Goal: Information Seeking & Learning: Learn about a topic

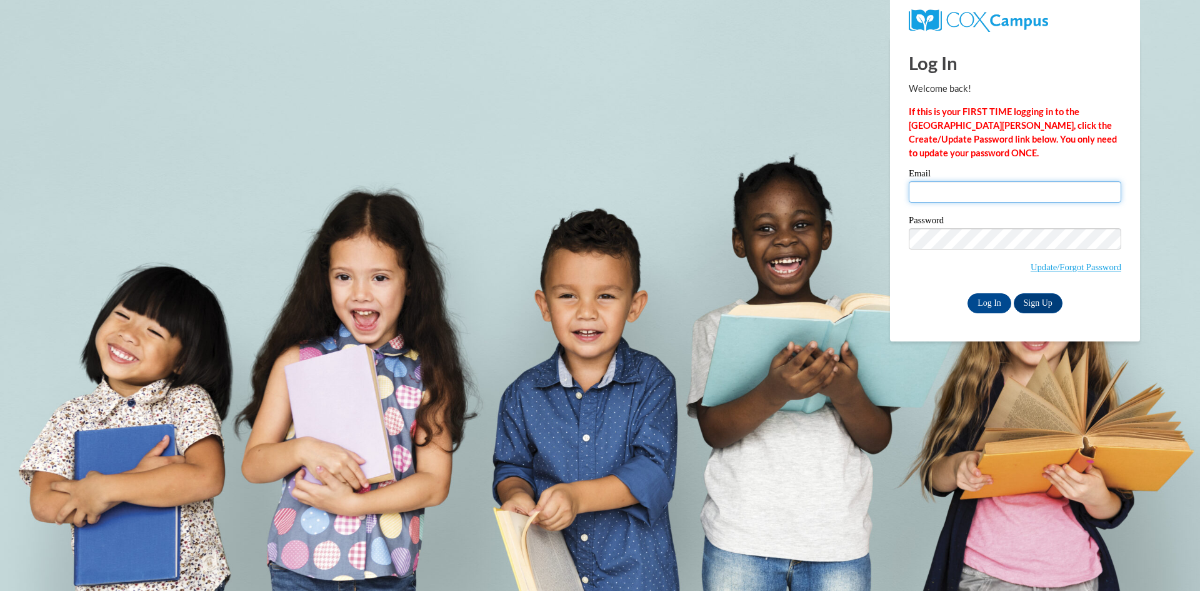
click at [988, 188] on input "Email" at bounding box center [1015, 191] width 213 height 21
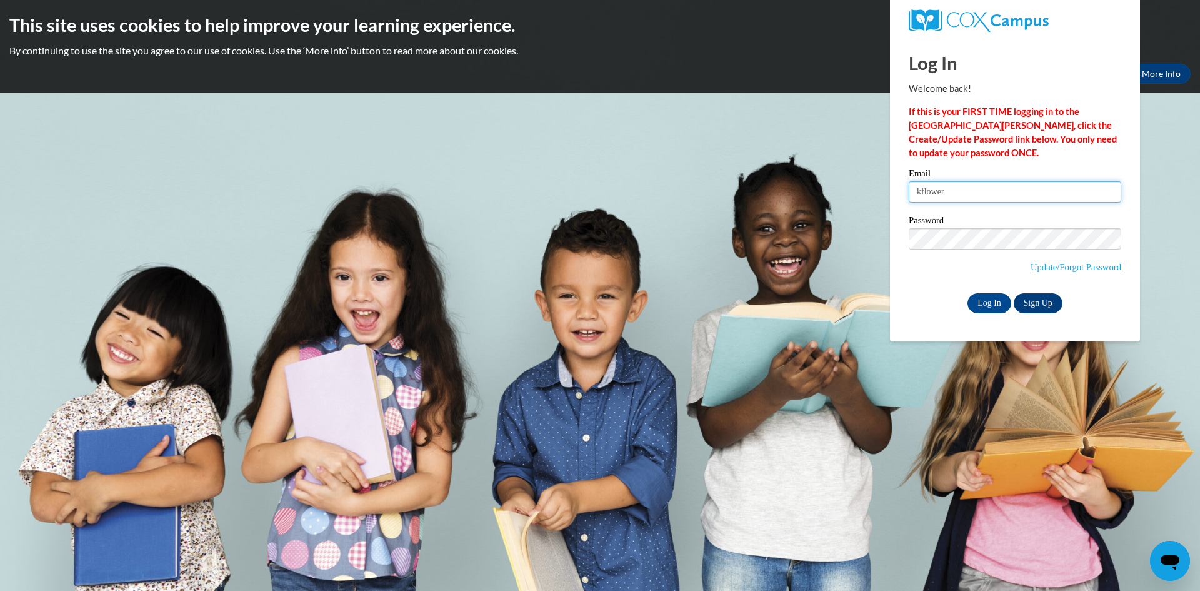
type input "Kflower3069@student.gwinnetttech.edu"
click at [968, 293] on input "Log In" at bounding box center [990, 303] width 44 height 20
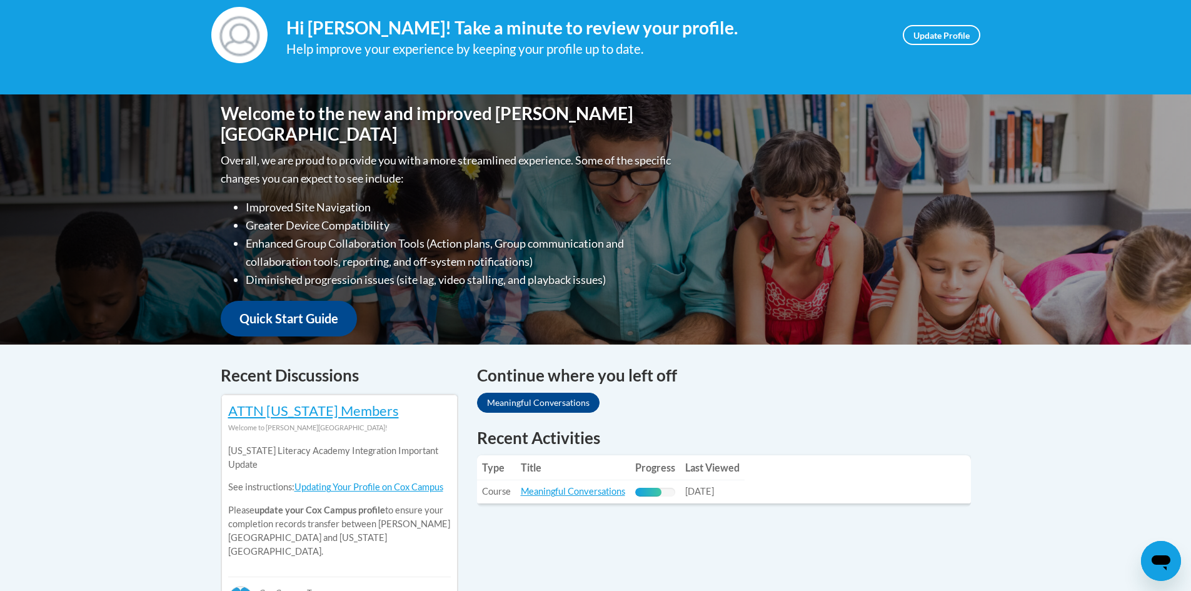
scroll to position [250, 0]
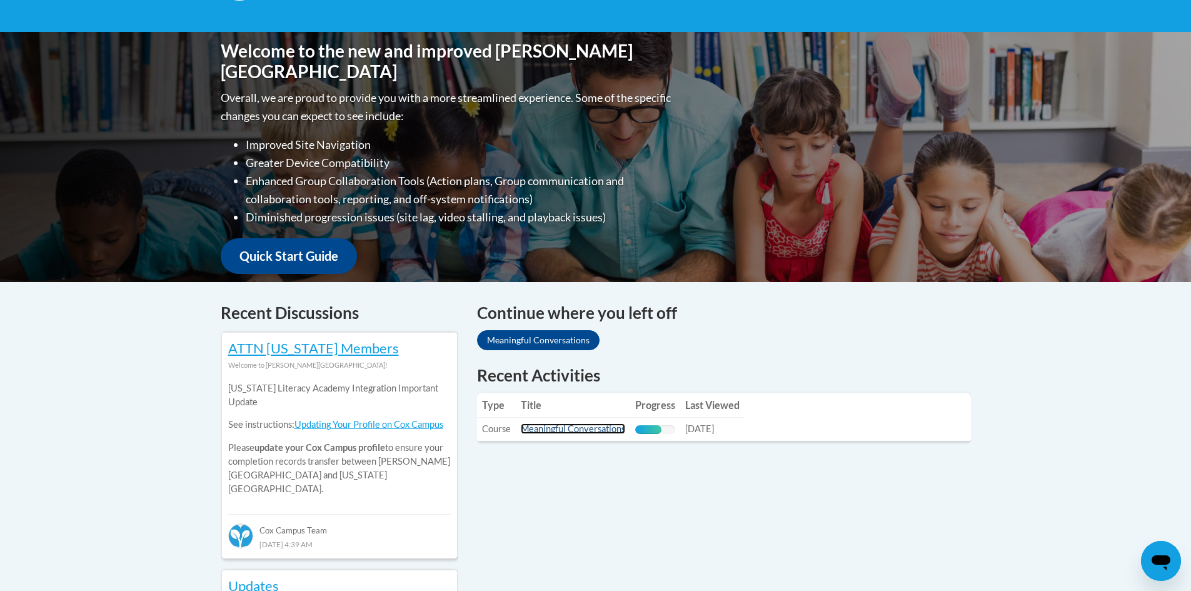
click at [588, 428] on link "Meaningful Conversations" at bounding box center [573, 428] width 104 height 11
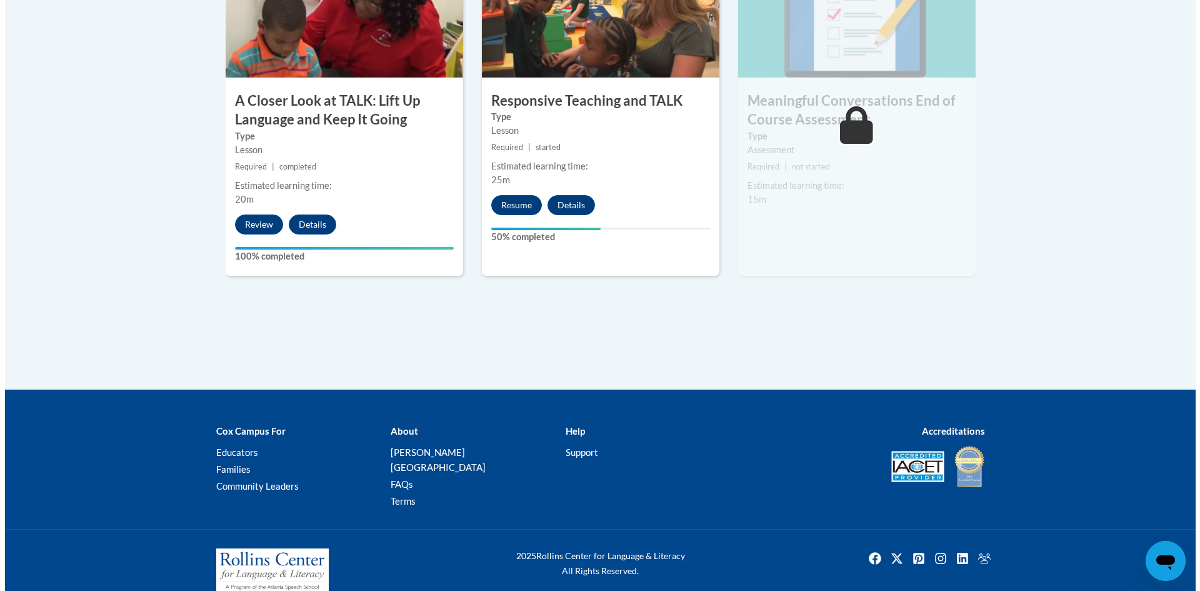
scroll to position [817, 0]
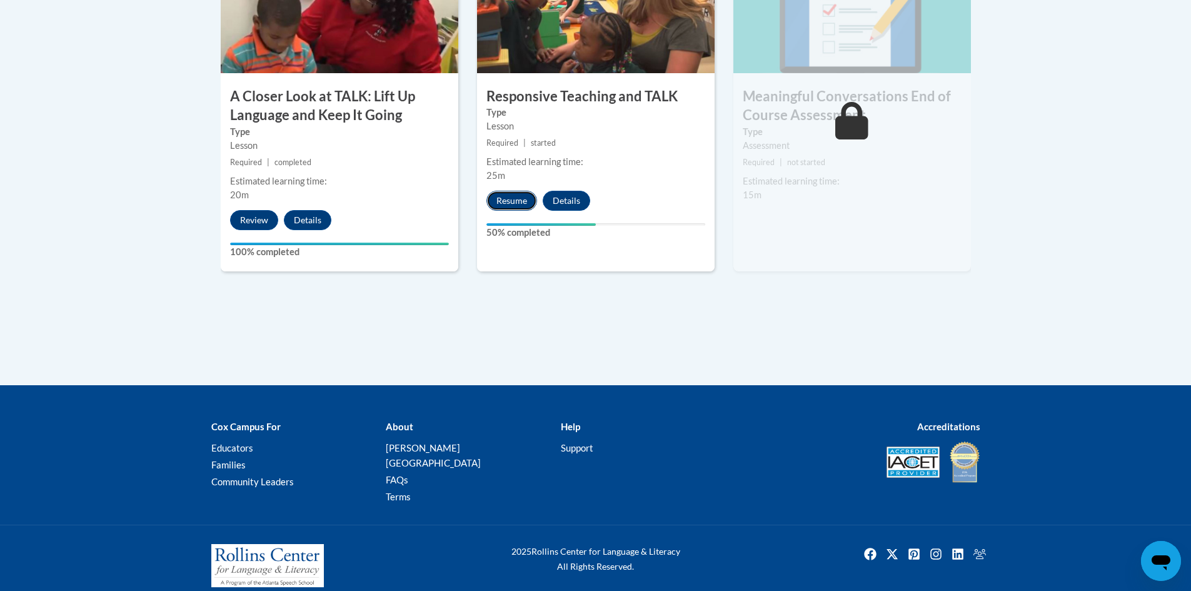
click at [506, 193] on button "Resume" at bounding box center [511, 201] width 51 height 20
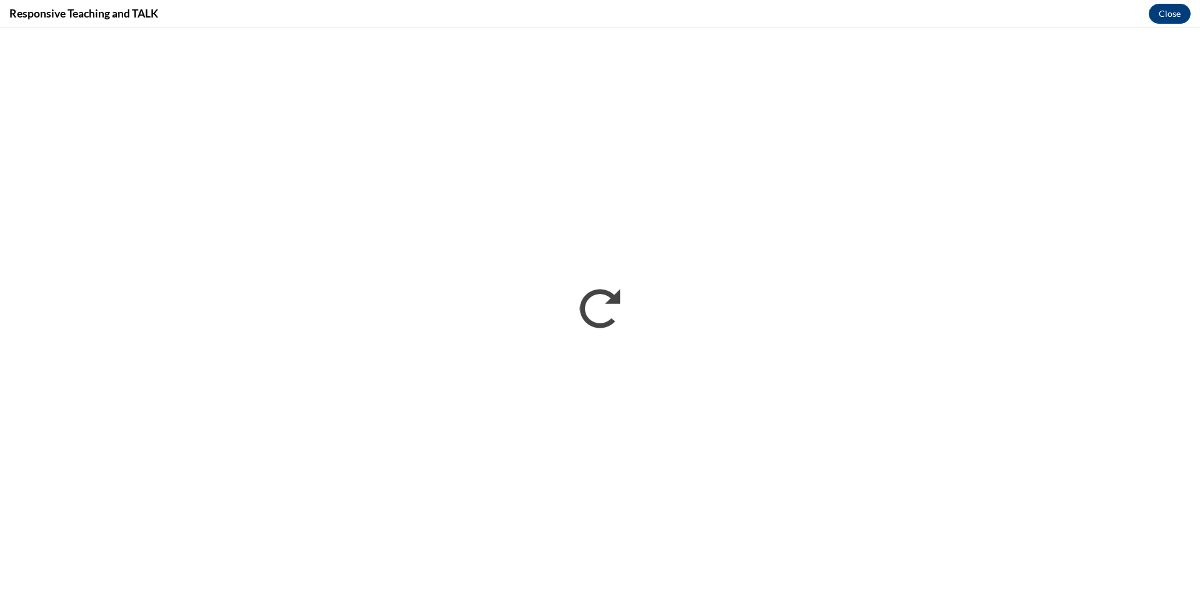
scroll to position [0, 0]
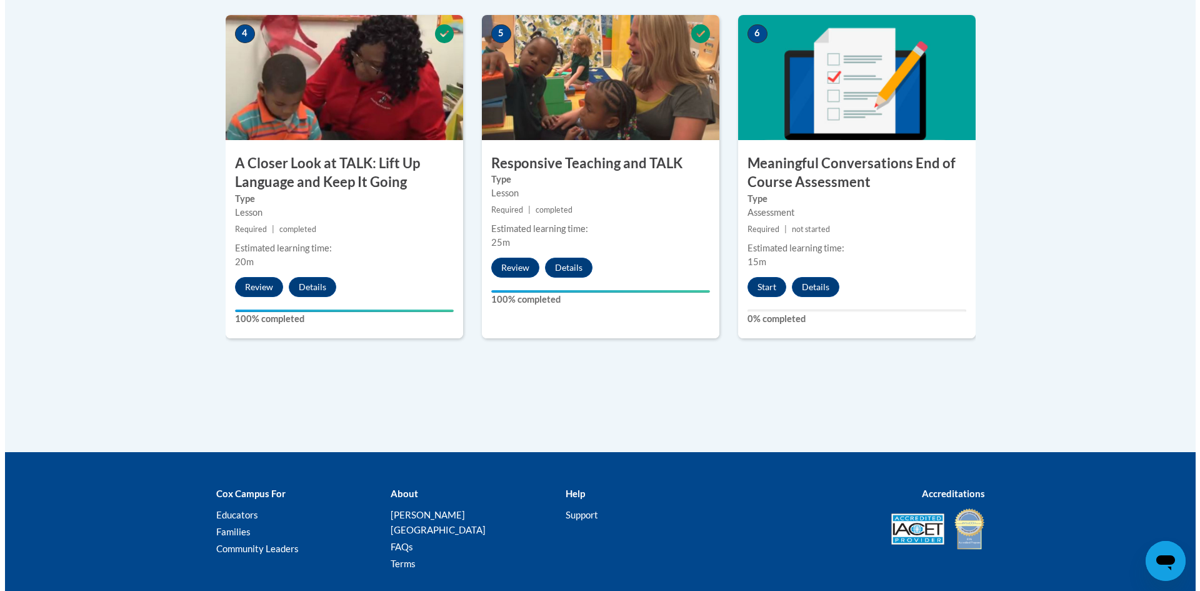
scroll to position [813, 0]
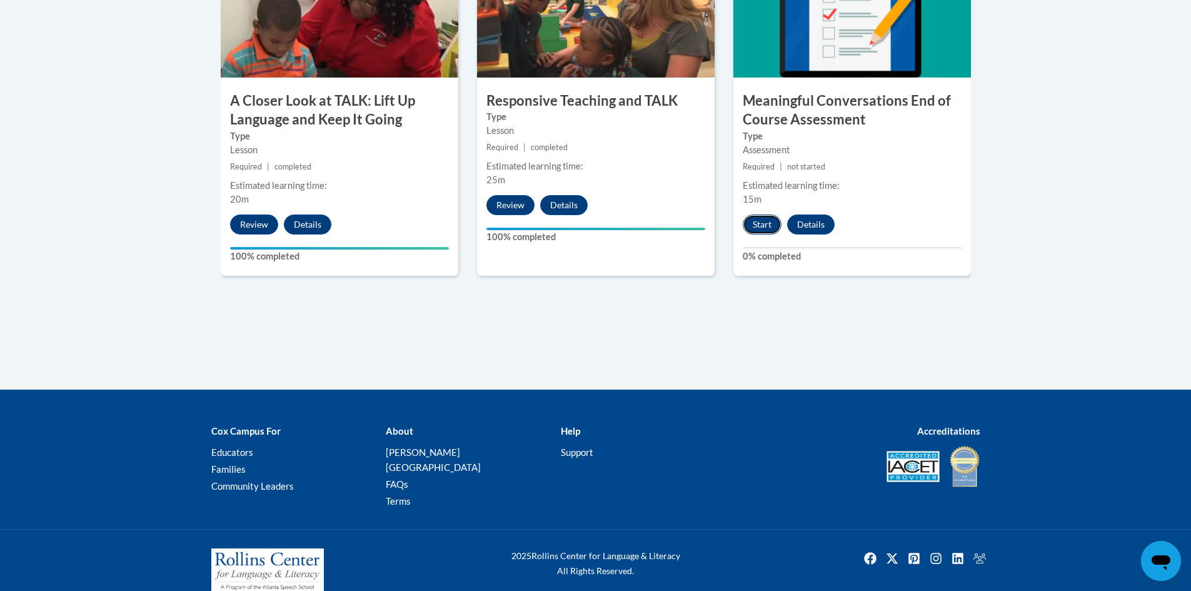
click at [768, 219] on button "Start" at bounding box center [762, 224] width 39 height 20
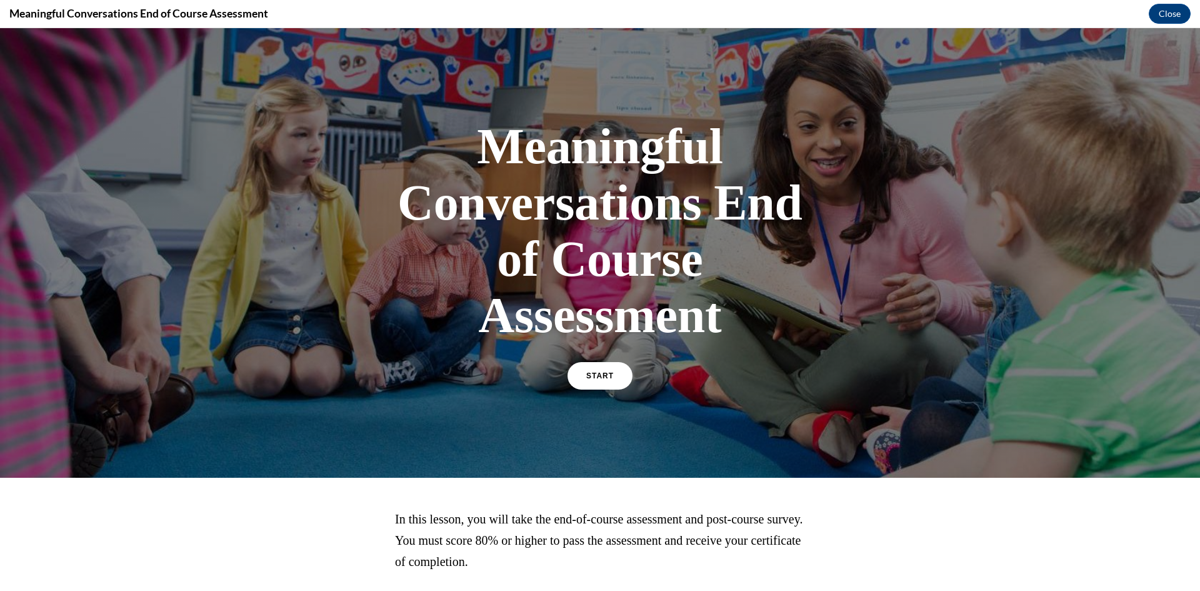
scroll to position [86, 0]
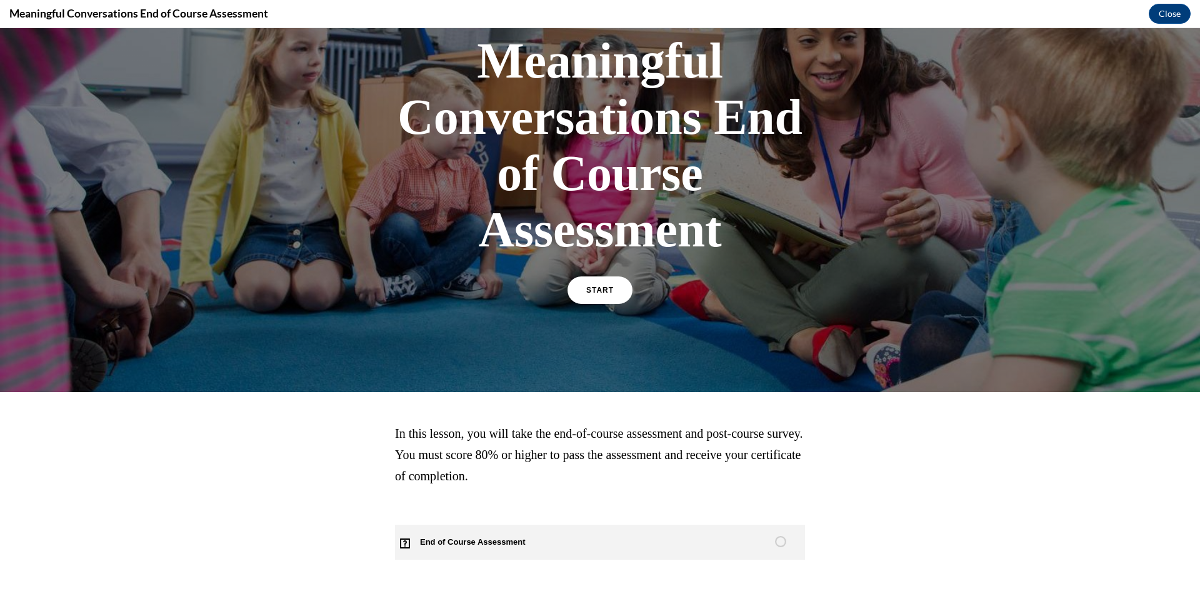
click at [479, 541] on span "End of Course Assessment" at bounding box center [480, 541] width 170 height 35
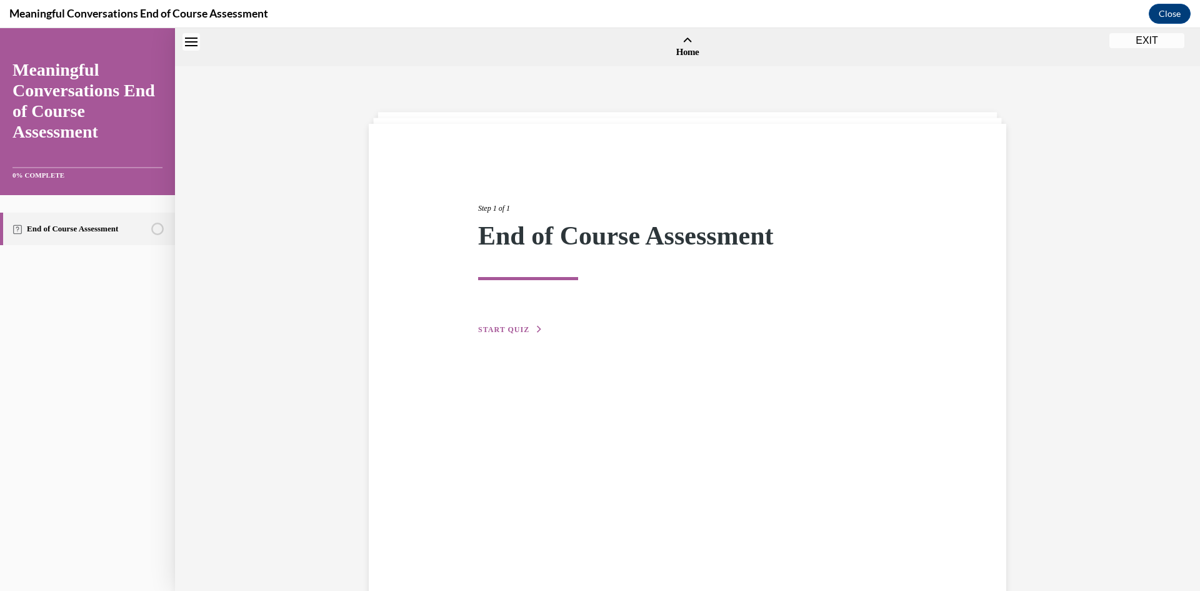
scroll to position [39, 0]
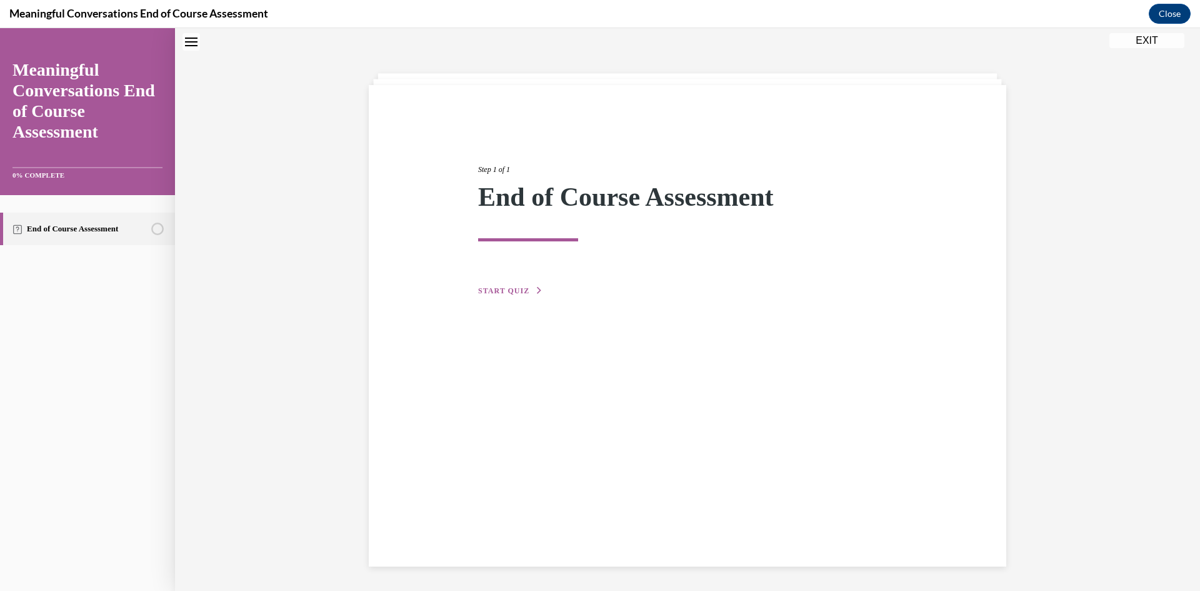
click at [503, 295] on button "START QUIZ" at bounding box center [510, 290] width 65 height 11
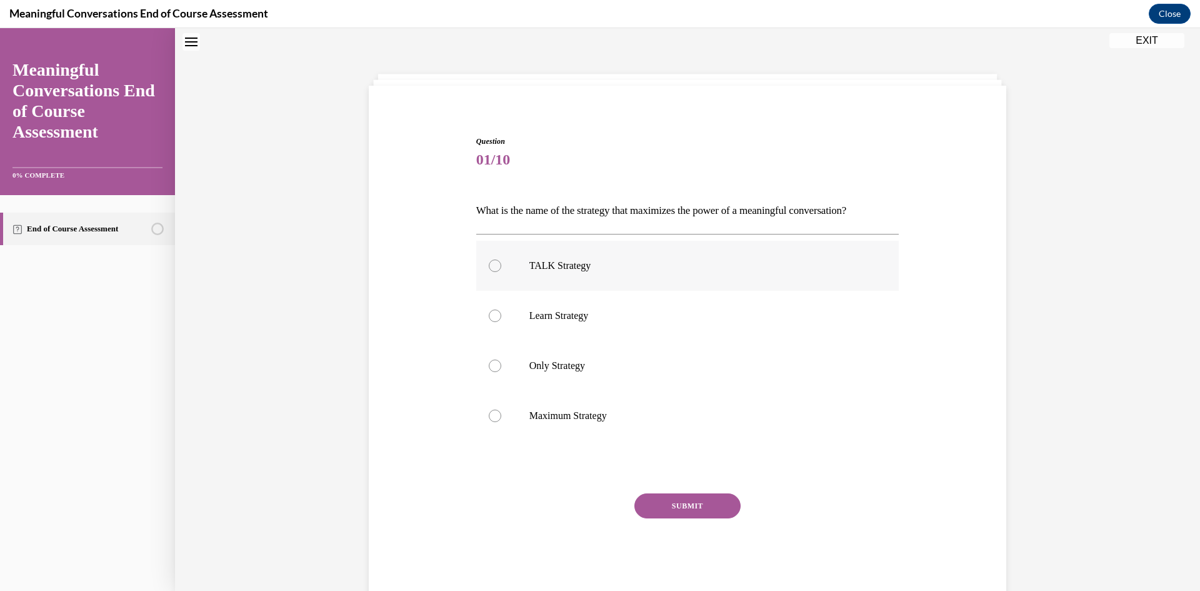
drag, startPoint x: 531, startPoint y: 269, endPoint x: 543, endPoint y: 279, distance: 15.1
click at [532, 269] on p "TALK Strategy" at bounding box center [698, 265] width 339 height 13
click at [501, 269] on input "TALK Strategy" at bounding box center [495, 265] width 13 height 13
radio input "true"
drag, startPoint x: 659, startPoint y: 502, endPoint x: 661, endPoint y: 479, distance: 22.6
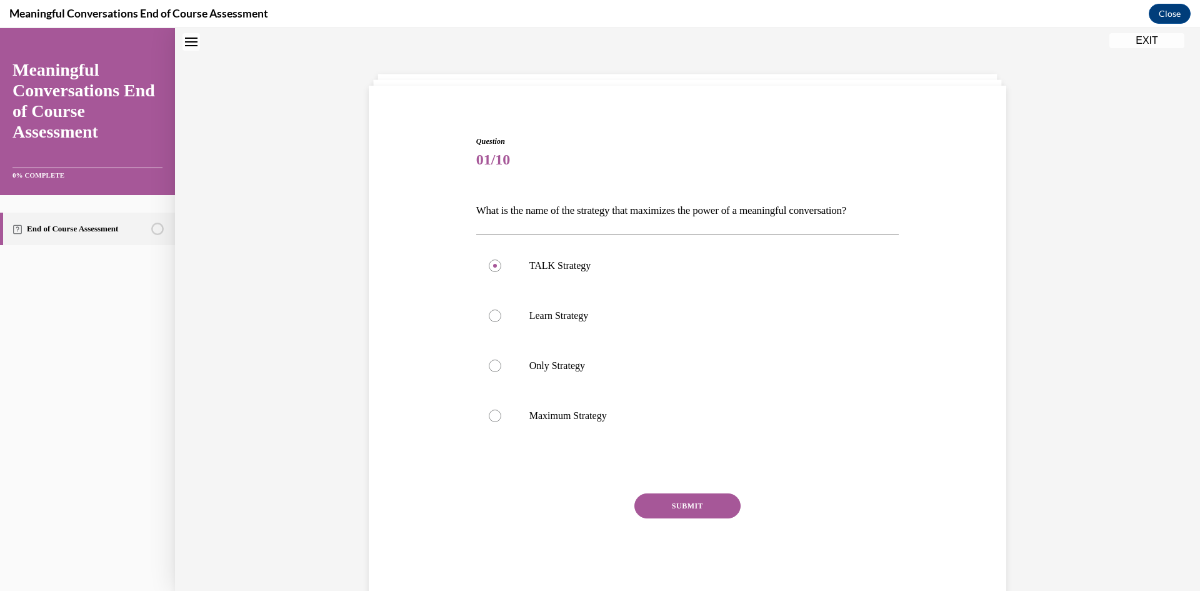
click at [660, 502] on button "SUBMIT" at bounding box center [687, 505] width 106 height 25
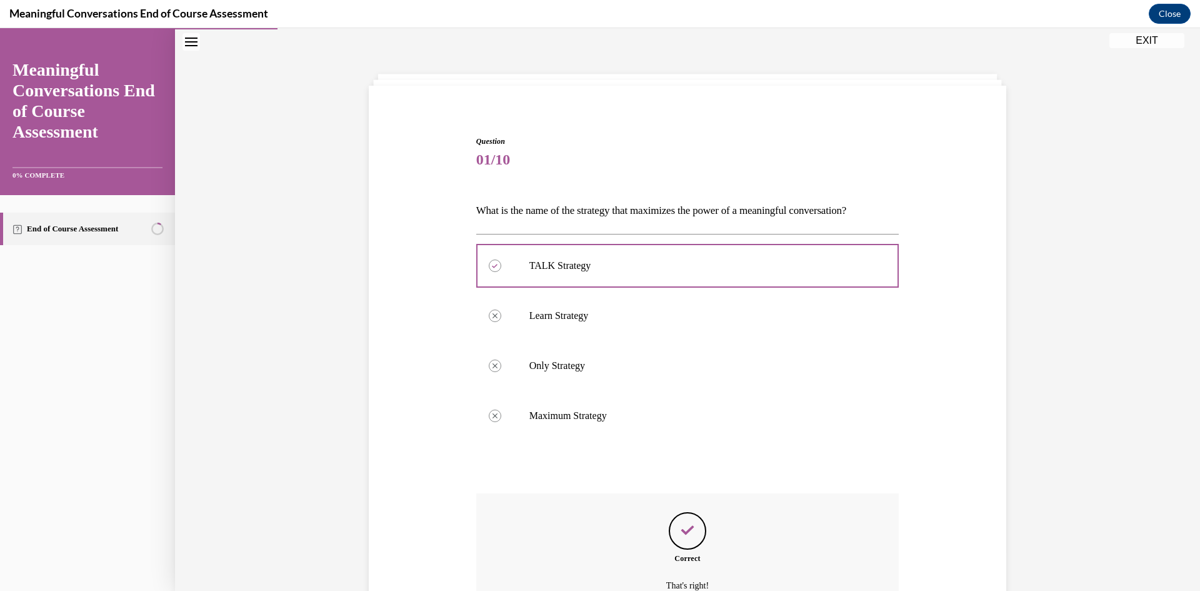
scroll to position [169, 0]
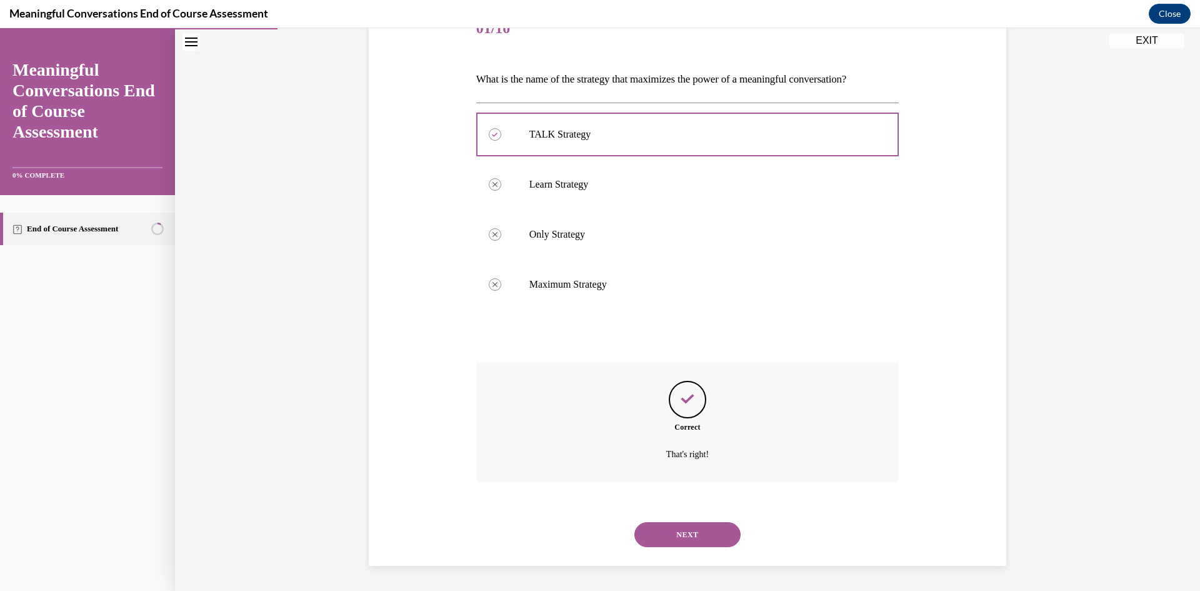
click at [694, 529] on button "NEXT" at bounding box center [687, 534] width 106 height 25
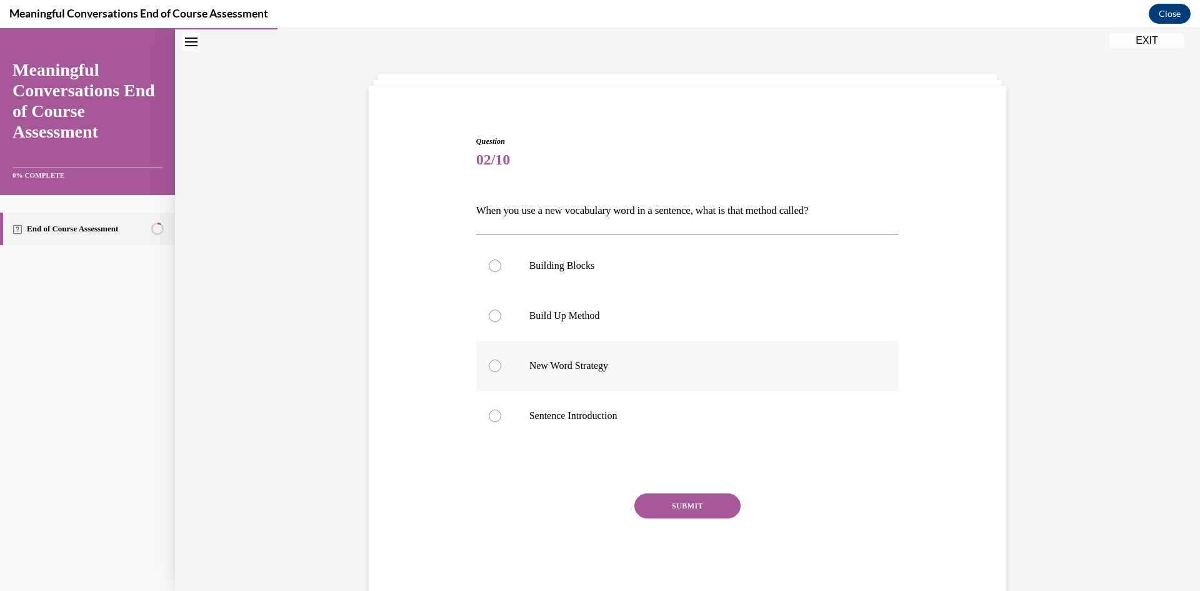
click at [585, 376] on label "New Word Strategy" at bounding box center [687, 366] width 423 height 50
click at [501, 372] on input "New Word Strategy" at bounding box center [495, 365] width 13 height 13
radio input "true"
click at [664, 508] on button "SUBMIT" at bounding box center [687, 505] width 106 height 25
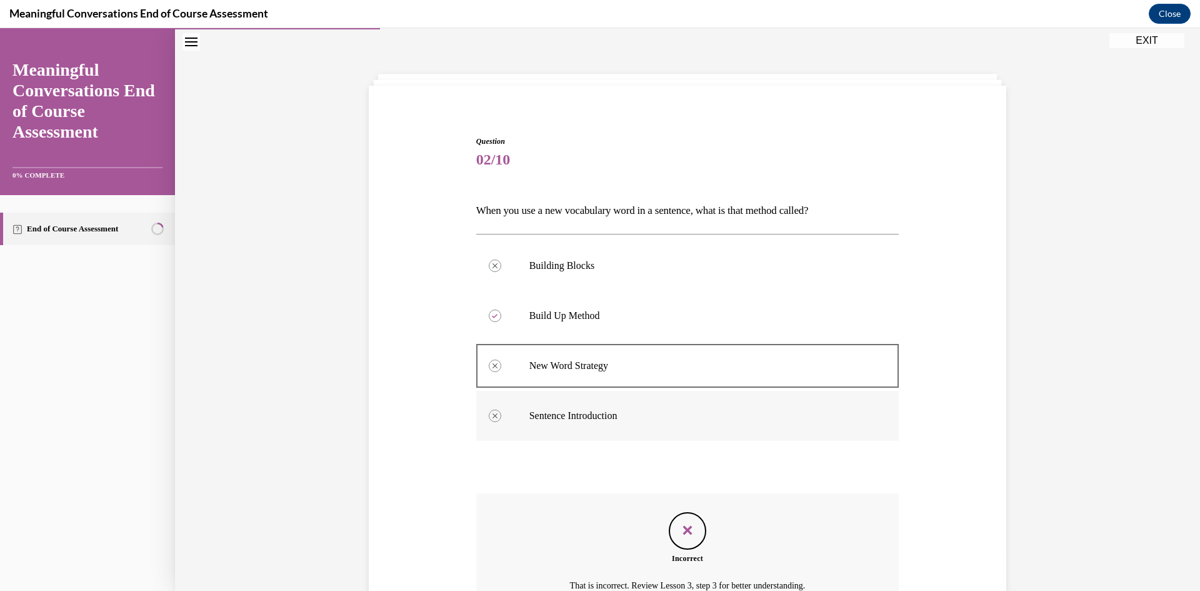
scroll to position [163, 0]
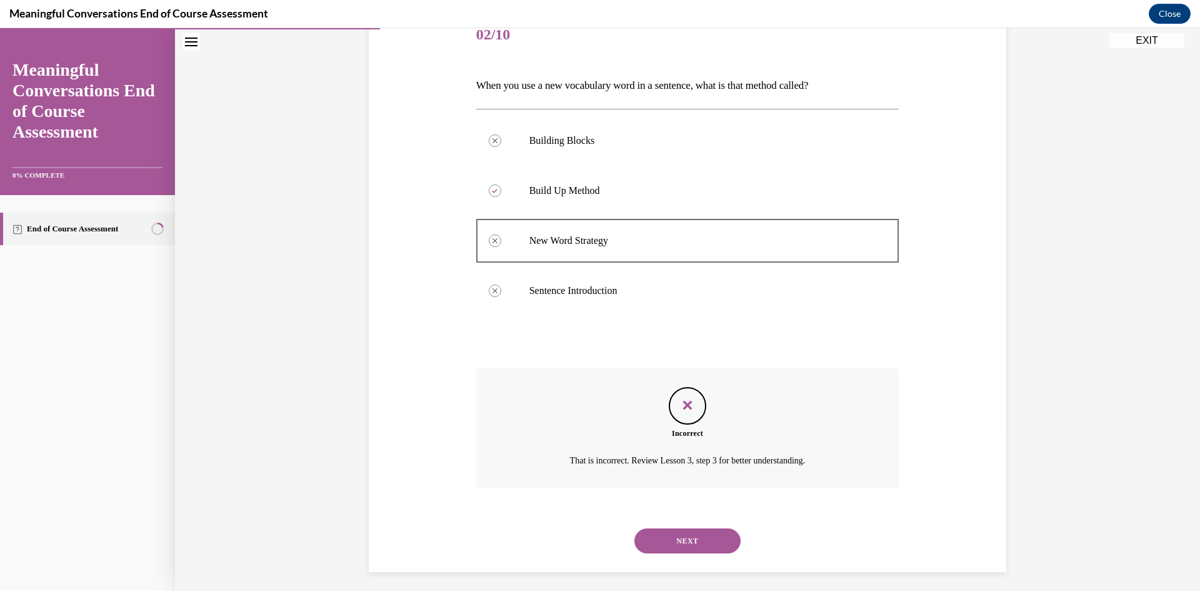
click at [676, 541] on button "NEXT" at bounding box center [687, 540] width 106 height 25
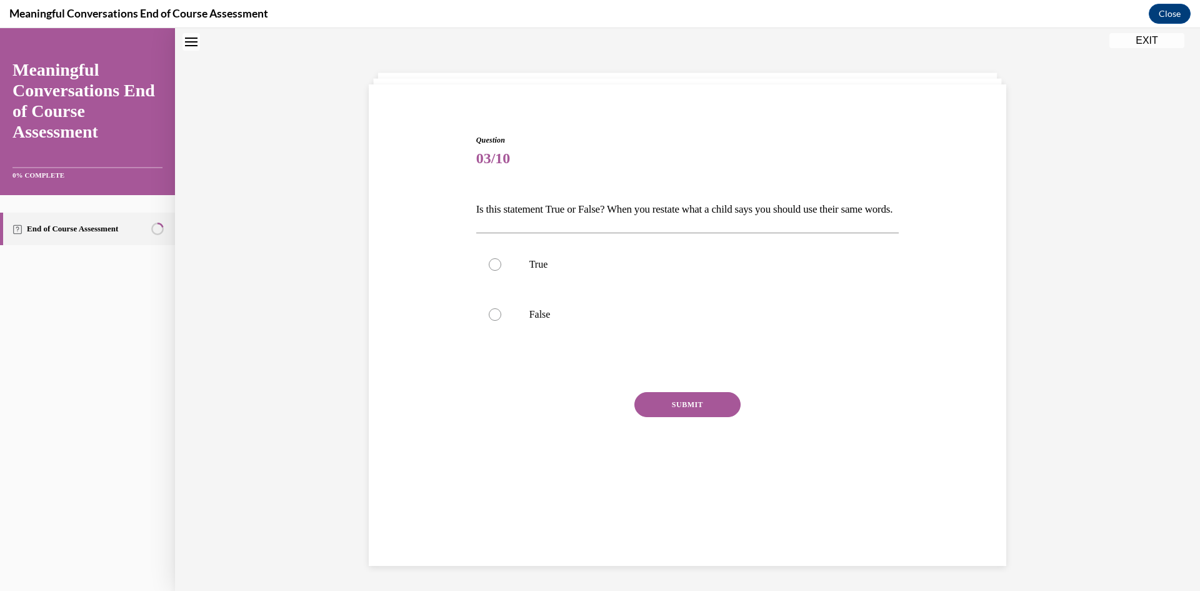
scroll to position [38, 0]
click at [521, 275] on label "True" at bounding box center [687, 266] width 423 height 50
click at [501, 272] on input "True" at bounding box center [495, 265] width 13 height 13
radio input "true"
click at [673, 418] on button "SUBMIT" at bounding box center [687, 405] width 106 height 25
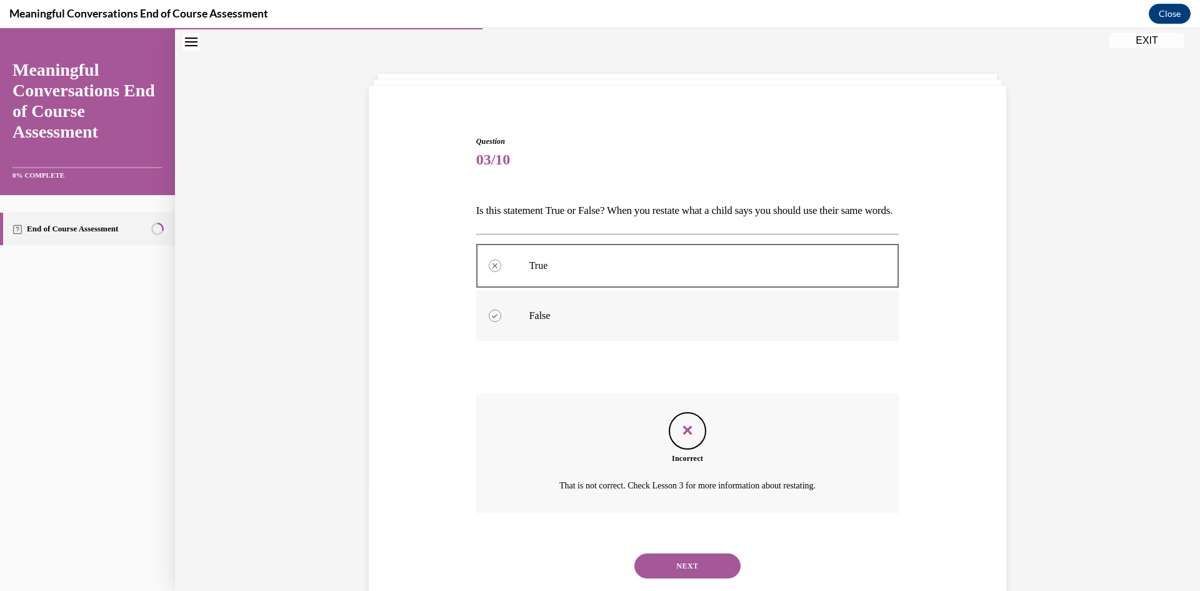
scroll to position [91, 0]
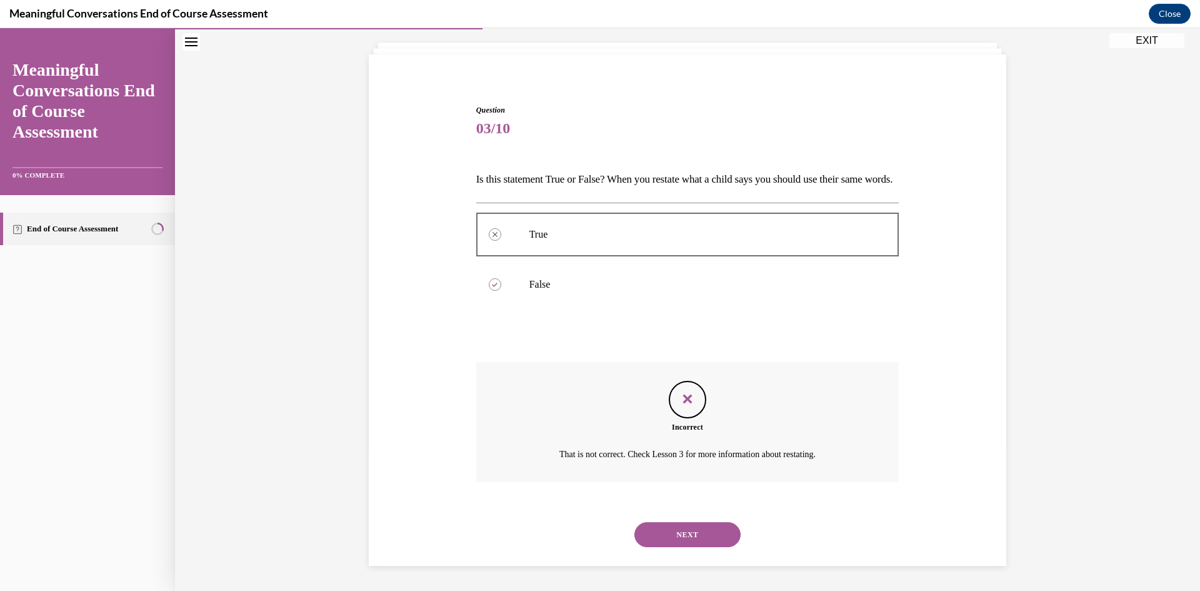
click at [704, 533] on button "NEXT" at bounding box center [687, 534] width 106 height 25
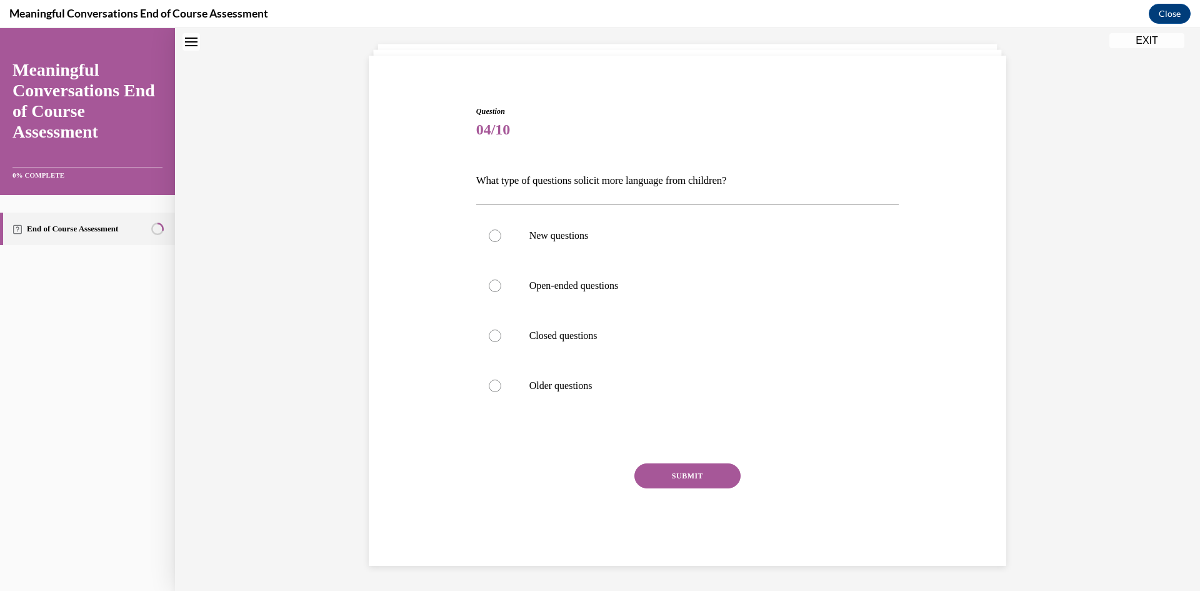
scroll to position [38, 0]
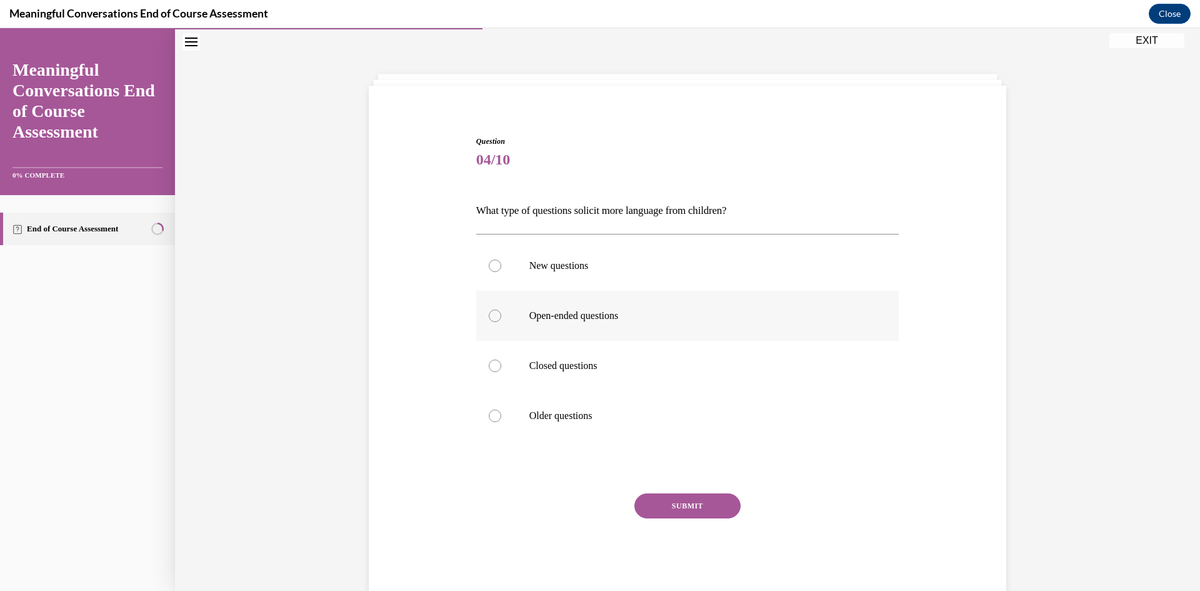
click at [586, 323] on label "Open-ended questions" at bounding box center [687, 316] width 423 height 50
click at [501, 322] on input "Open-ended questions" at bounding box center [495, 315] width 13 height 13
radio input "true"
drag, startPoint x: 671, startPoint y: 497, endPoint x: 676, endPoint y: 488, distance: 10.6
click at [671, 497] on button "SUBMIT" at bounding box center [687, 505] width 106 height 25
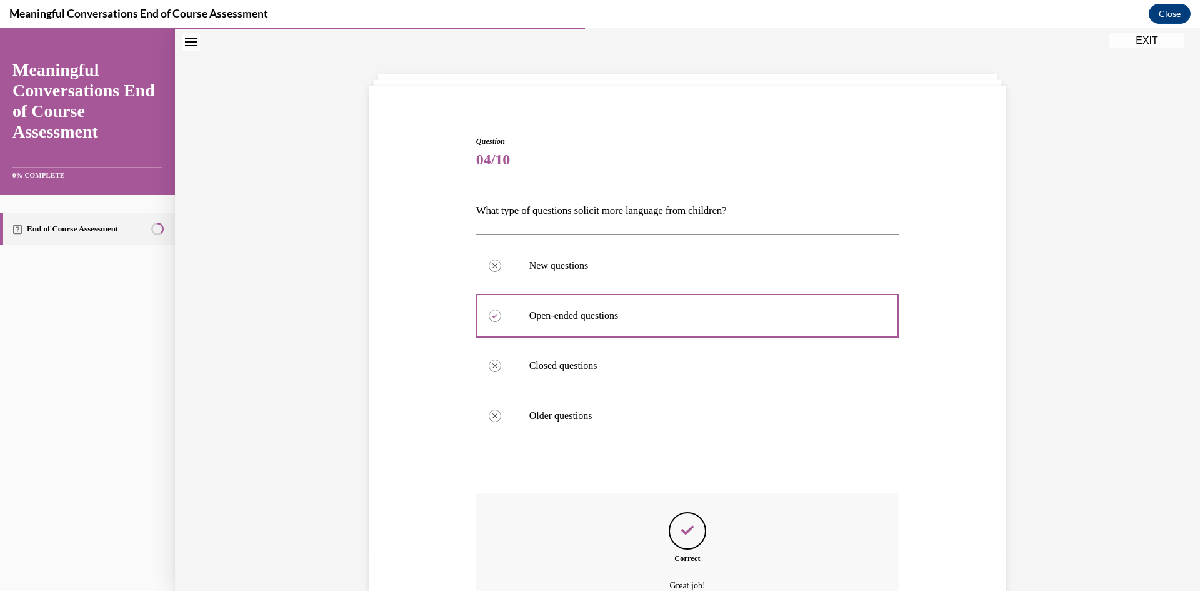
scroll to position [163, 0]
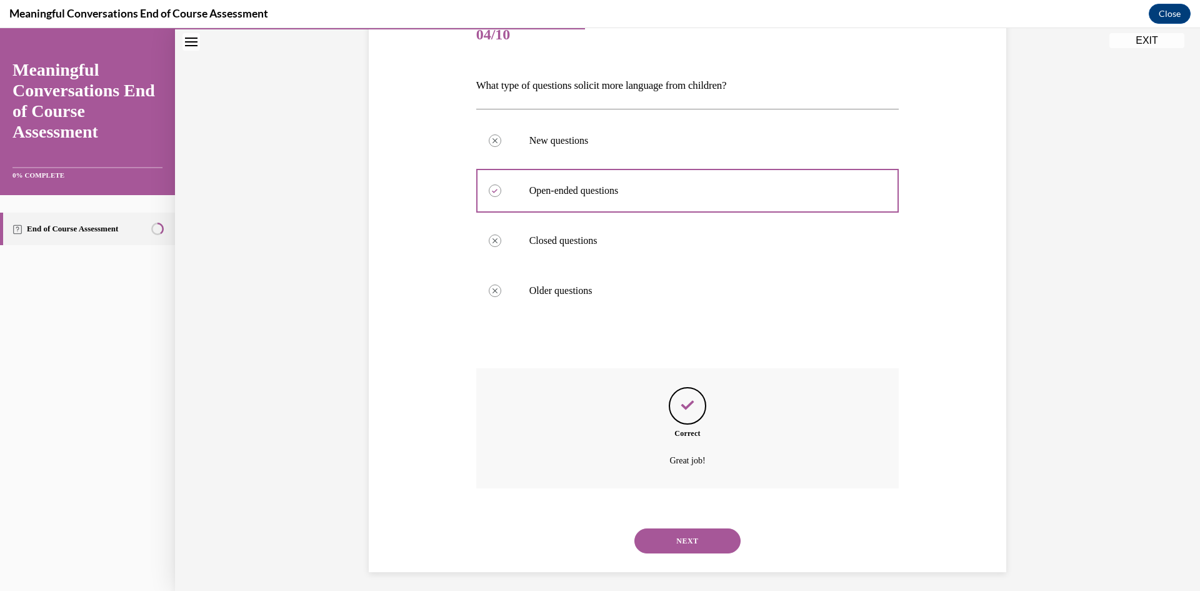
click at [674, 533] on button "NEXT" at bounding box center [687, 540] width 106 height 25
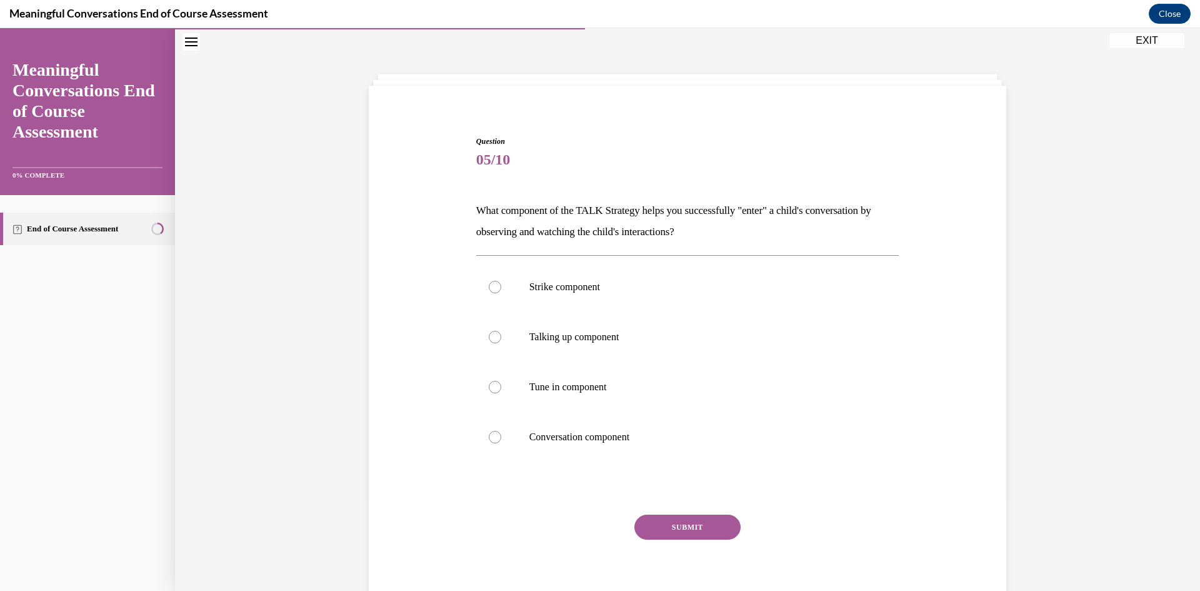
click at [1137, 43] on button "EXIT" at bounding box center [1146, 40] width 75 height 15
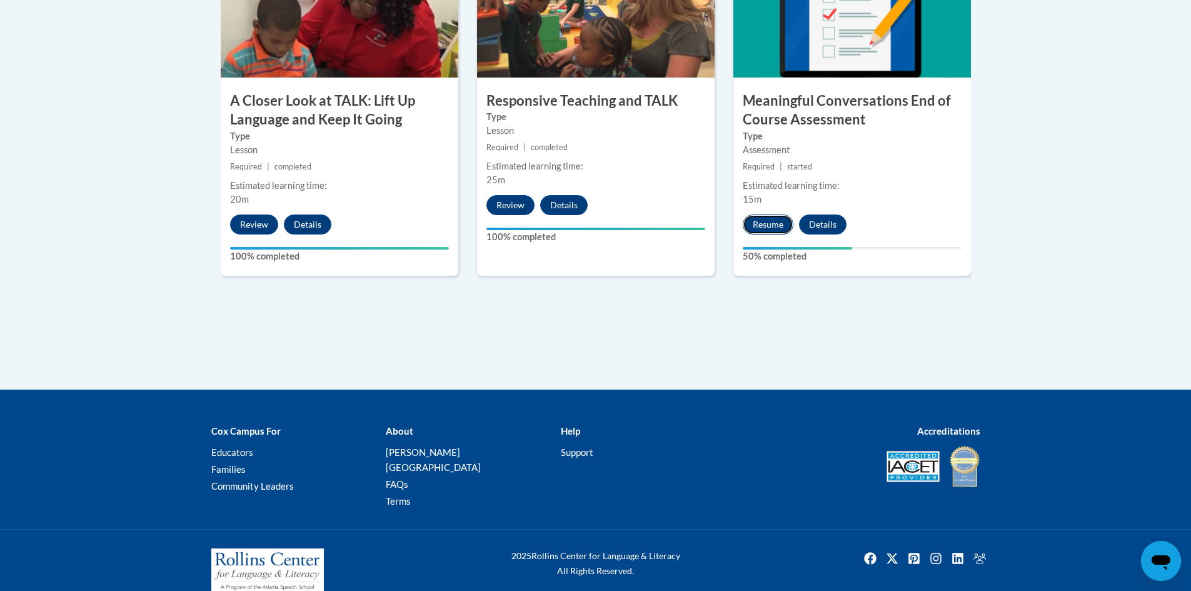
click at [767, 230] on button "Resume" at bounding box center [768, 224] width 51 height 20
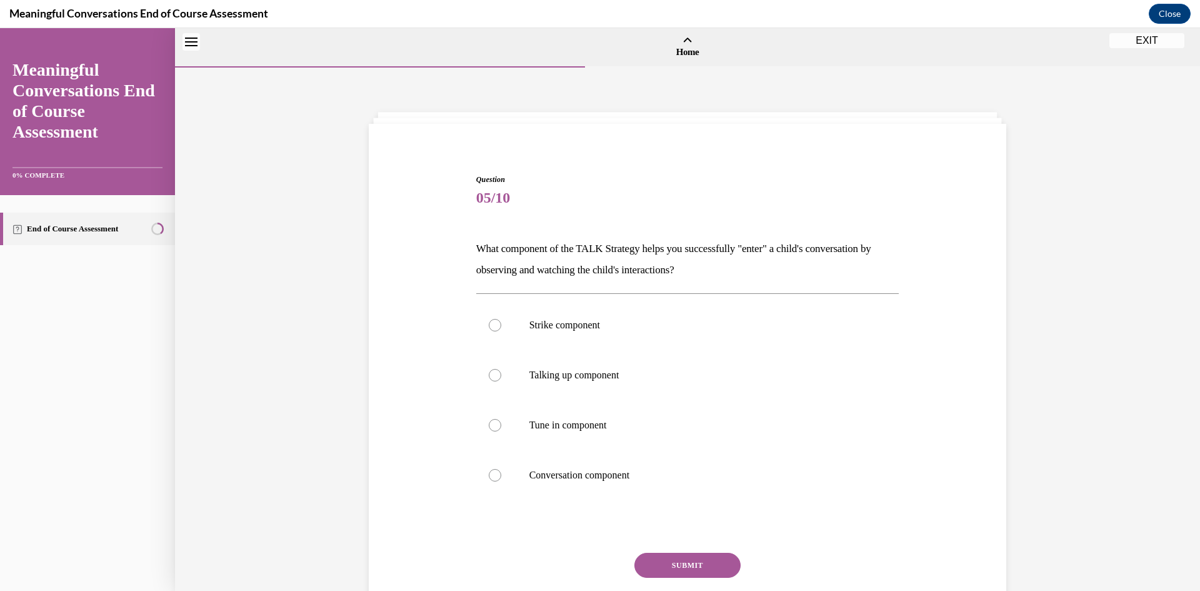
scroll to position [39, 0]
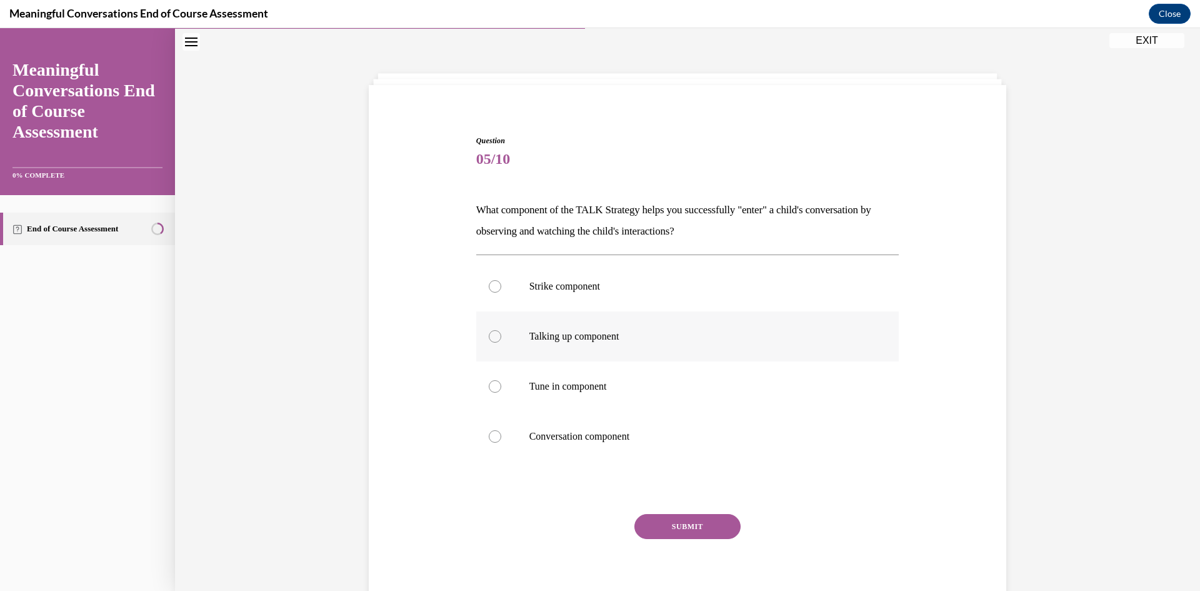
click at [576, 339] on p "Talking up component" at bounding box center [698, 336] width 339 height 13
click at [501, 339] on input "Talking up component" at bounding box center [495, 336] width 13 height 13
radio input "true"
click at [689, 538] on button "SUBMIT" at bounding box center [687, 526] width 106 height 25
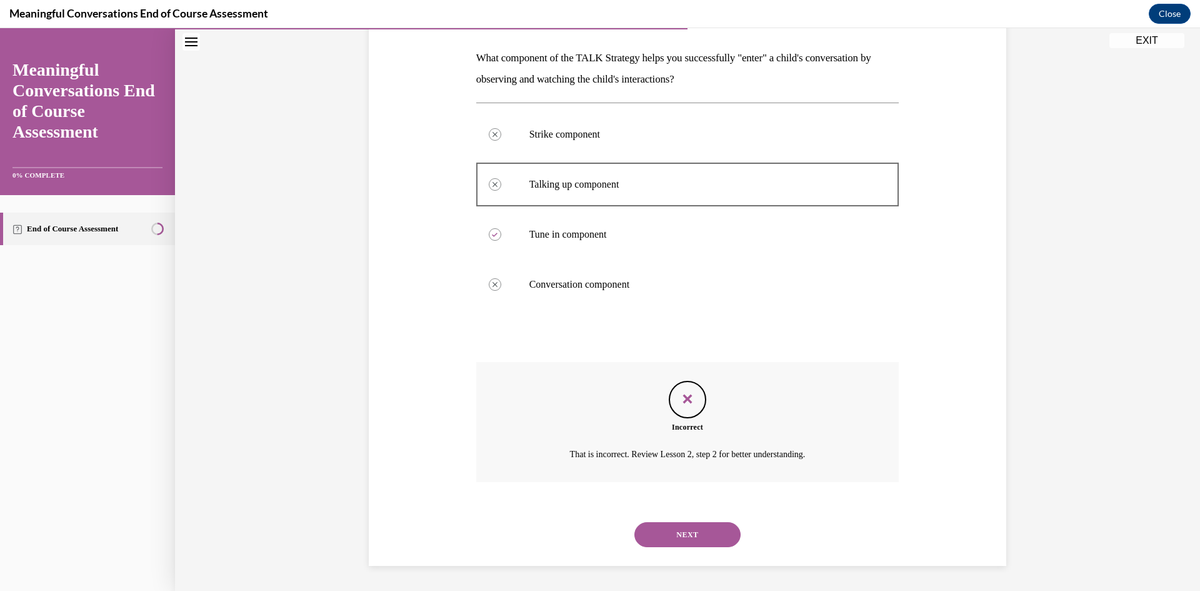
click at [669, 538] on button "NEXT" at bounding box center [687, 534] width 106 height 25
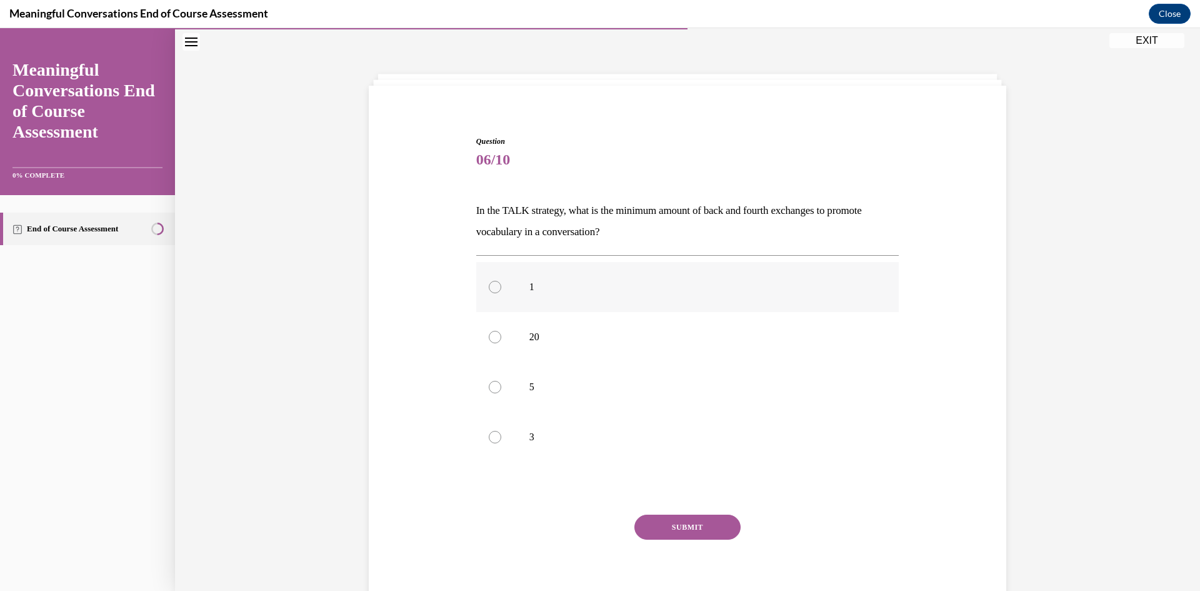
click at [532, 283] on p "1" at bounding box center [698, 287] width 339 height 13
click at [501, 283] on input "1" at bounding box center [495, 287] width 13 height 13
radio input "true"
click at [687, 521] on button "SUBMIT" at bounding box center [687, 526] width 106 height 25
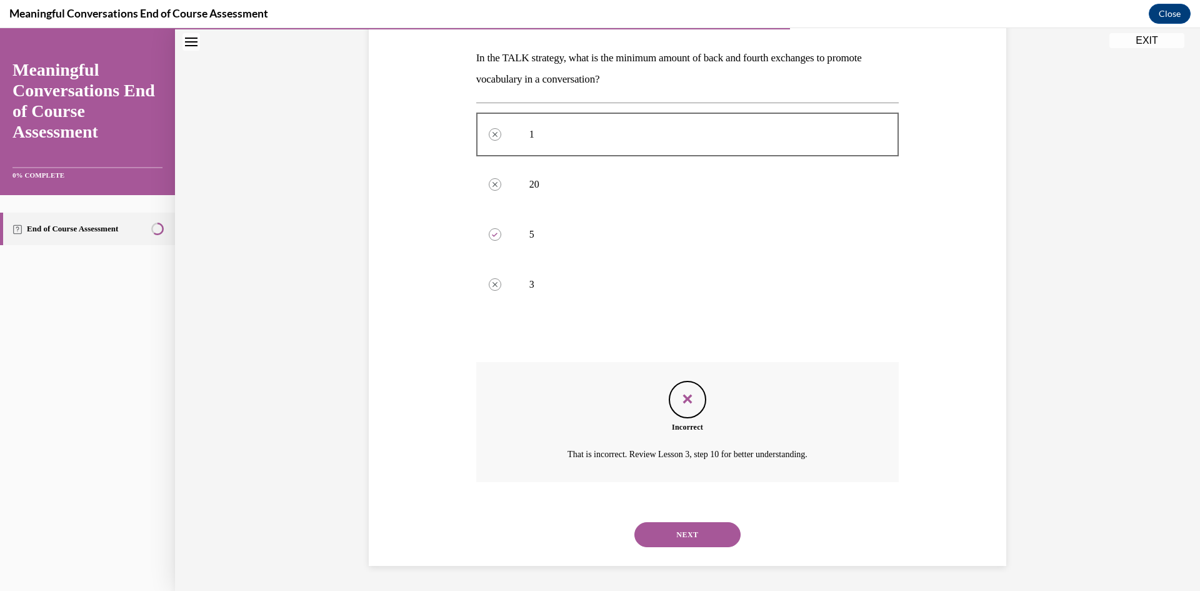
click at [706, 547] on div "NEXT" at bounding box center [687, 534] width 423 height 50
click at [712, 533] on button "NEXT" at bounding box center [687, 534] width 106 height 25
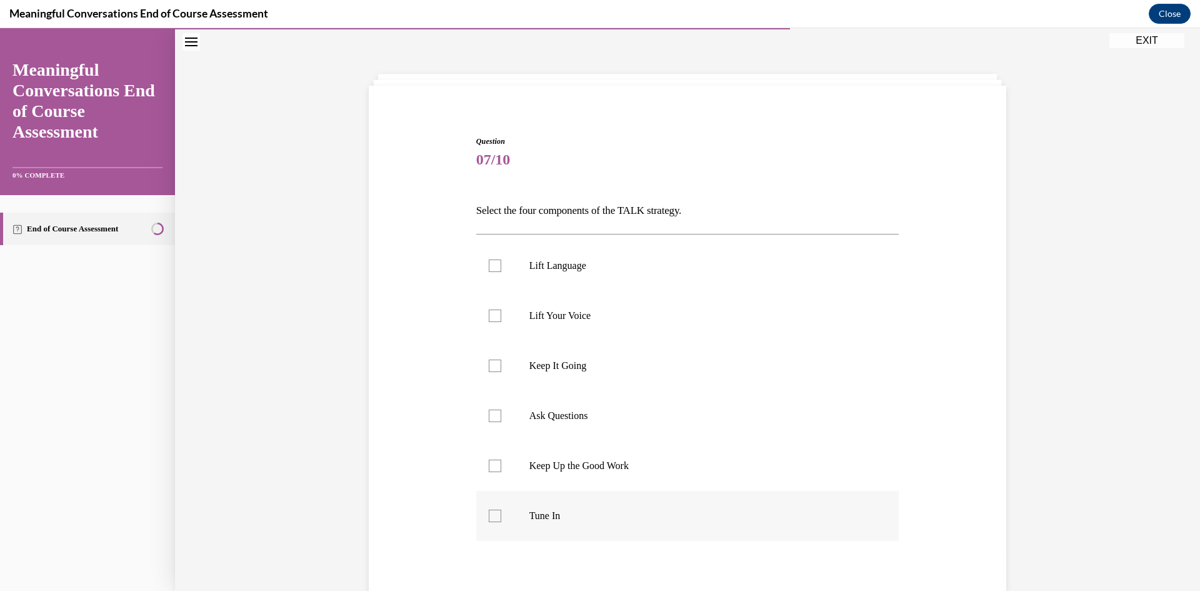
click at [559, 512] on p "Tune In" at bounding box center [698, 515] width 339 height 13
click at [501, 512] on input "Tune In" at bounding box center [495, 515] width 13 height 13
checkbox input "true"
click at [576, 413] on p "Ask Questions" at bounding box center [698, 415] width 339 height 13
click at [501, 413] on input "Ask Questions" at bounding box center [495, 415] width 13 height 13
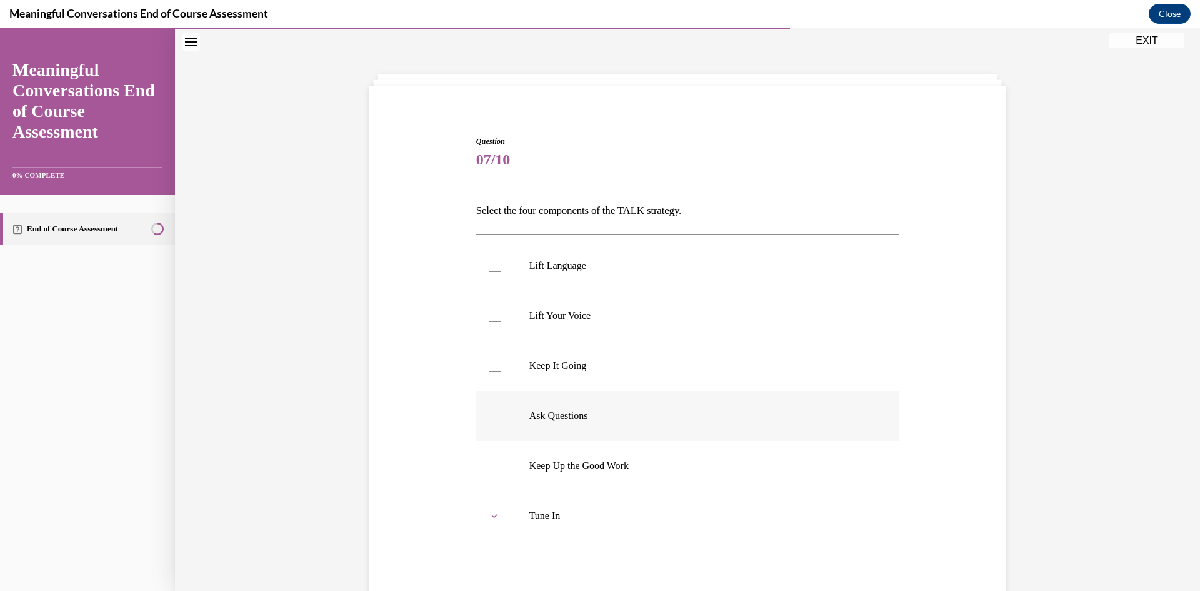
checkbox input "true"
click at [590, 284] on label "Lift Language" at bounding box center [687, 266] width 423 height 50
click at [501, 272] on input "Lift Language" at bounding box center [495, 265] width 13 height 13
checkbox input "true"
click at [569, 369] on p "Keep It Going" at bounding box center [698, 365] width 339 height 13
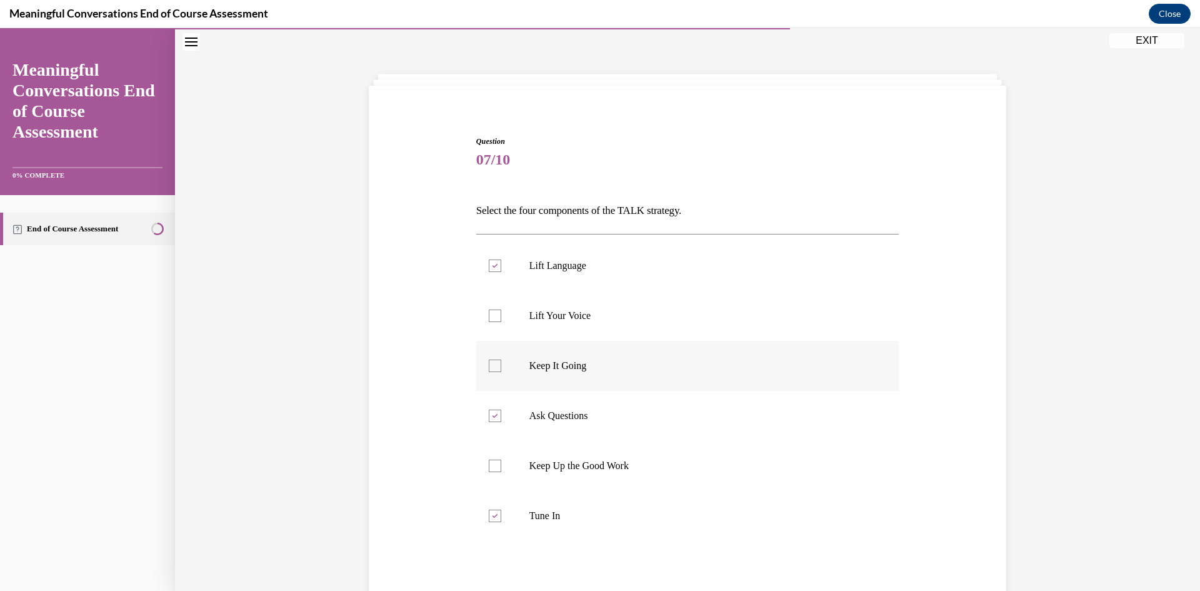
click at [501, 369] on input "Keep It Going" at bounding box center [495, 365] width 13 height 13
checkbox input "true"
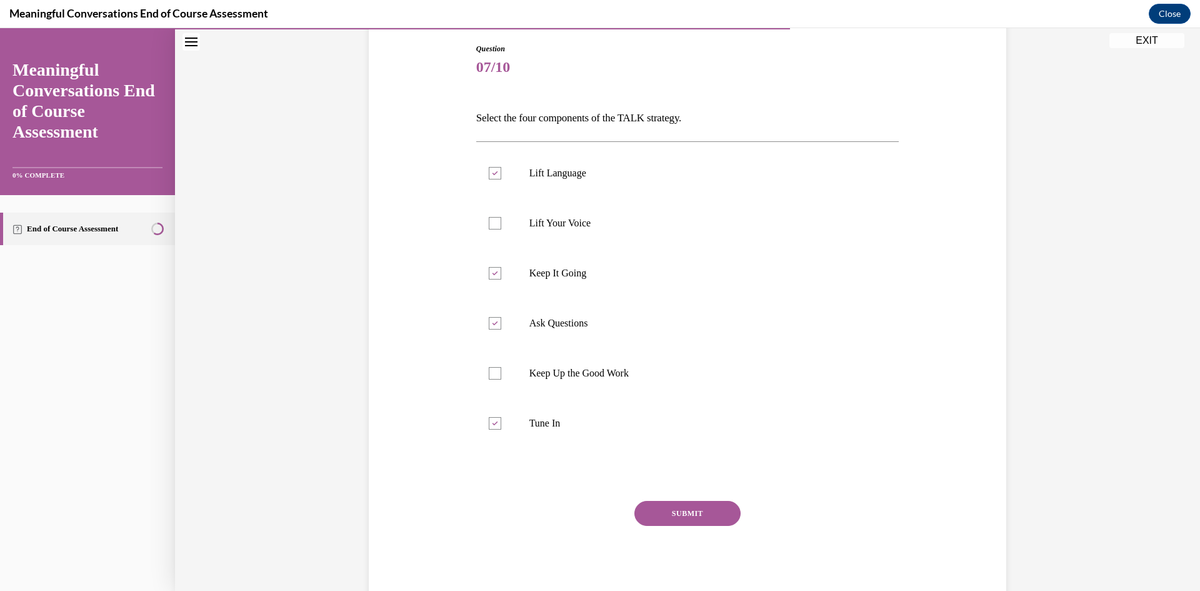
click at [685, 521] on button "SUBMIT" at bounding box center [687, 513] width 106 height 25
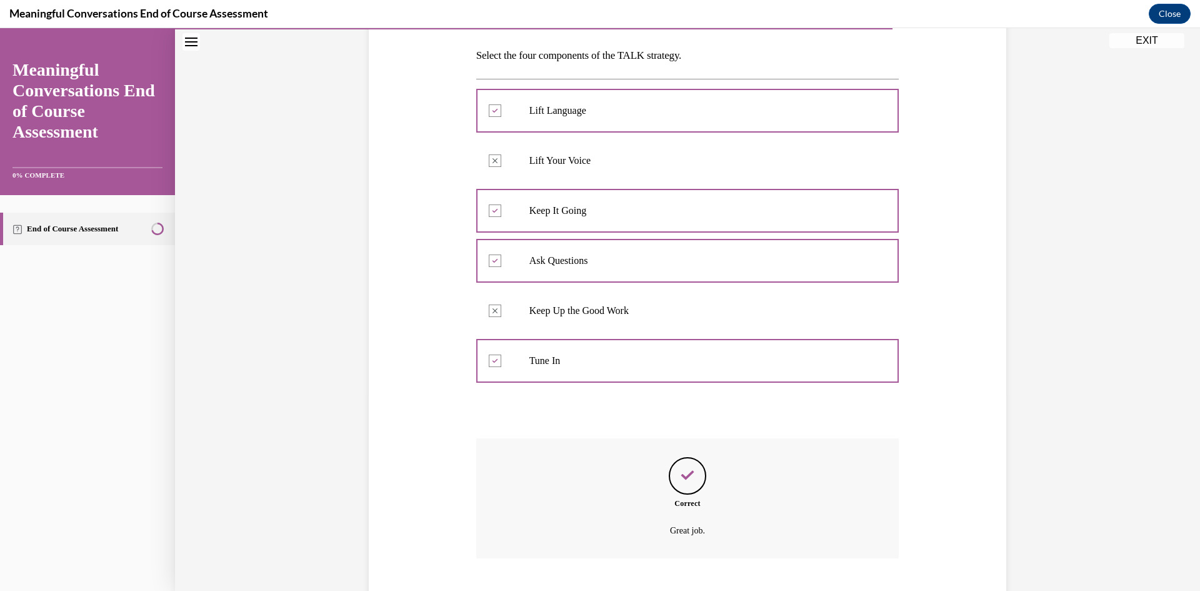
scroll to position [269, 0]
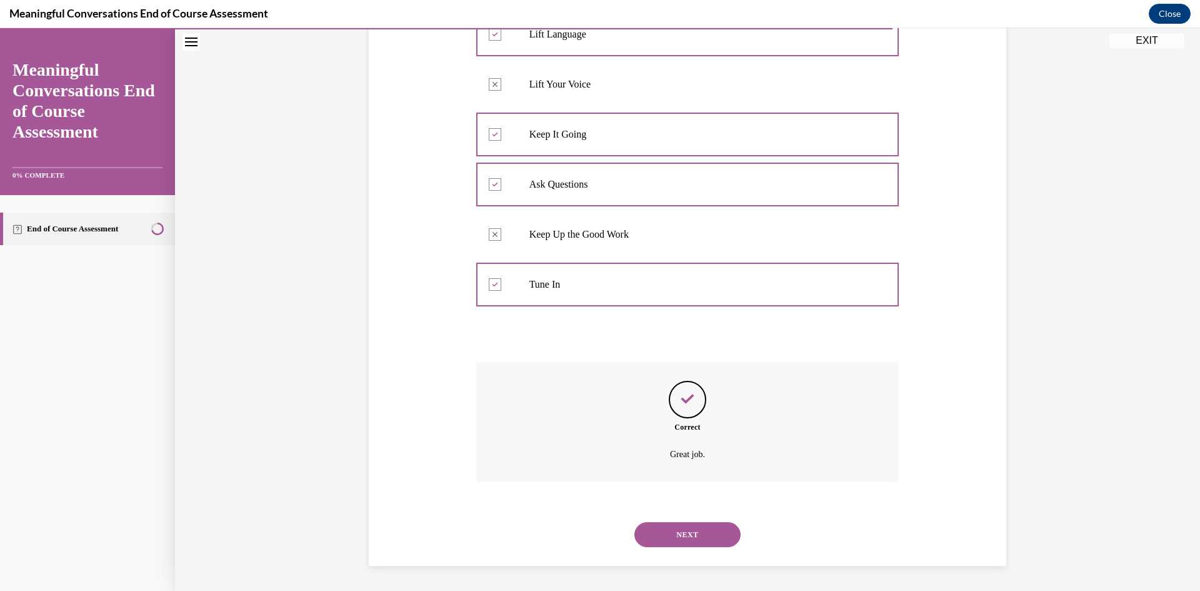
click at [669, 537] on button "NEXT" at bounding box center [687, 534] width 106 height 25
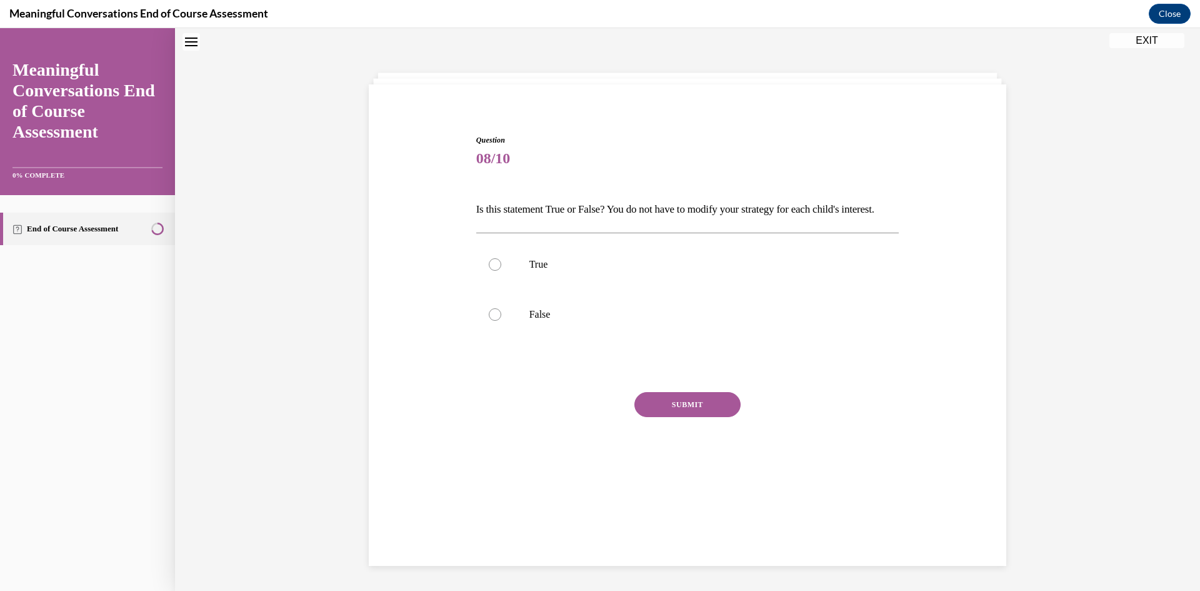
scroll to position [38, 0]
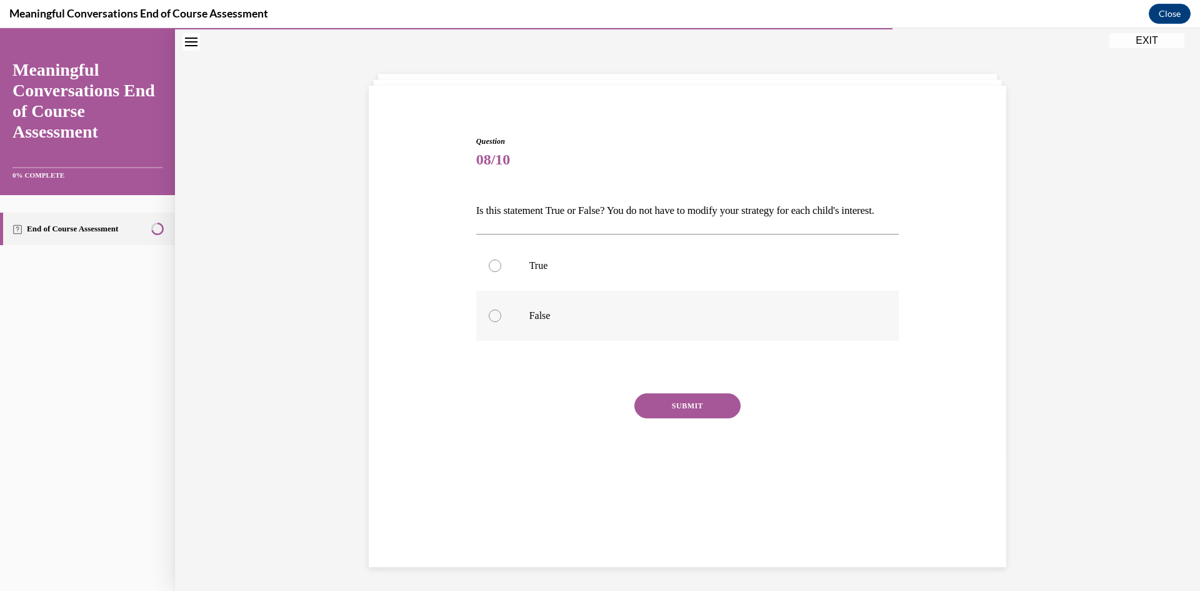
click at [549, 322] on p "False" at bounding box center [698, 315] width 339 height 13
click at [501, 322] on input "False" at bounding box center [495, 315] width 13 height 13
radio input "true"
click at [716, 418] on button "SUBMIT" at bounding box center [687, 405] width 106 height 25
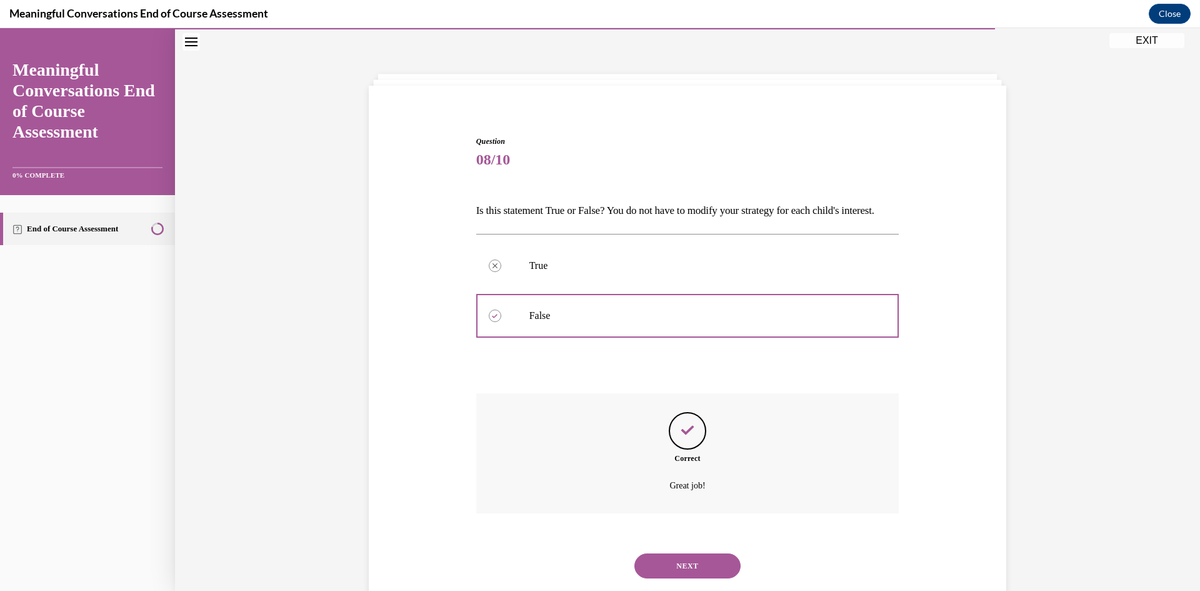
scroll to position [91, 0]
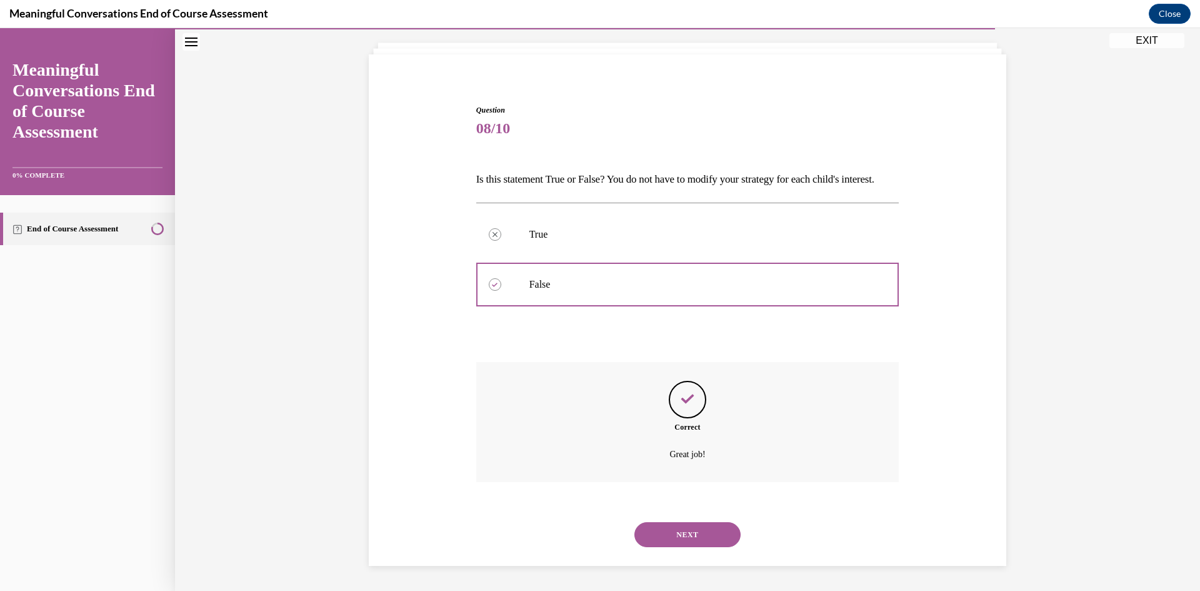
click at [669, 552] on div "NEXT" at bounding box center [687, 534] width 423 height 50
click at [673, 536] on button "NEXT" at bounding box center [687, 534] width 106 height 25
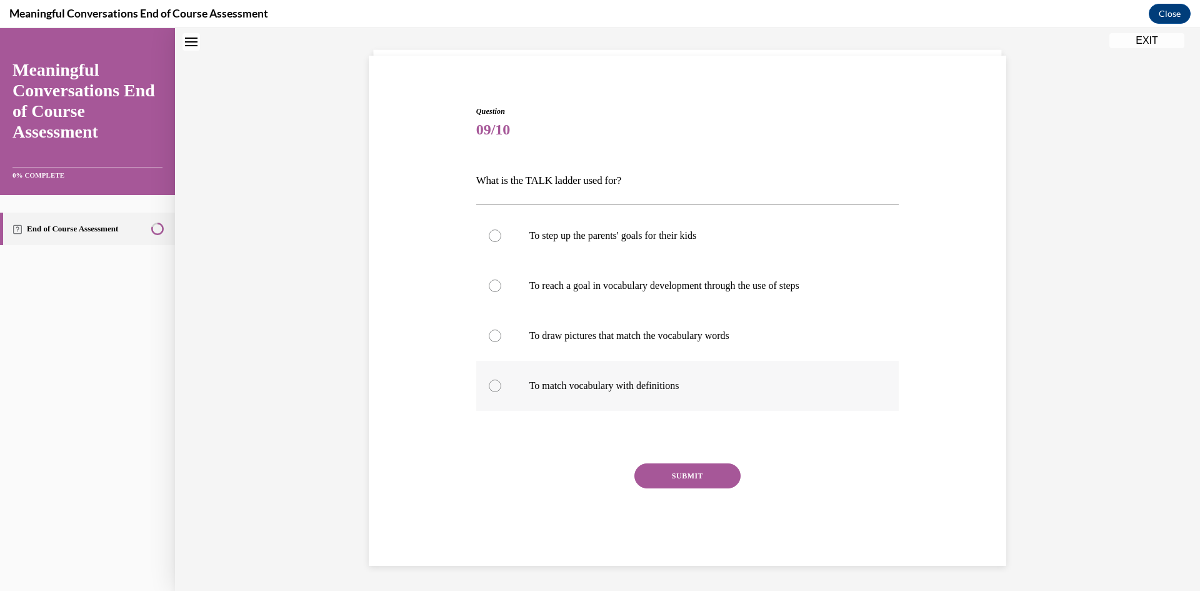
scroll to position [38, 0]
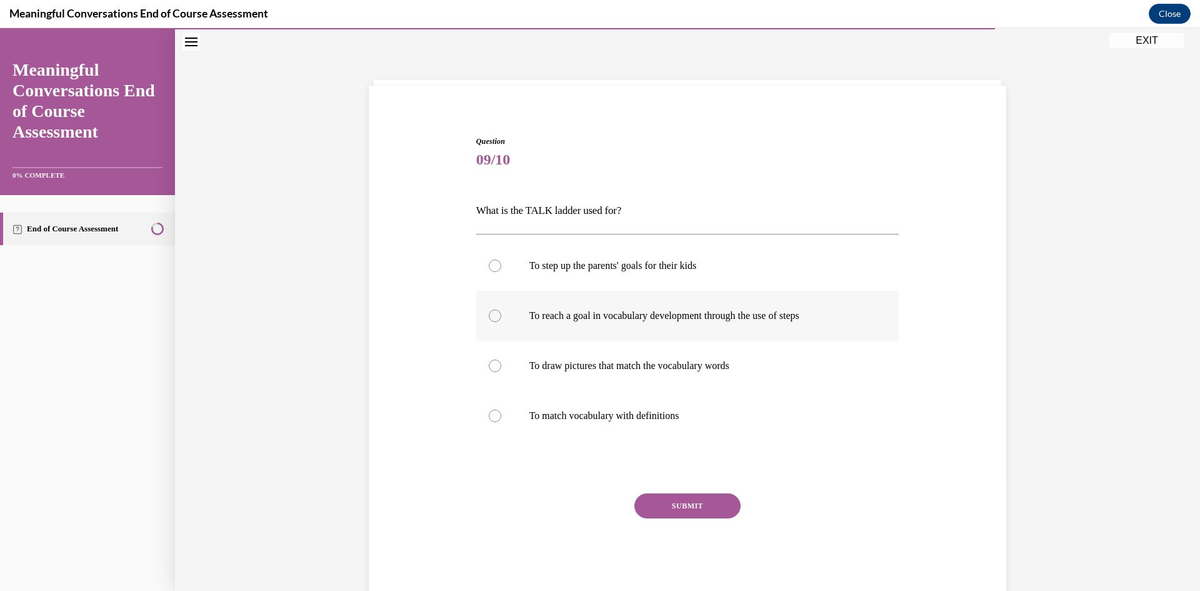
click at [587, 339] on label "To reach a goal in vocabulary development through the use of steps" at bounding box center [687, 316] width 423 height 50
click at [501, 322] on input "To reach a goal in vocabulary development through the use of steps" at bounding box center [495, 315] width 13 height 13
radio input "true"
click at [668, 501] on button "SUBMIT" at bounding box center [687, 505] width 106 height 25
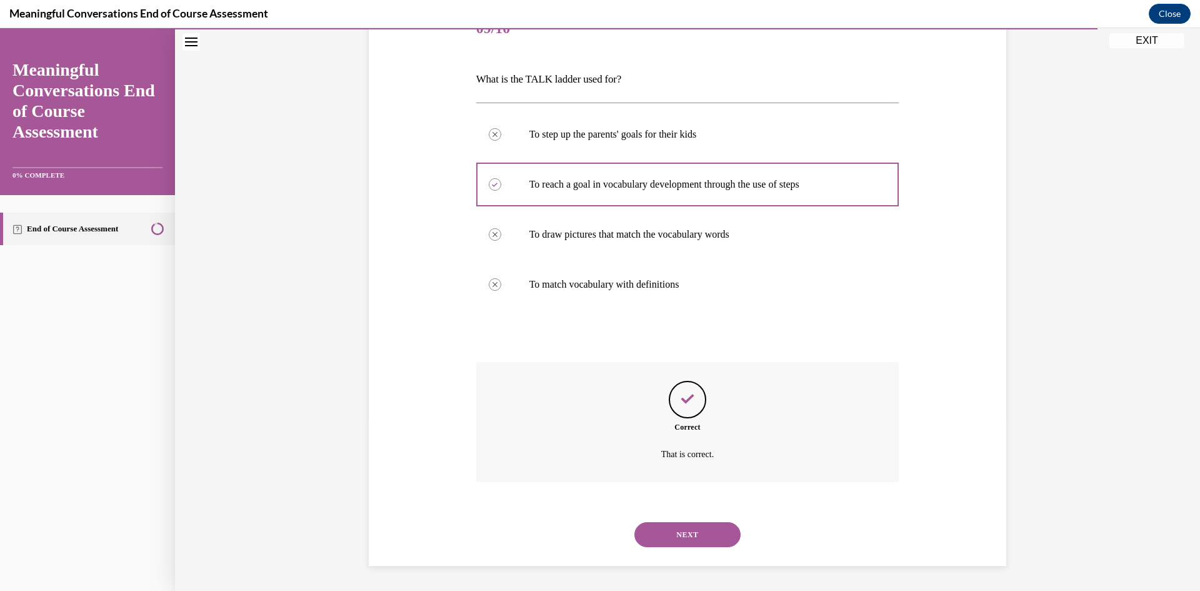
click at [670, 543] on button "NEXT" at bounding box center [687, 534] width 106 height 25
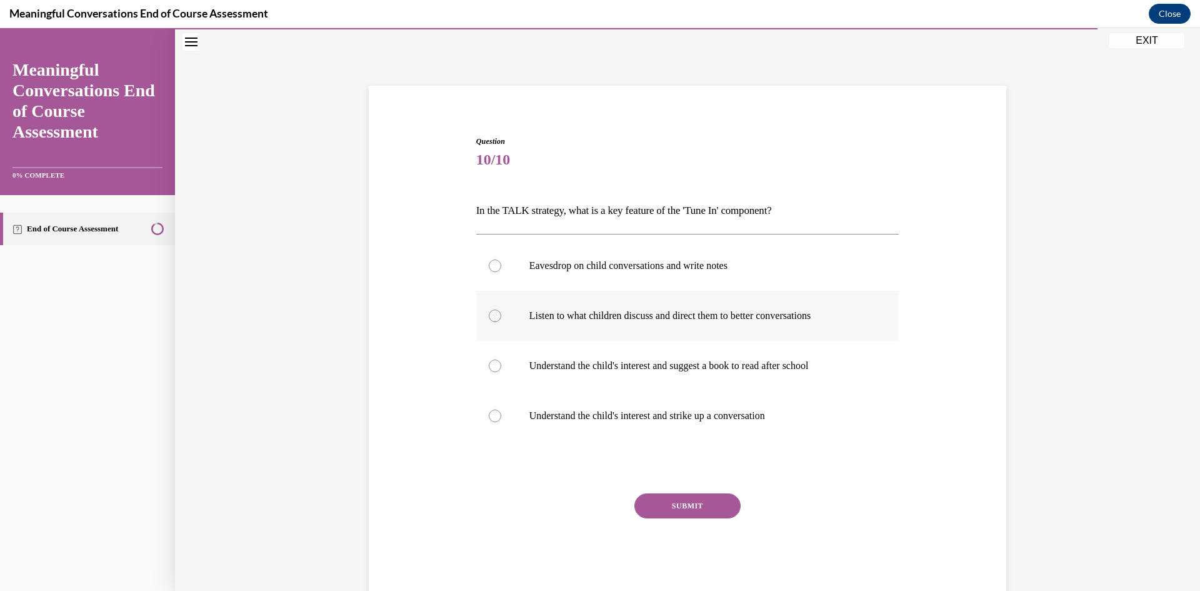
click at [588, 333] on label "Listen to what children discuss and direct them to better conversations" at bounding box center [687, 316] width 423 height 50
click at [501, 322] on input "Listen to what children discuss and direct them to better conversations" at bounding box center [495, 315] width 13 height 13
radio input "true"
click at [685, 513] on button "SUBMIT" at bounding box center [687, 505] width 106 height 25
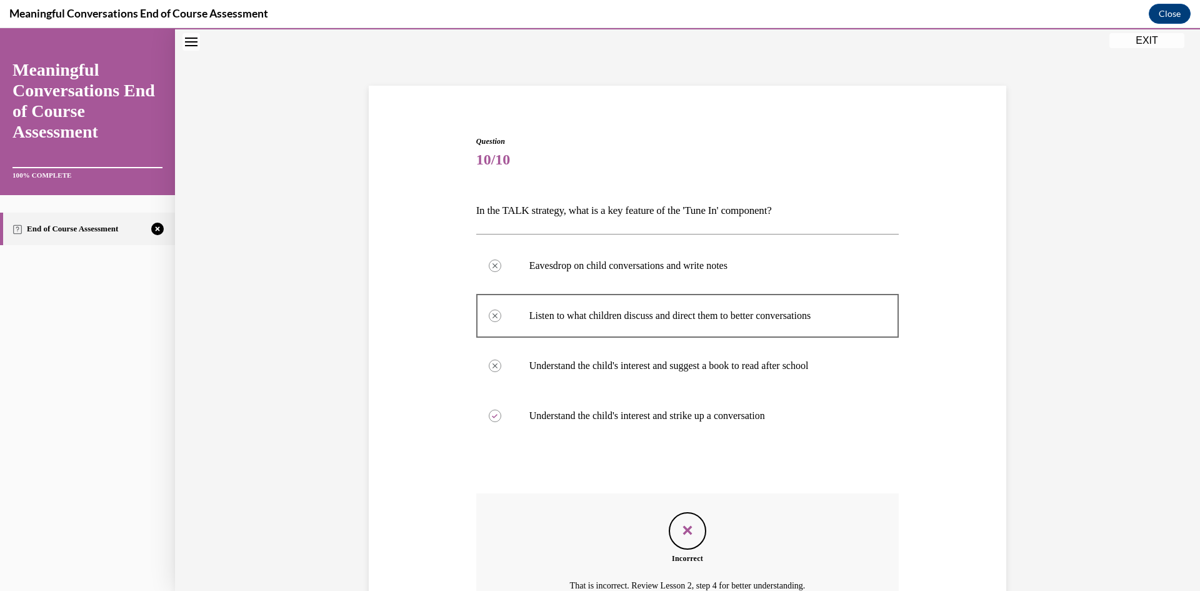
scroll to position [169, 0]
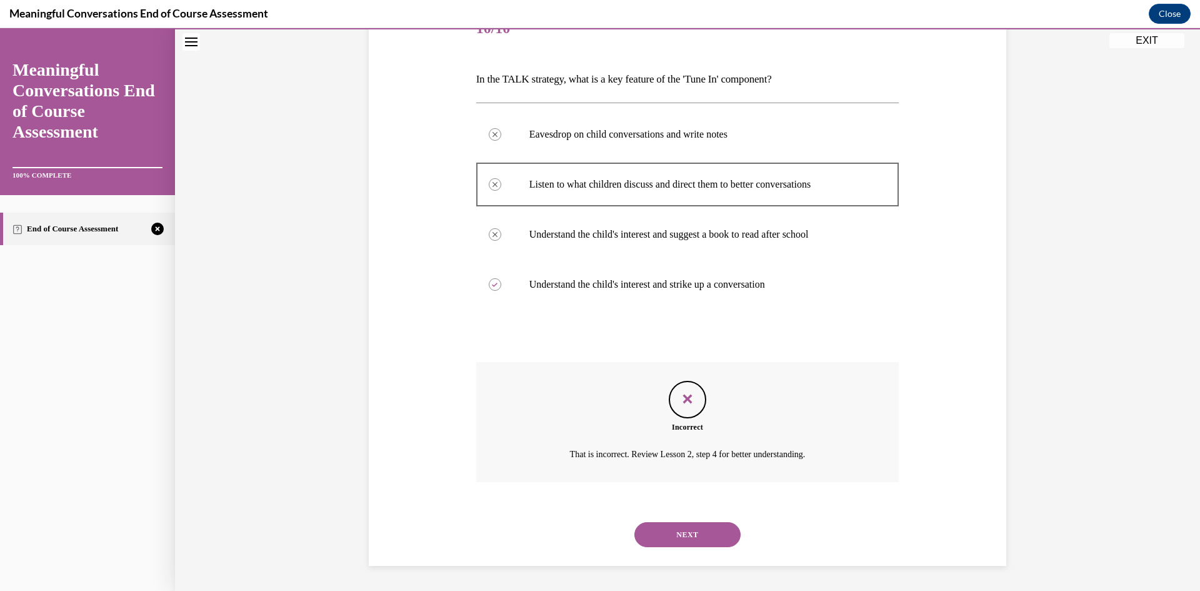
click at [696, 523] on button "NEXT" at bounding box center [687, 534] width 106 height 25
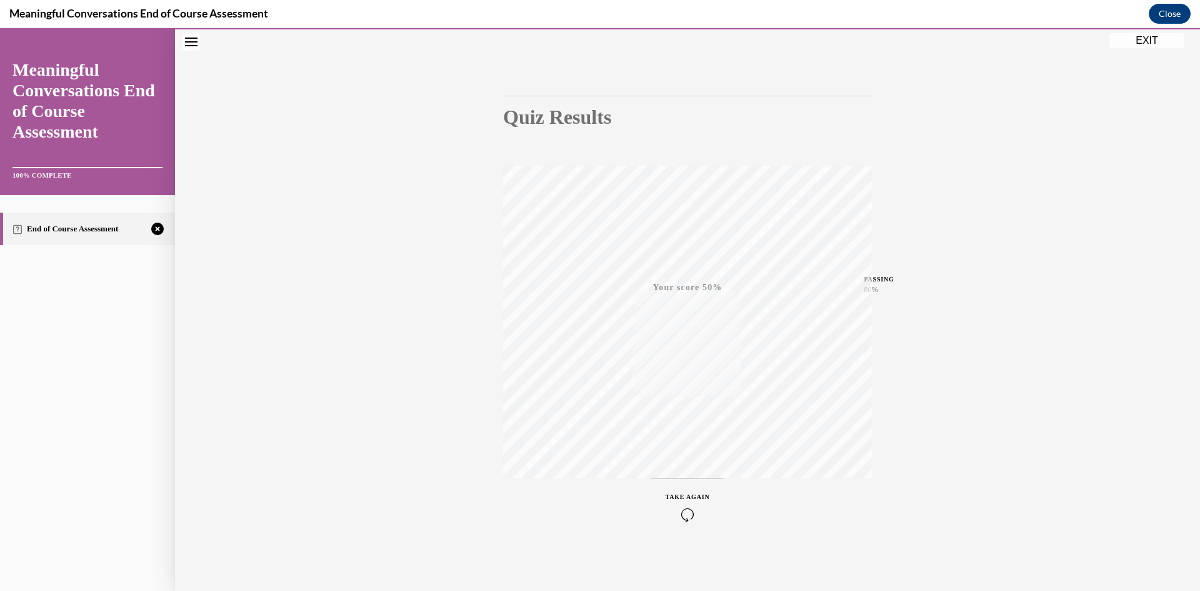
click at [687, 514] on icon "button" at bounding box center [688, 515] width 44 height 14
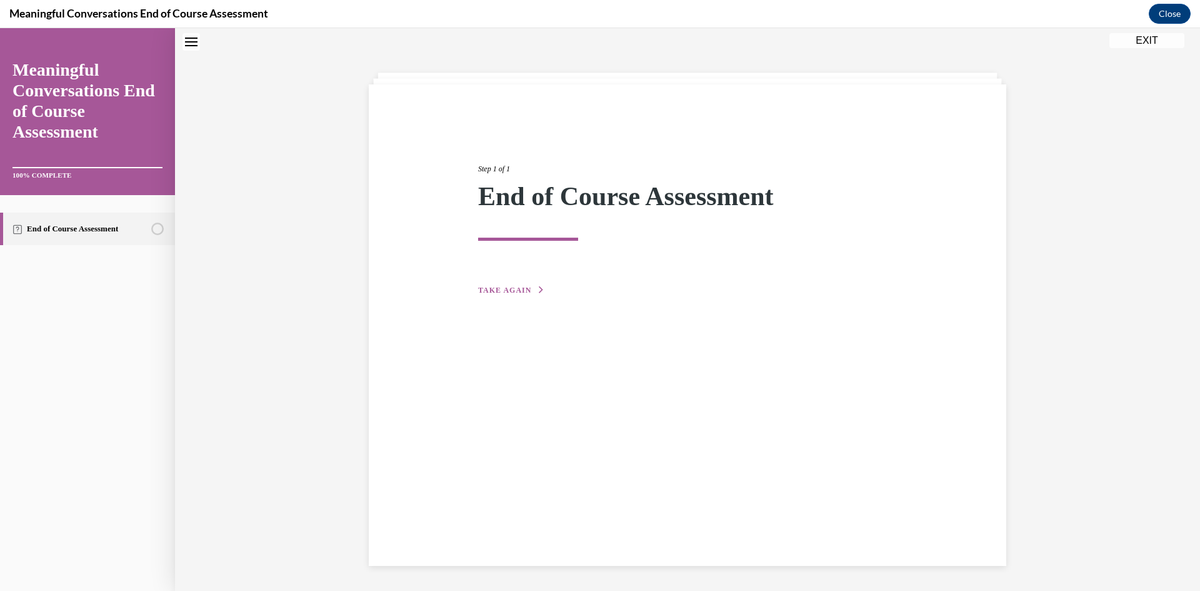
click at [517, 293] on button "TAKE AGAIN" at bounding box center [511, 289] width 67 height 11
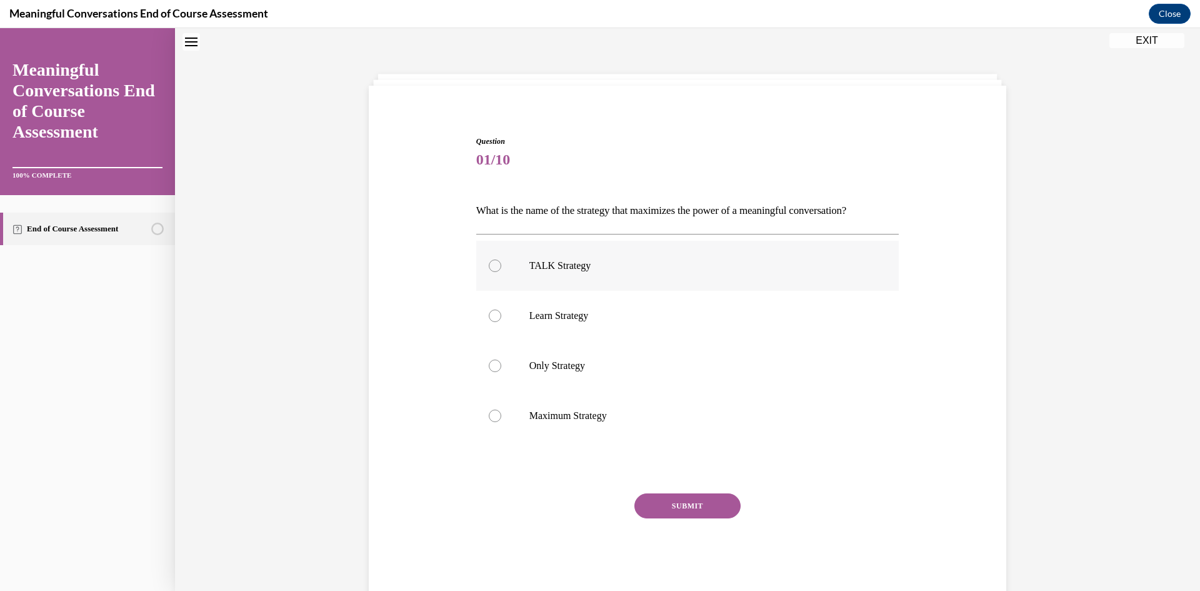
click at [538, 268] on p "TALK Strategy" at bounding box center [698, 265] width 339 height 13
click at [501, 268] on input "TALK Strategy" at bounding box center [495, 265] width 13 height 13
radio input "true"
click at [681, 506] on button "SUBMIT" at bounding box center [687, 505] width 106 height 25
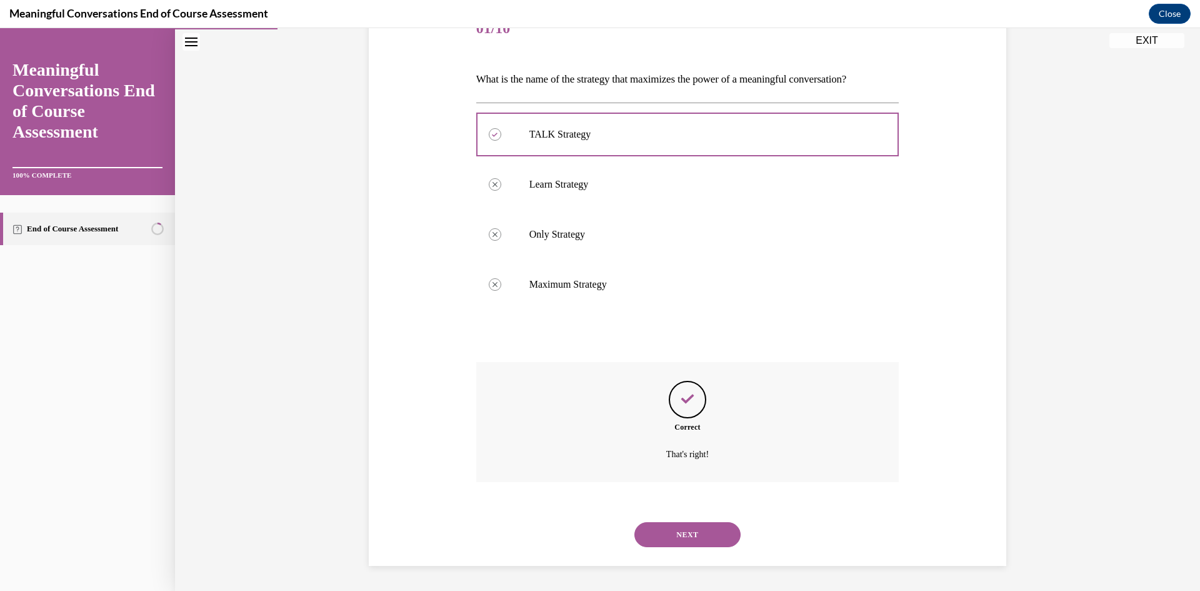
drag, startPoint x: 681, startPoint y: 531, endPoint x: 675, endPoint y: 457, distance: 74.0
click at [682, 531] on button "NEXT" at bounding box center [687, 534] width 106 height 25
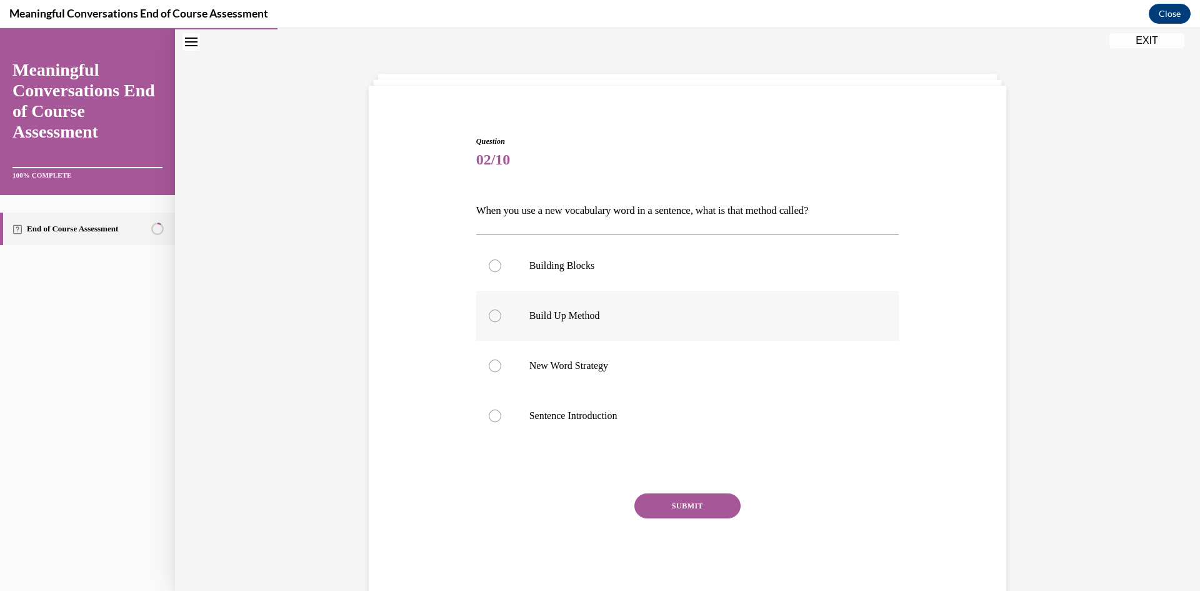
click at [533, 317] on p "Build Up Method" at bounding box center [698, 315] width 339 height 13
click at [501, 317] on input "Build Up Method" at bounding box center [495, 315] width 13 height 13
radio input "true"
click at [684, 506] on button "SUBMIT" at bounding box center [687, 505] width 106 height 25
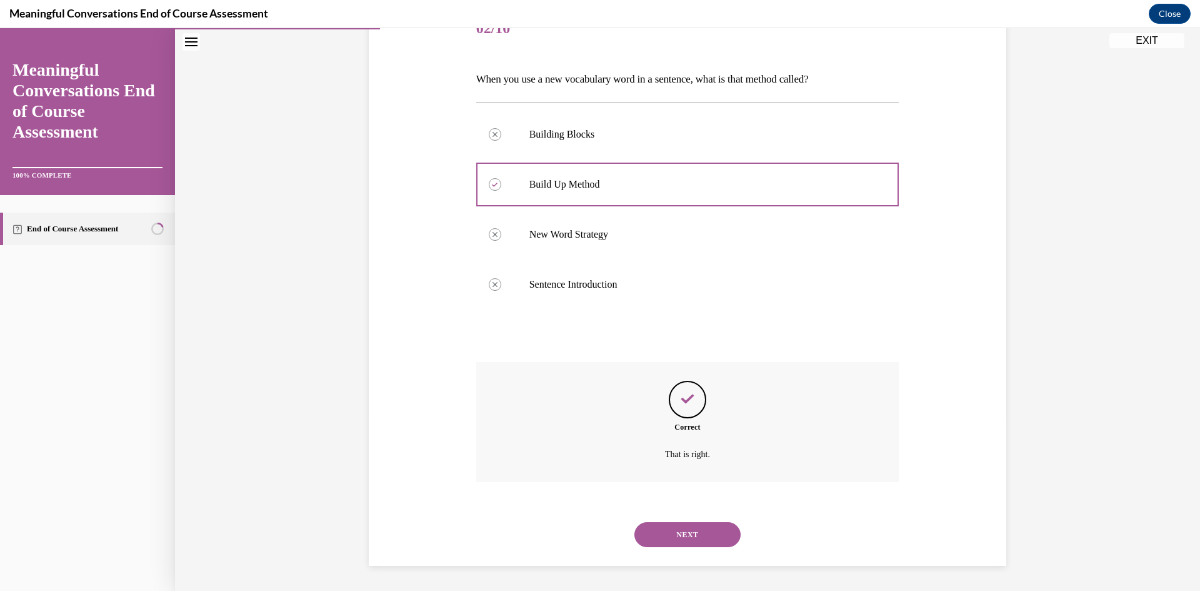
click at [683, 536] on button "NEXT" at bounding box center [687, 534] width 106 height 25
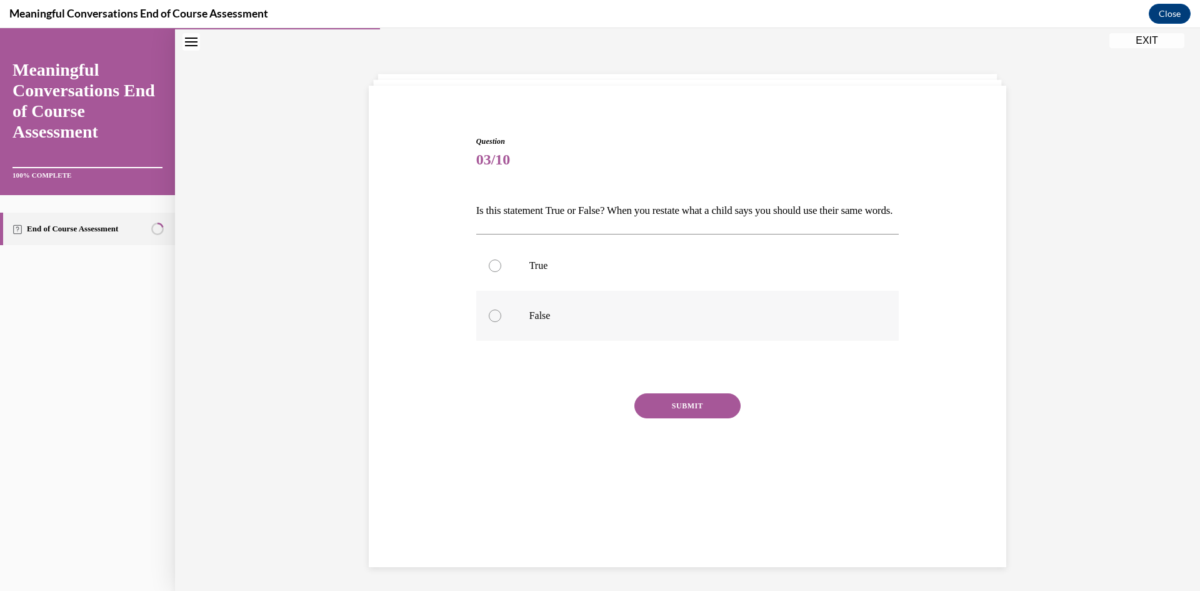
click at [552, 341] on label "False" at bounding box center [687, 316] width 423 height 50
click at [501, 322] on input "False" at bounding box center [495, 315] width 13 height 13
radio input "true"
click at [648, 418] on button "SUBMIT" at bounding box center [687, 405] width 106 height 25
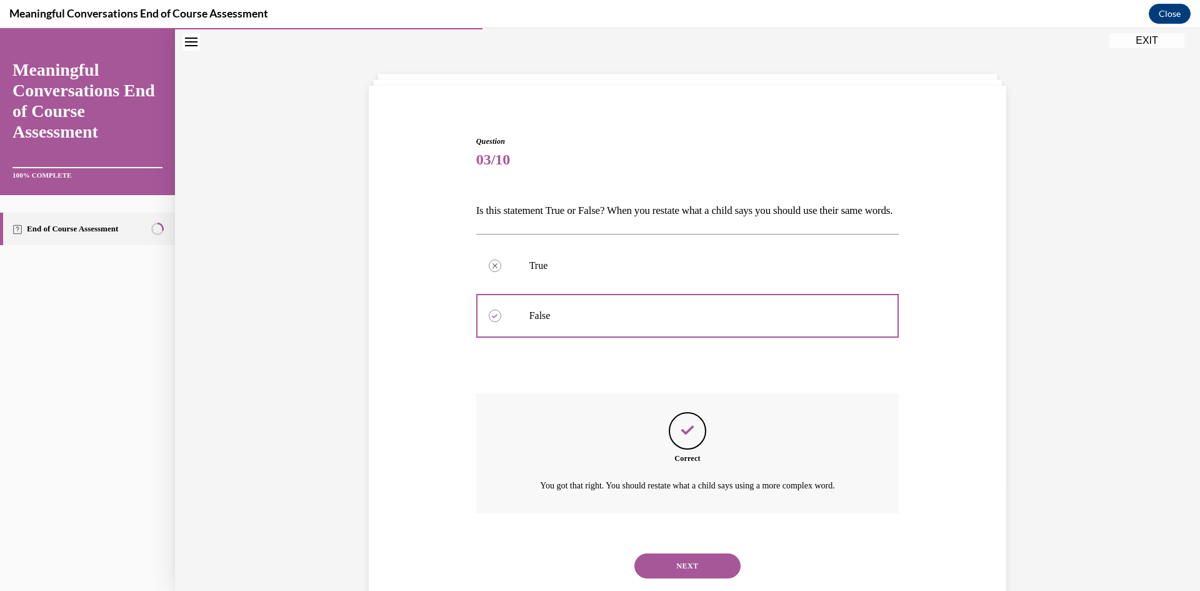
scroll to position [91, 0]
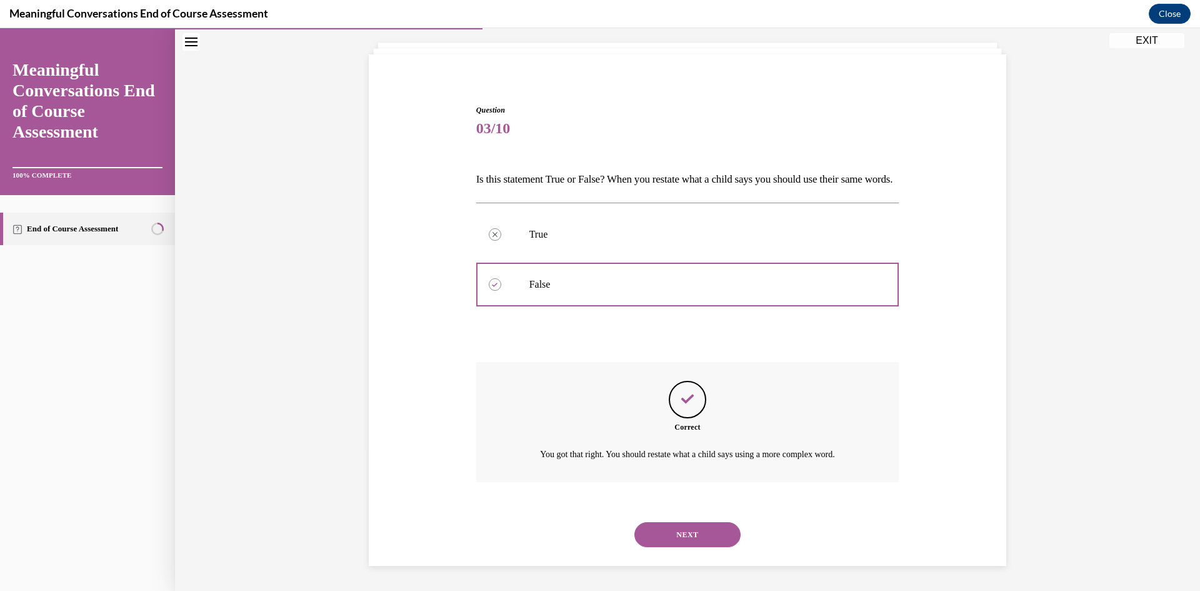
click at [674, 536] on button "NEXT" at bounding box center [687, 534] width 106 height 25
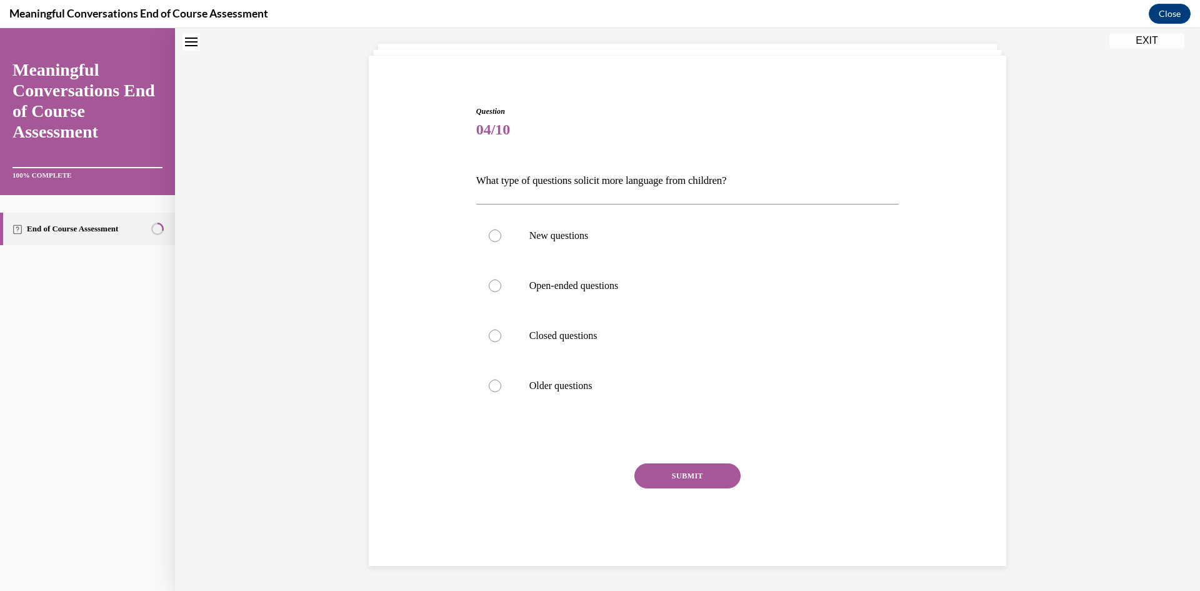
scroll to position [38, 0]
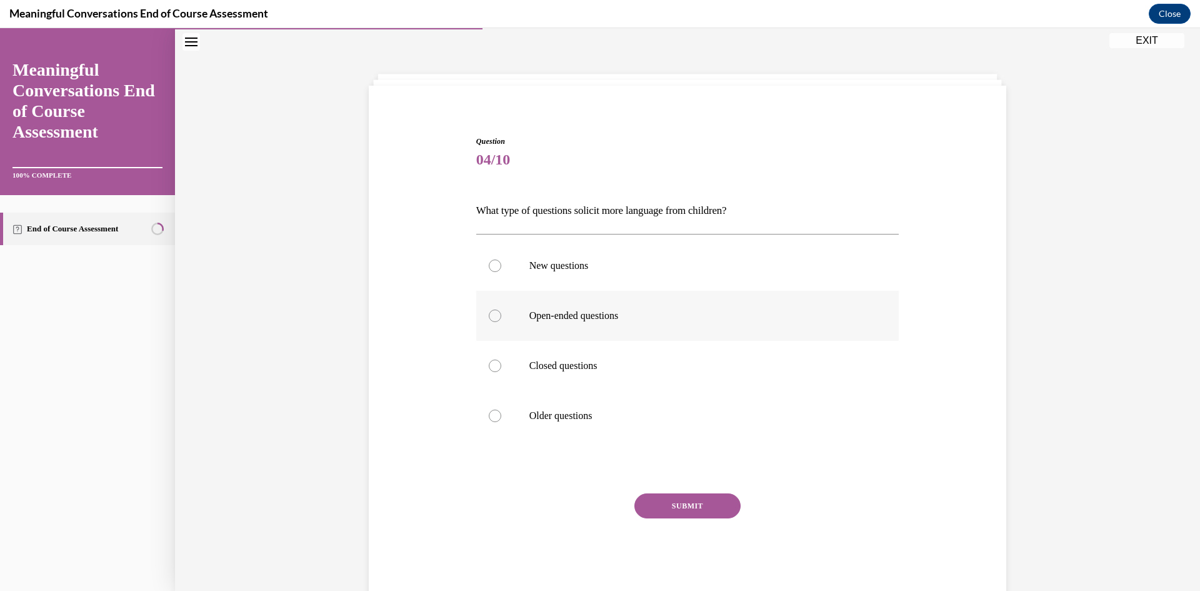
click at [603, 320] on p "Open-ended questions" at bounding box center [698, 315] width 339 height 13
click at [501, 320] on input "Open-ended questions" at bounding box center [495, 315] width 13 height 13
radio input "true"
click at [673, 509] on button "SUBMIT" at bounding box center [687, 505] width 106 height 25
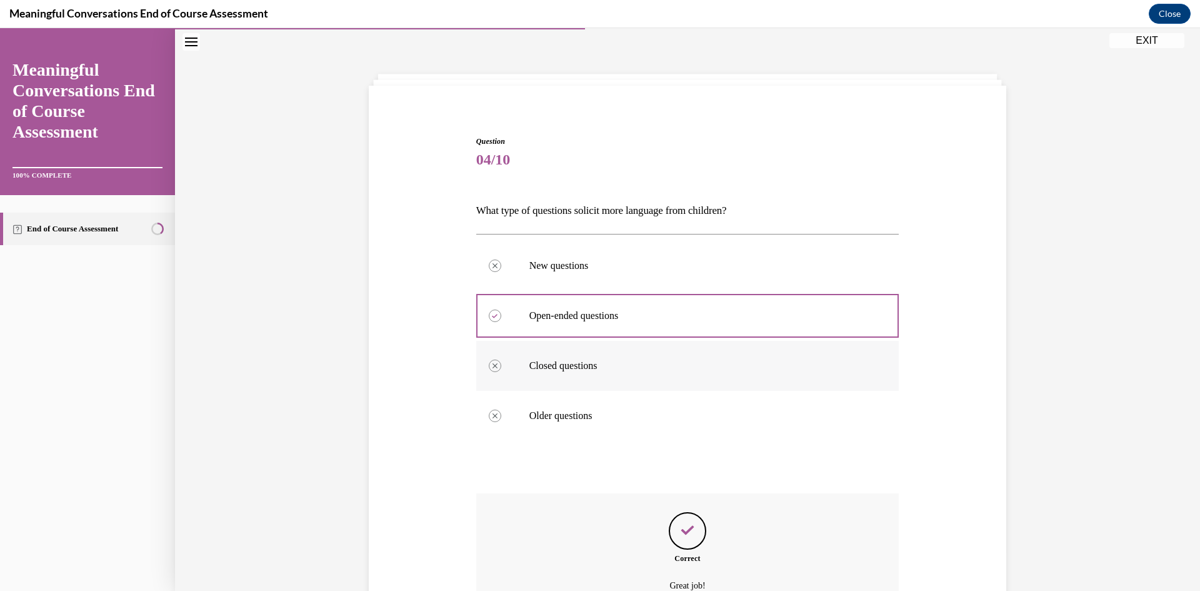
scroll to position [169, 0]
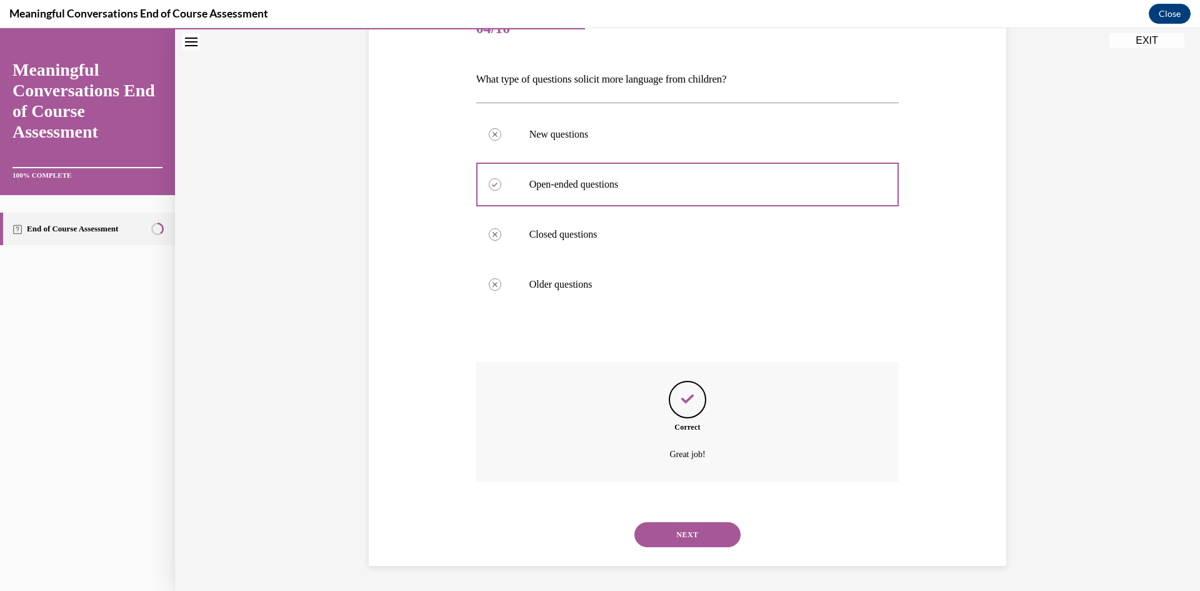
click at [672, 538] on button "NEXT" at bounding box center [687, 534] width 106 height 25
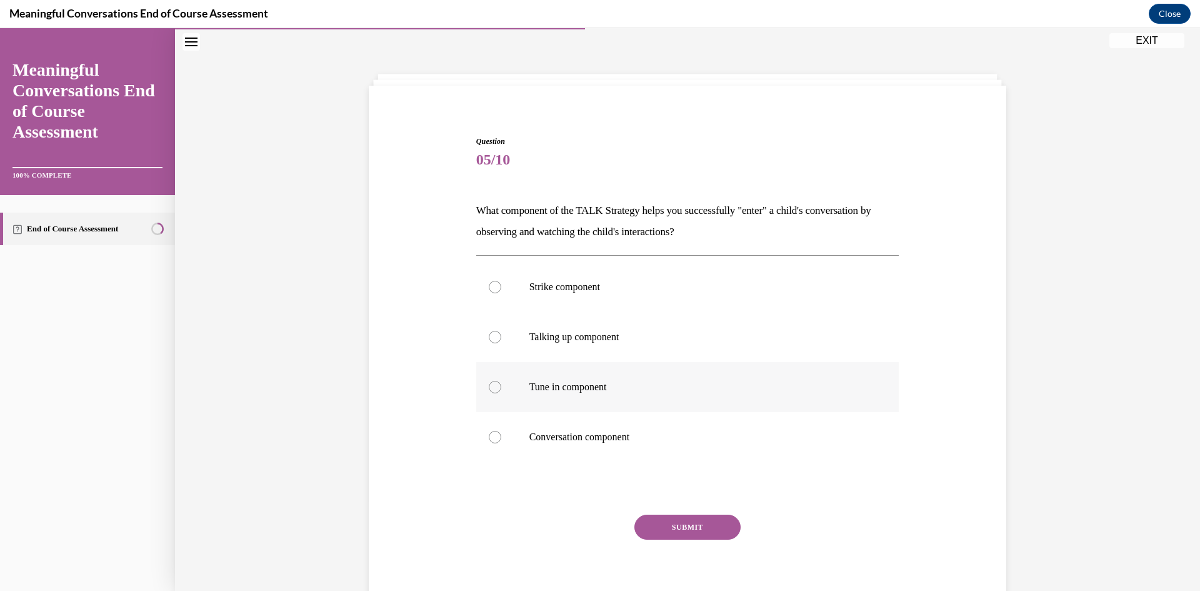
click at [562, 372] on label "Tune in component" at bounding box center [687, 387] width 423 height 50
click at [501, 381] on input "Tune in component" at bounding box center [495, 387] width 13 height 13
radio input "true"
click at [665, 519] on button "SUBMIT" at bounding box center [687, 526] width 106 height 25
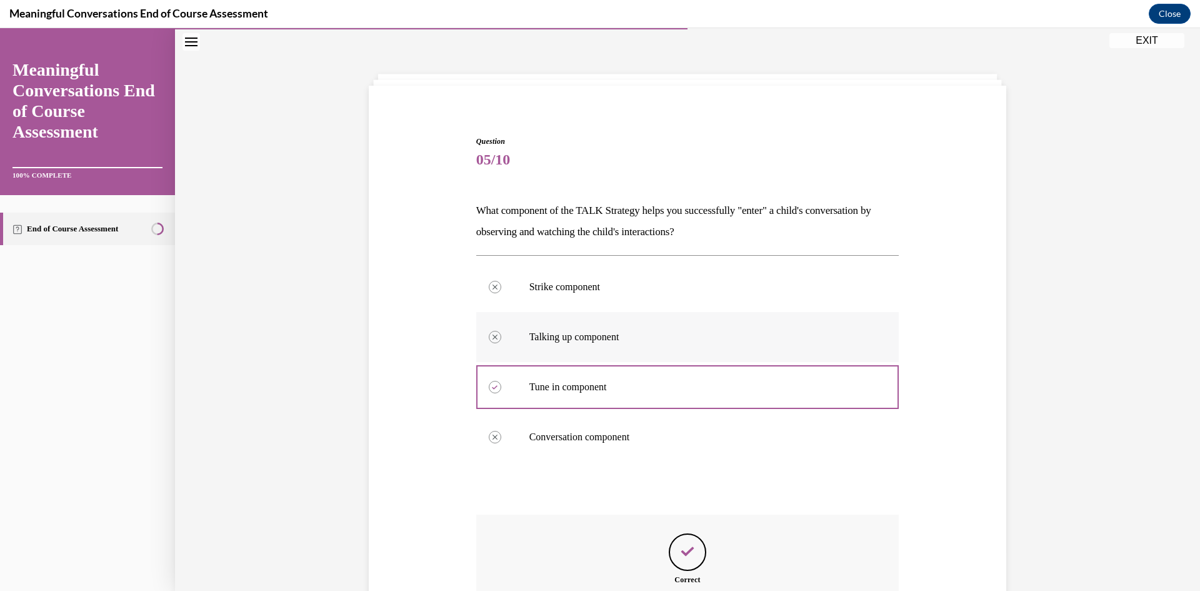
scroll to position [163, 0]
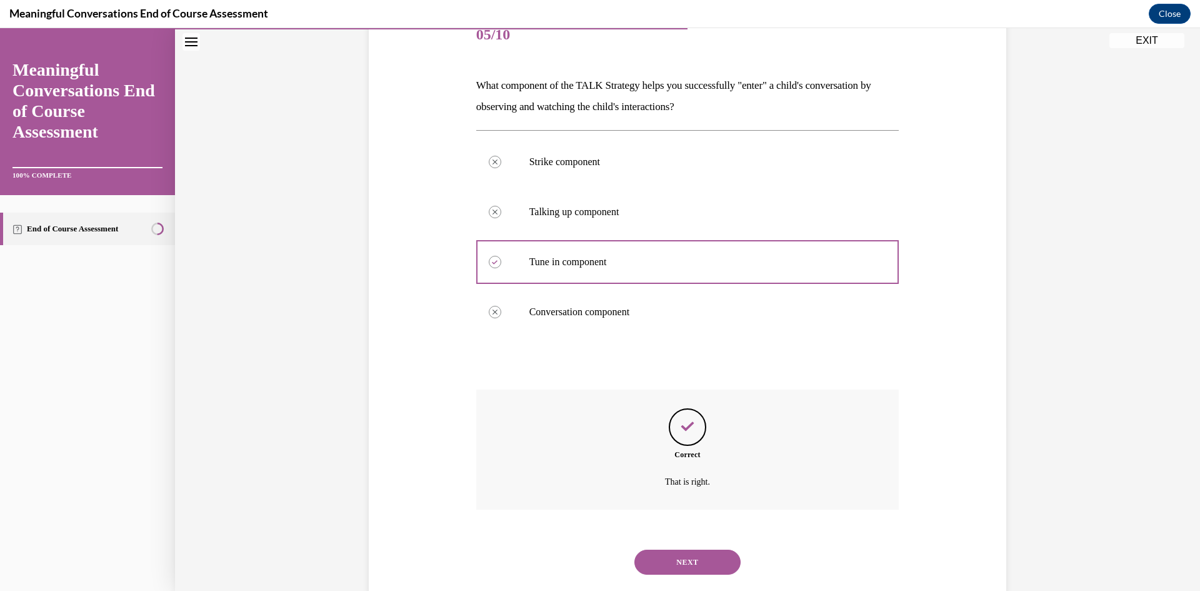
click at [689, 558] on button "NEXT" at bounding box center [687, 561] width 106 height 25
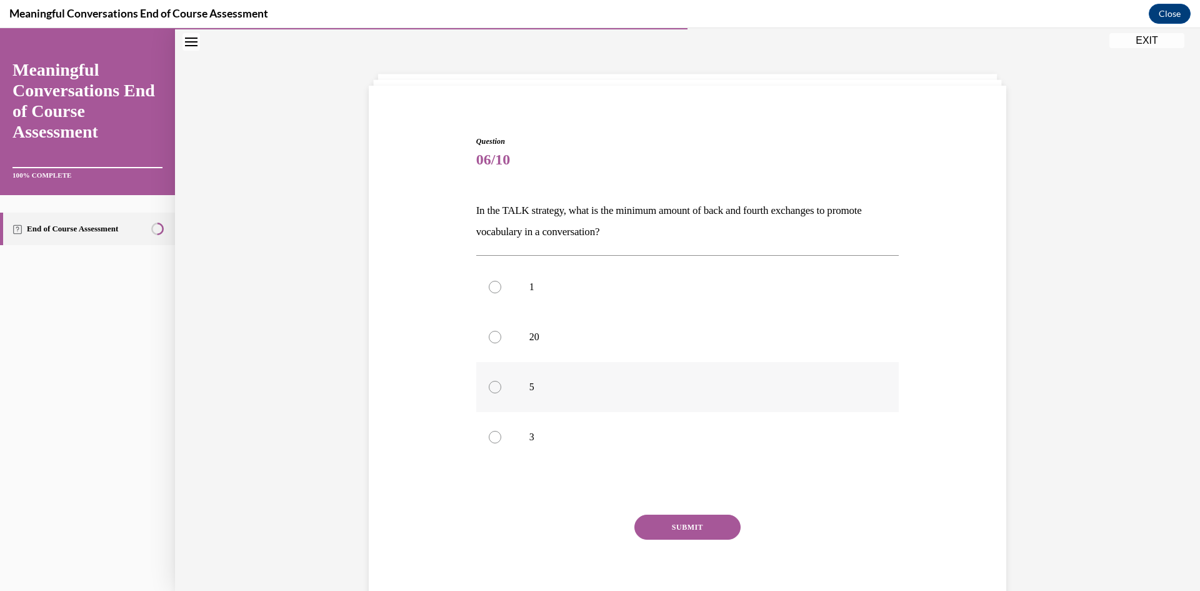
click at [569, 393] on label "5" at bounding box center [687, 387] width 423 height 50
click at [501, 393] on input "5" at bounding box center [495, 387] width 13 height 13
radio input "true"
click at [687, 527] on button "SUBMIT" at bounding box center [687, 526] width 106 height 25
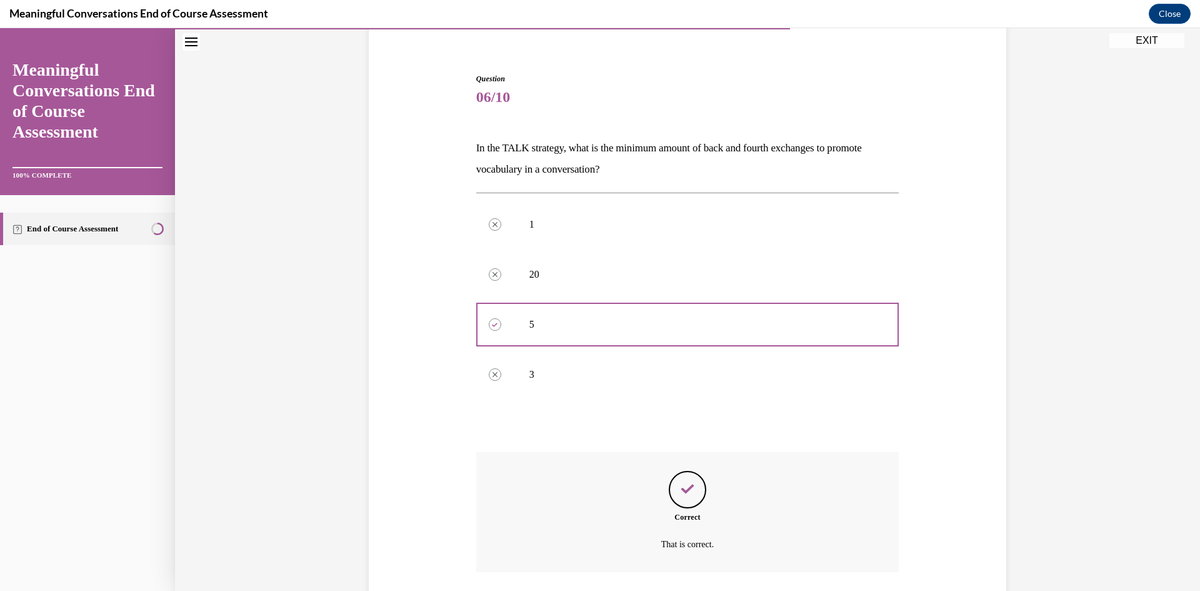
scroll to position [191, 0]
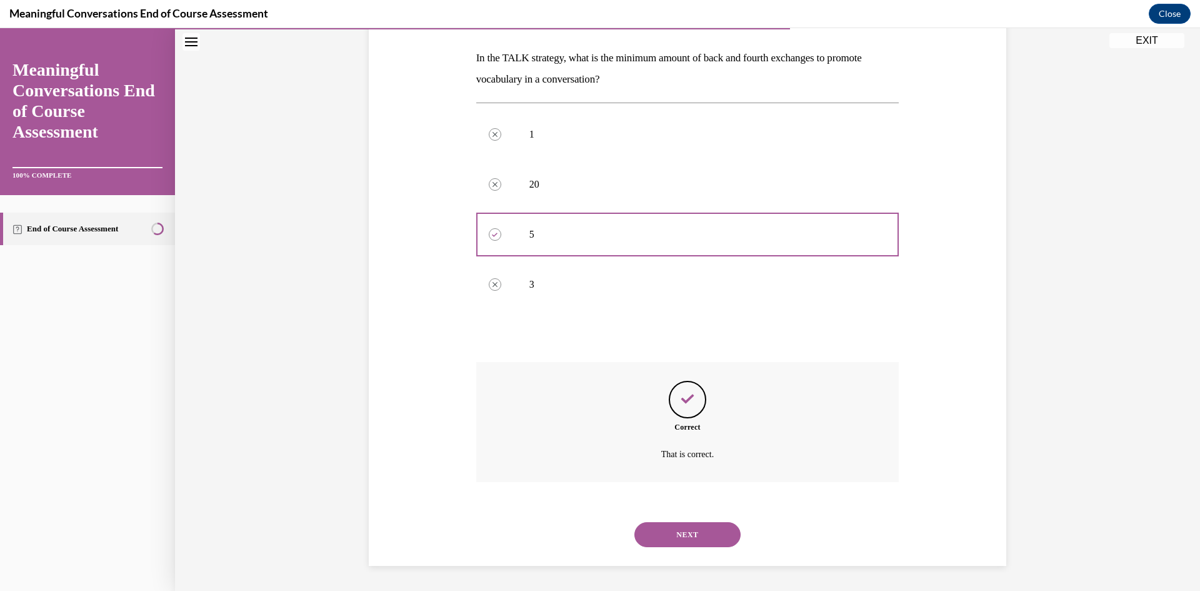
click at [672, 540] on button "NEXT" at bounding box center [687, 534] width 106 height 25
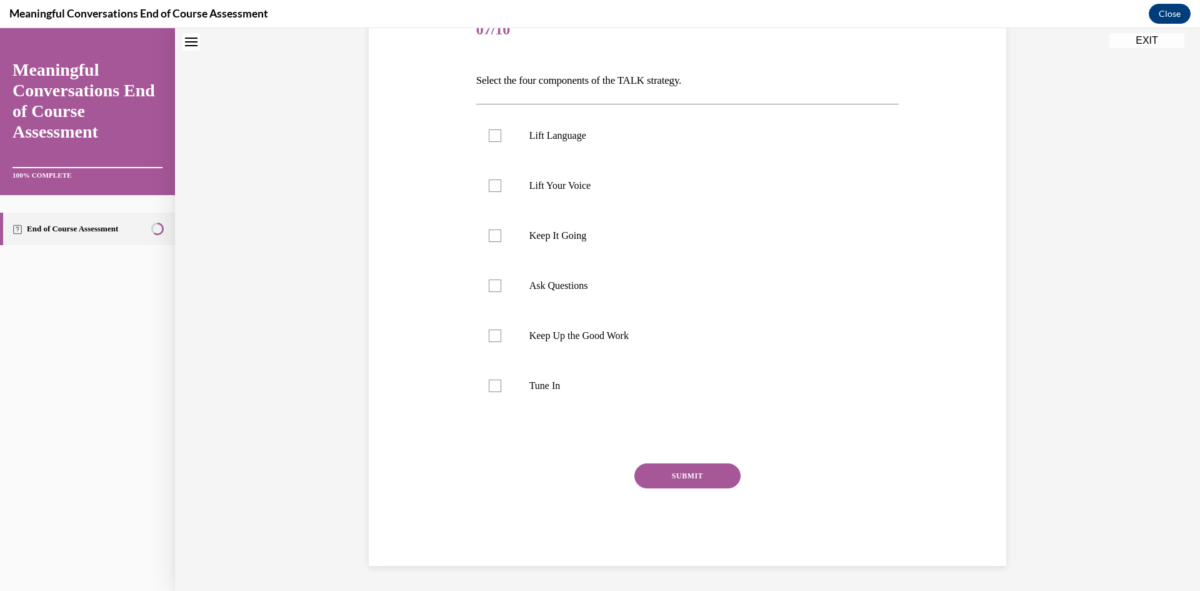
scroll to position [38, 0]
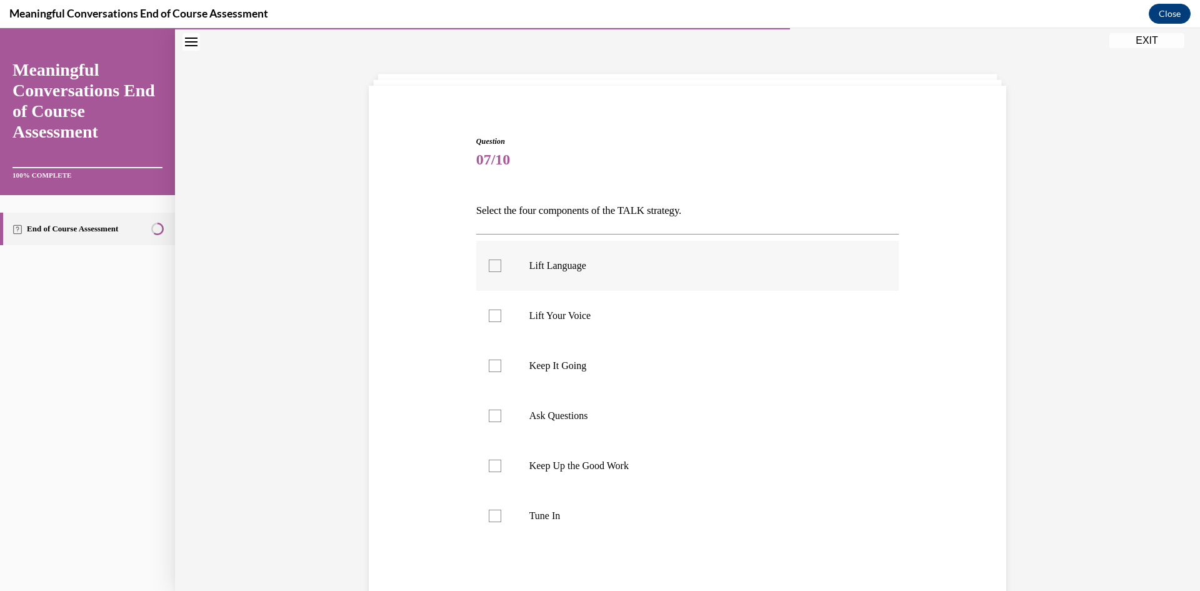
click at [648, 282] on label "Lift Language" at bounding box center [687, 266] width 423 height 50
click at [501, 272] on input "Lift Language" at bounding box center [495, 265] width 13 height 13
checkbox input "true"
click at [626, 386] on label "Keep It Going" at bounding box center [687, 366] width 423 height 50
click at [501, 372] on input "Keep It Going" at bounding box center [495, 365] width 13 height 13
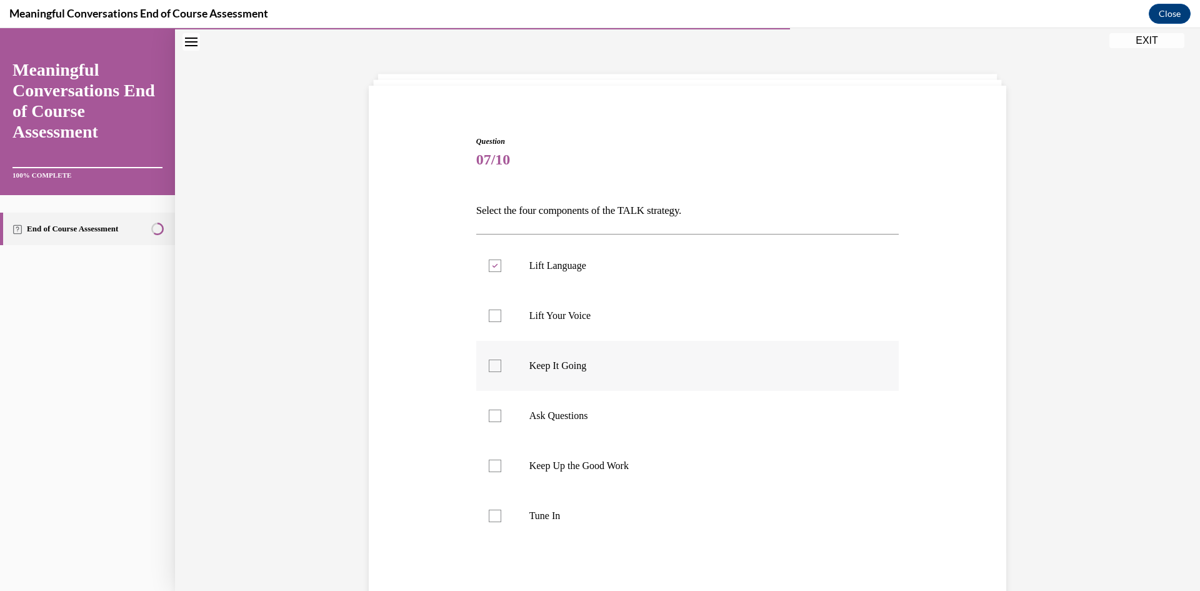
checkbox input "true"
click at [618, 439] on label "Ask Questions" at bounding box center [687, 416] width 423 height 50
click at [501, 422] on input "Ask Questions" at bounding box center [495, 415] width 13 height 13
checkbox input "true"
click at [596, 522] on label "Tune In" at bounding box center [687, 516] width 423 height 50
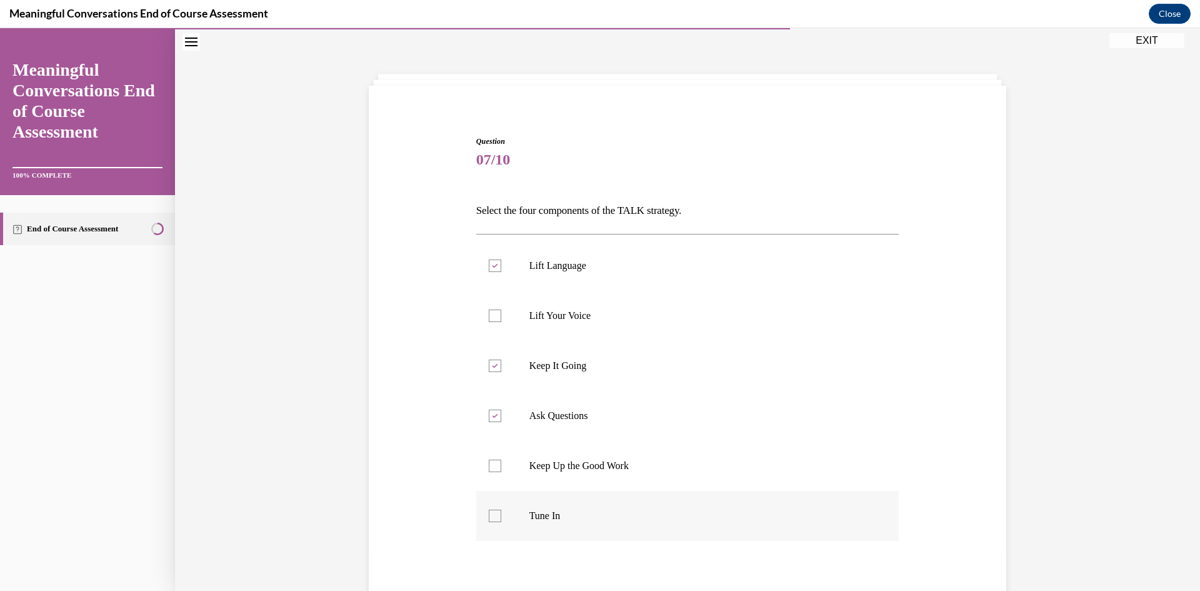
click at [501, 522] on input "Tune In" at bounding box center [495, 515] width 13 height 13
checkbox input "true"
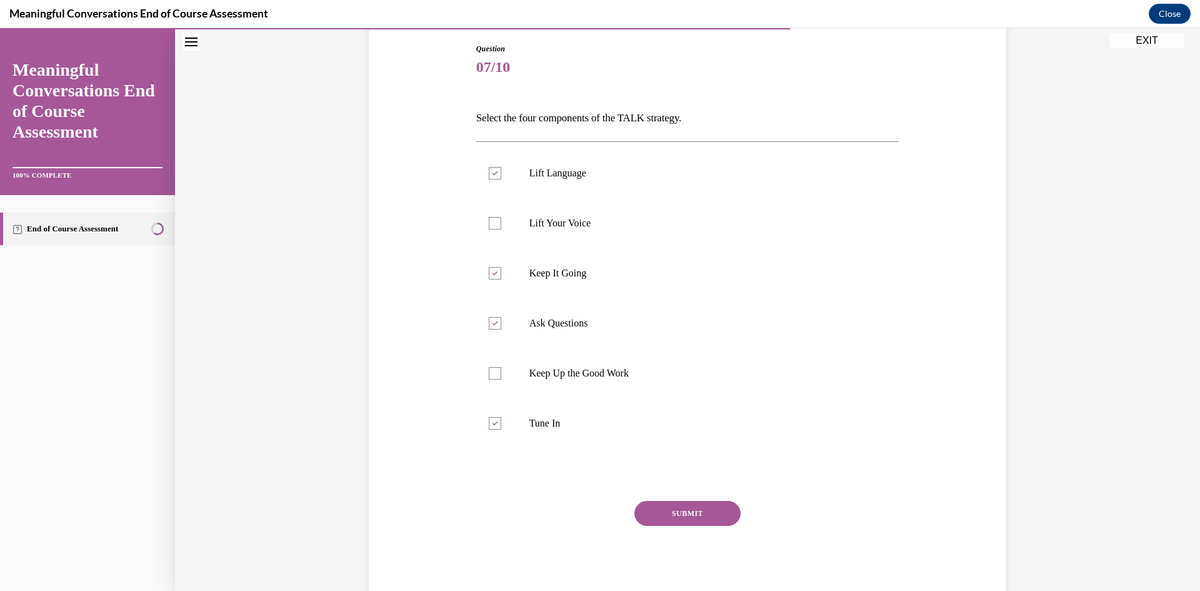
click at [717, 519] on button "SUBMIT" at bounding box center [687, 513] width 106 height 25
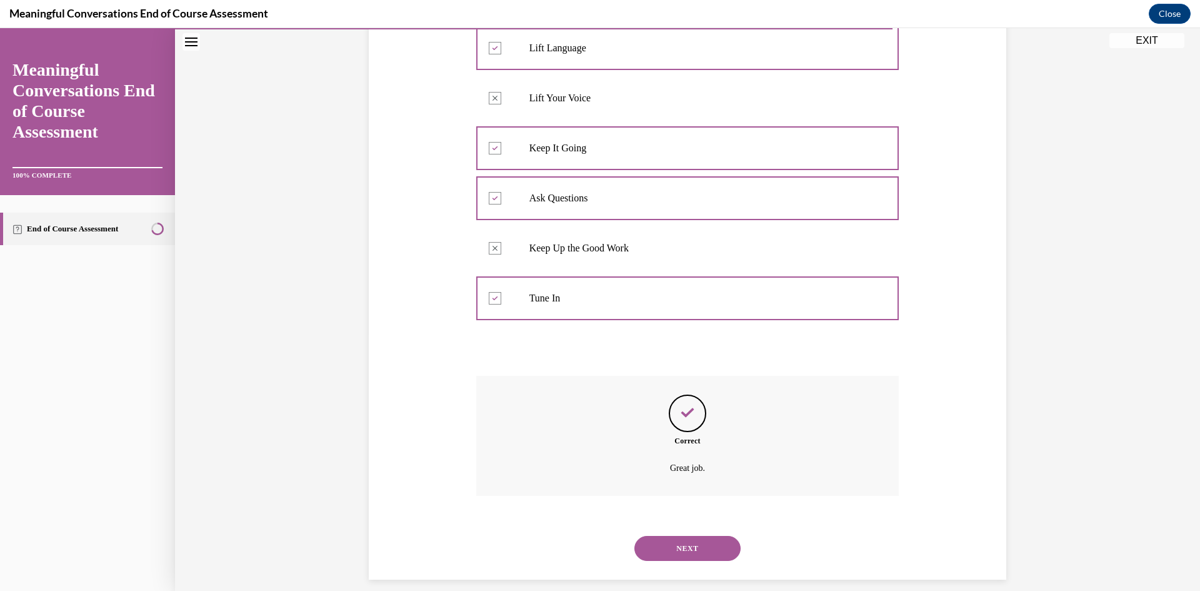
scroll to position [269, 0]
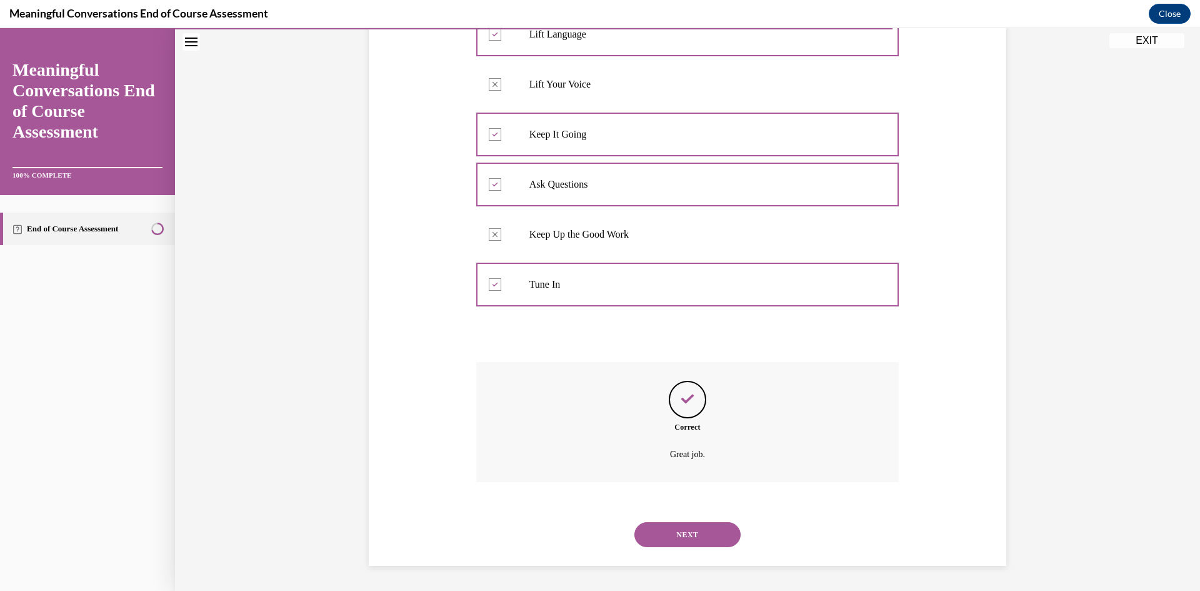
click at [680, 536] on button "NEXT" at bounding box center [687, 534] width 106 height 25
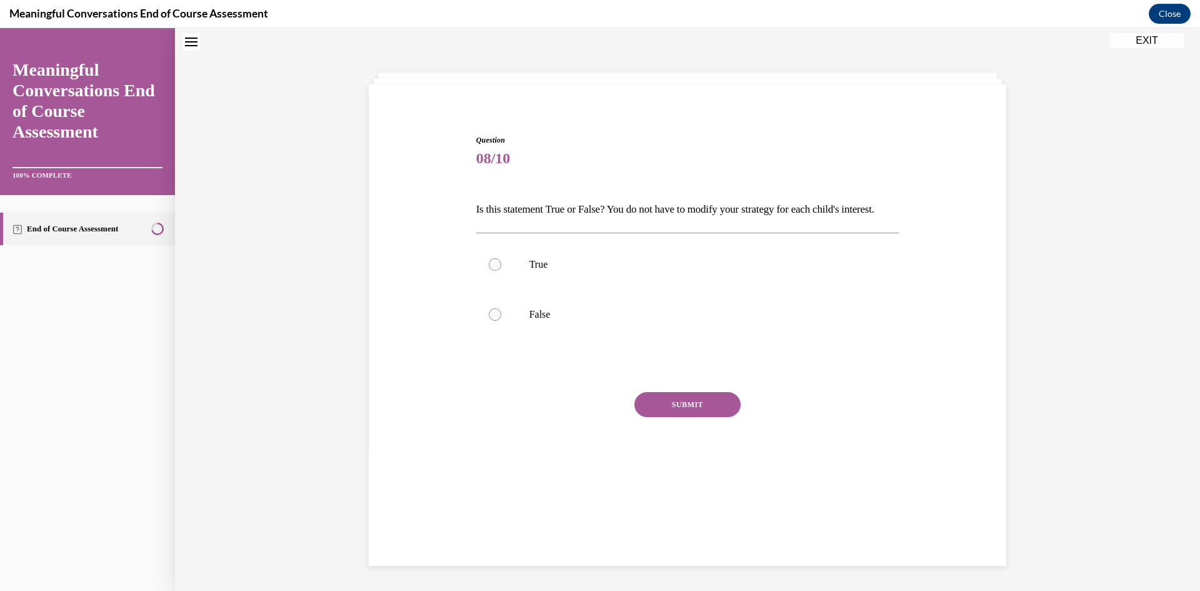
scroll to position [38, 0]
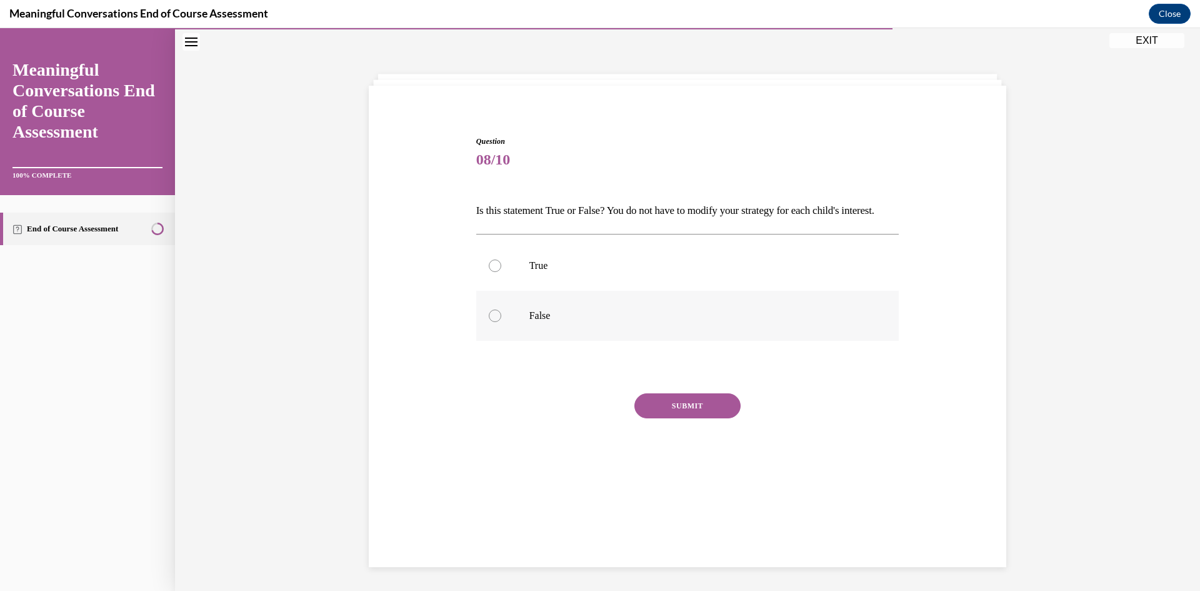
click at [552, 322] on p "False" at bounding box center [698, 315] width 339 height 13
click at [501, 322] on input "False" at bounding box center [495, 315] width 13 height 13
radio input "true"
click at [693, 418] on button "SUBMIT" at bounding box center [687, 405] width 106 height 25
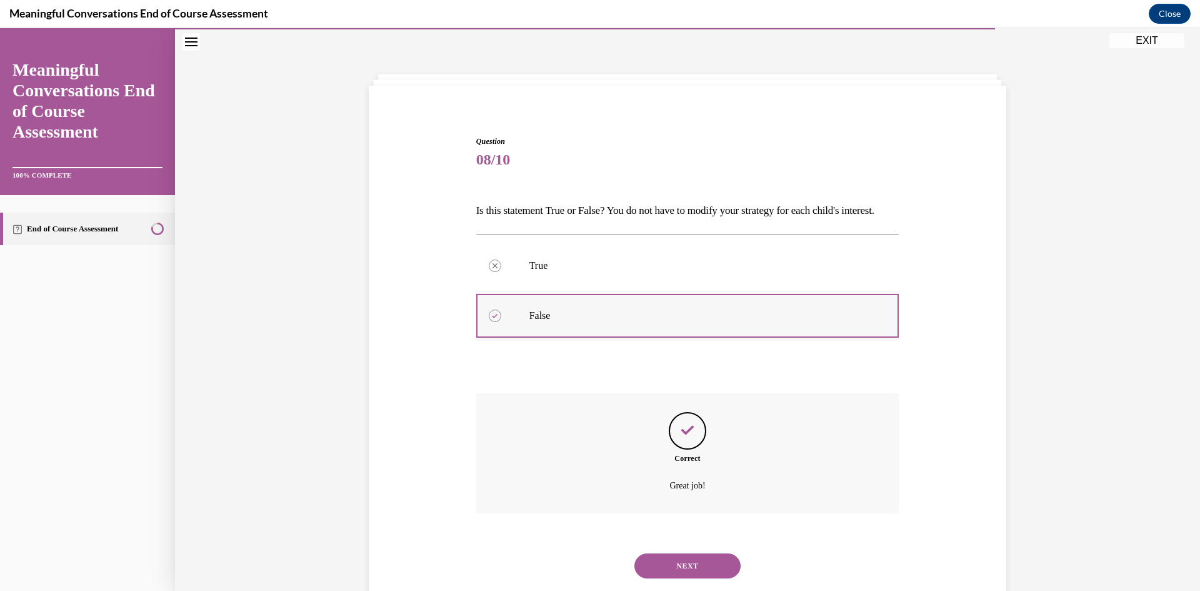
scroll to position [91, 0]
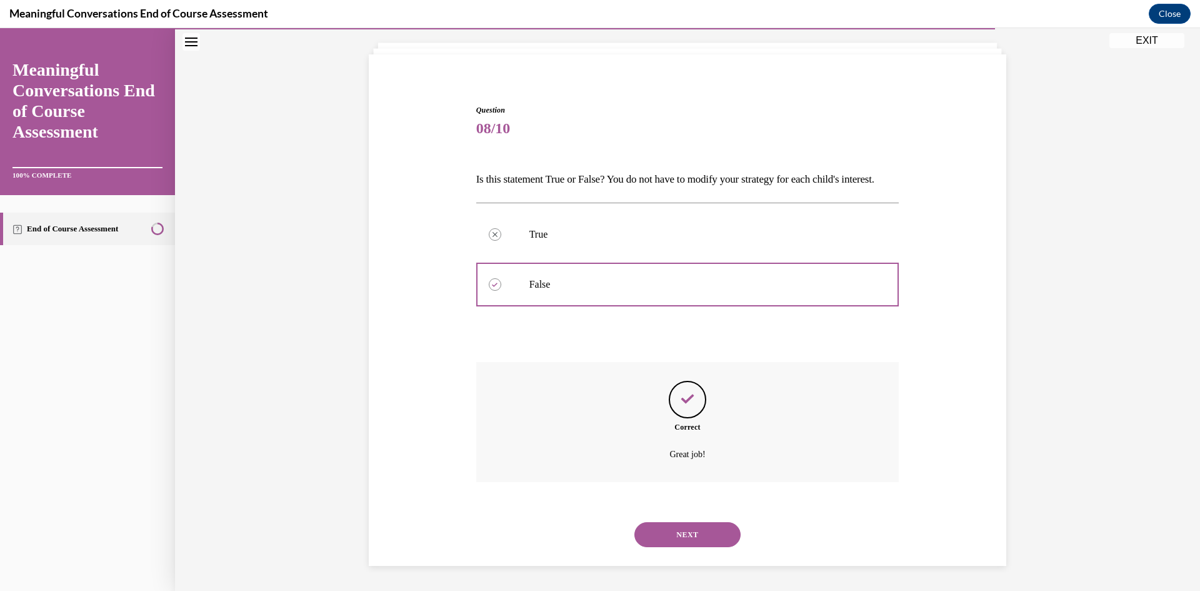
click at [703, 537] on button "NEXT" at bounding box center [687, 534] width 106 height 25
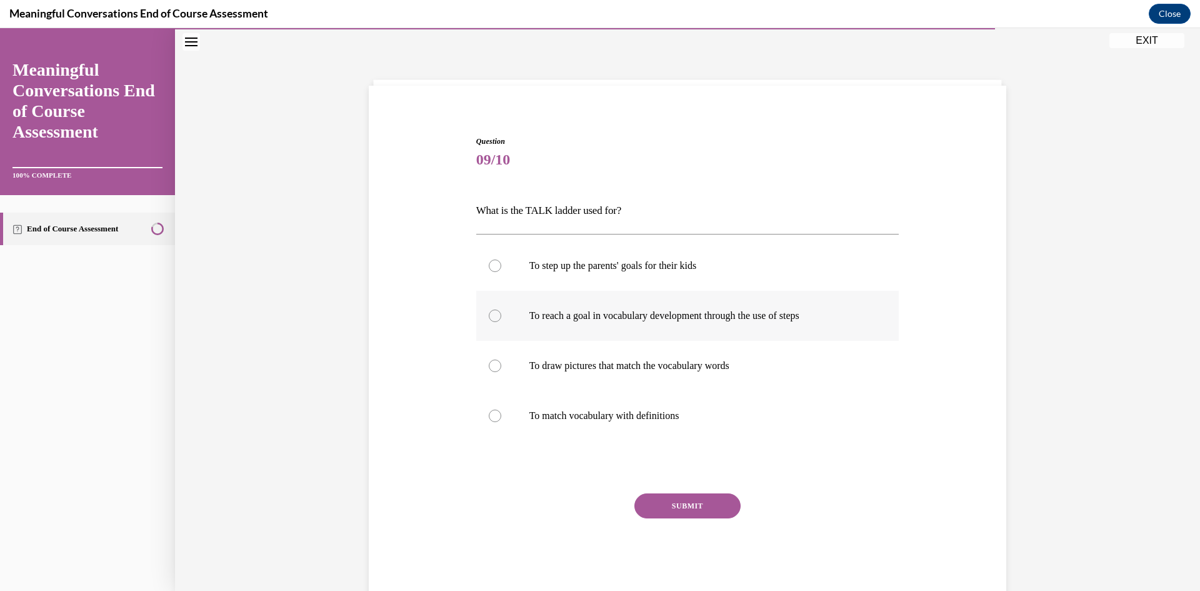
click at [592, 328] on label "To reach a goal in vocabulary development through the use of steps" at bounding box center [687, 316] width 423 height 50
click at [501, 322] on input "To reach a goal in vocabulary development through the use of steps" at bounding box center [495, 315] width 13 height 13
radio input "true"
click at [666, 501] on button "SUBMIT" at bounding box center [687, 505] width 106 height 25
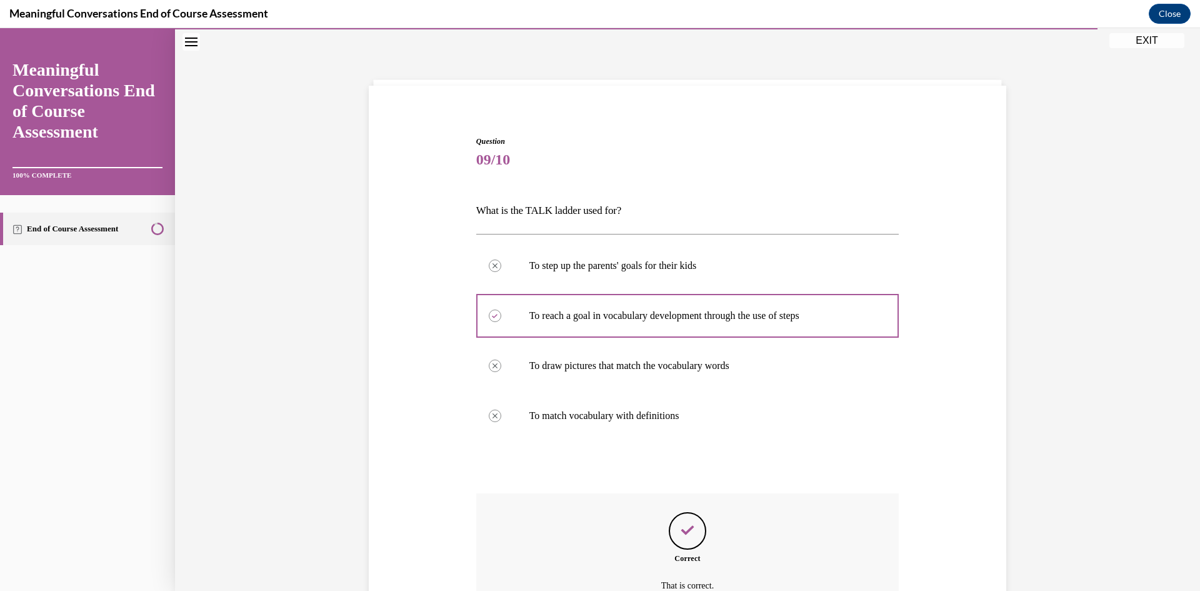
scroll to position [169, 0]
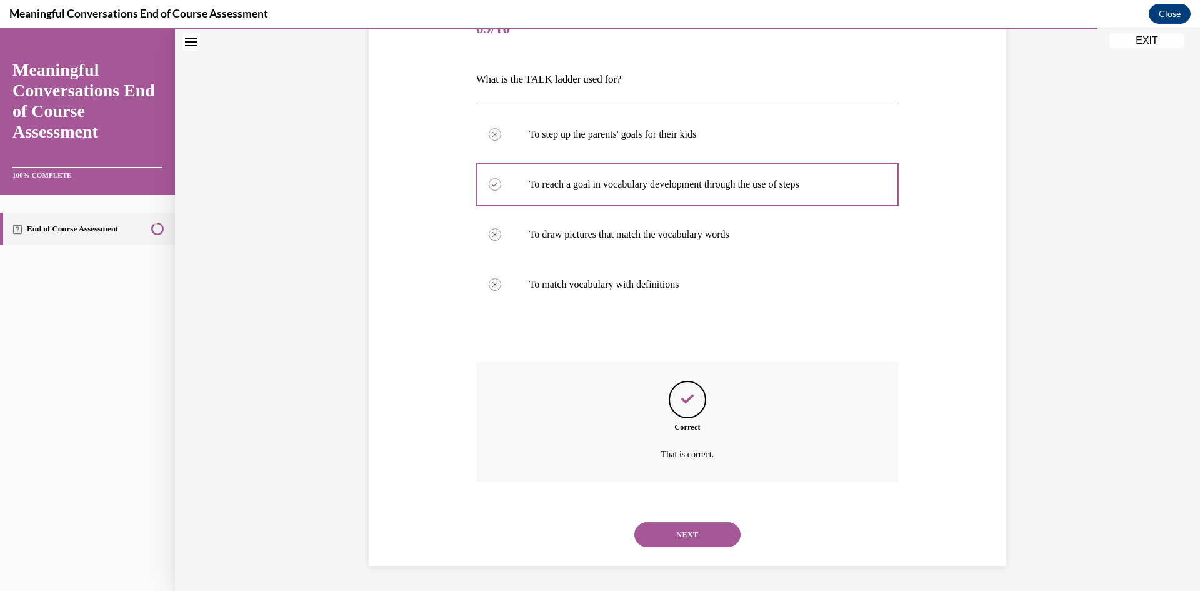
click at [684, 536] on button "NEXT" at bounding box center [687, 534] width 106 height 25
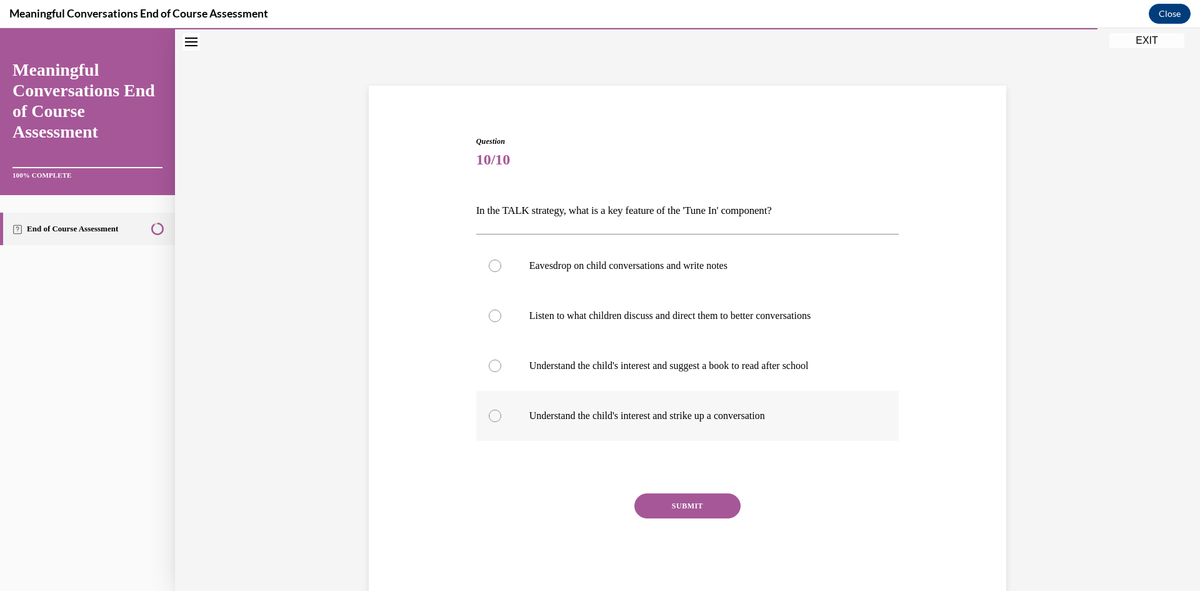
click at [609, 406] on label "Understand the child's interest and strike up a conversation" at bounding box center [687, 416] width 423 height 50
click at [501, 409] on input "Understand the child's interest and strike up a conversation" at bounding box center [495, 415] width 13 height 13
radio input "true"
click at [666, 507] on button "SUBMIT" at bounding box center [687, 505] width 106 height 25
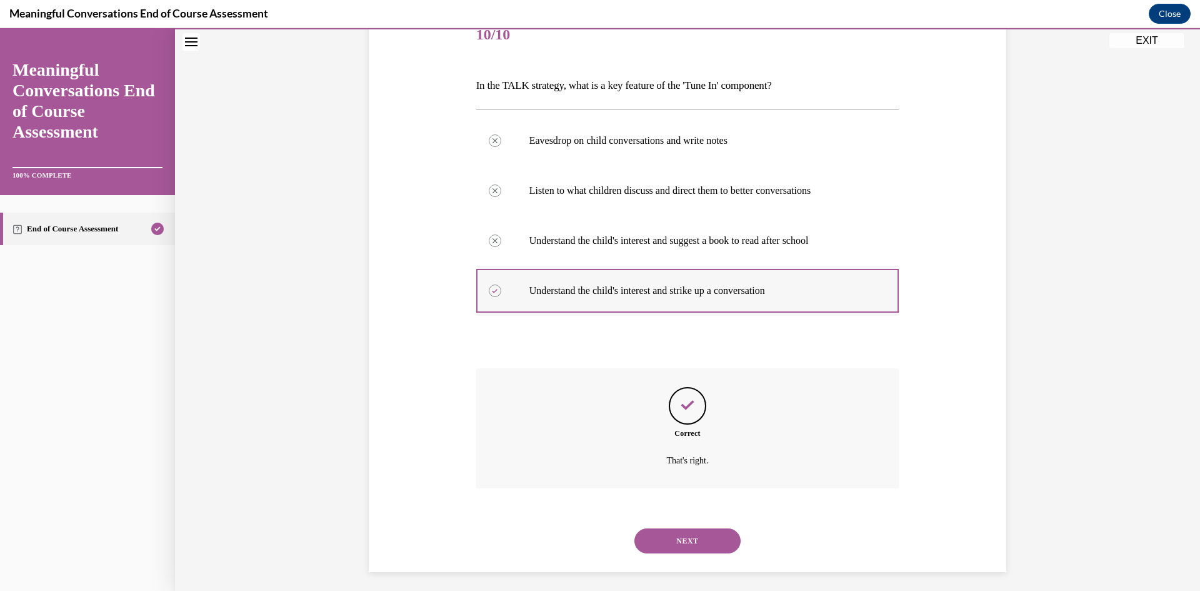
scroll to position [169, 0]
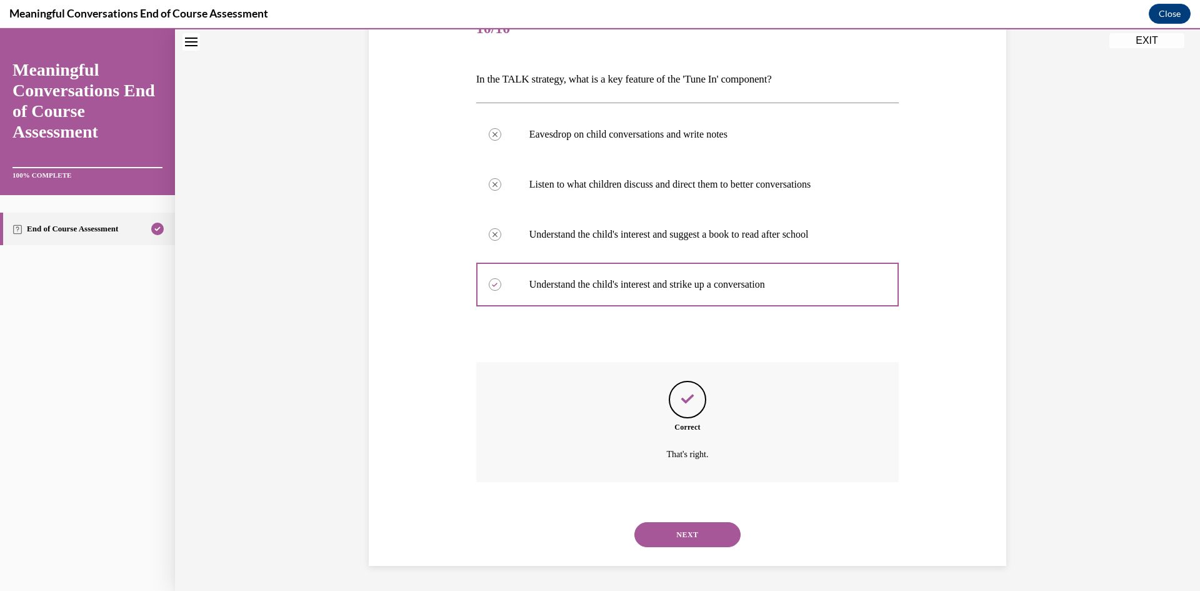
click at [659, 537] on button "NEXT" at bounding box center [687, 534] width 106 height 25
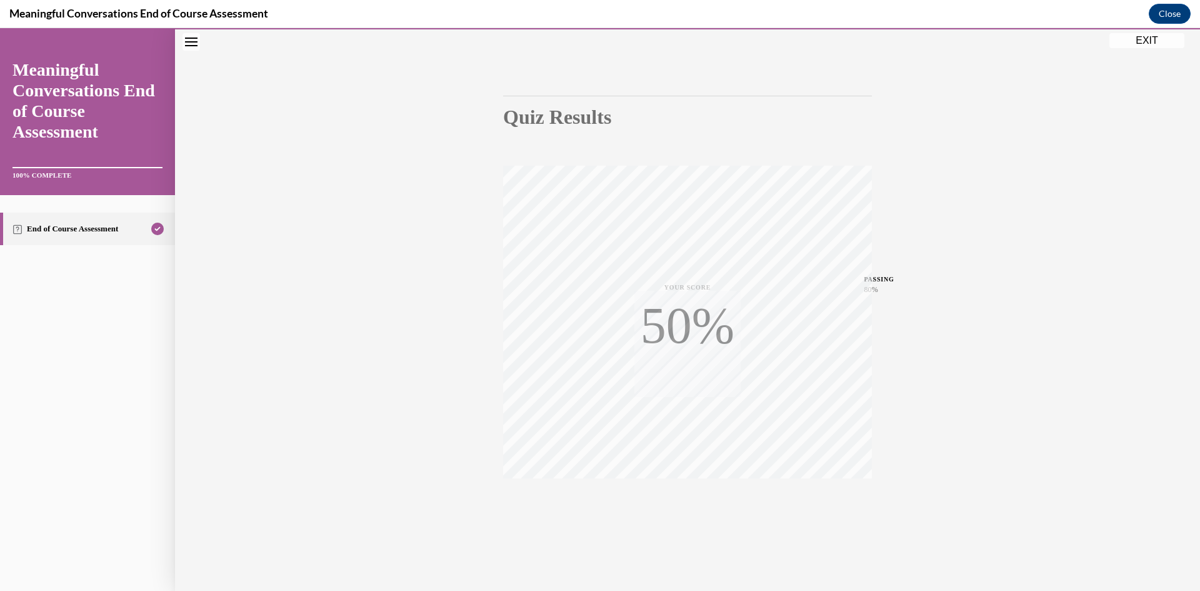
scroll to position [78, 0]
click at [1135, 45] on button "EXIT" at bounding box center [1146, 40] width 75 height 15
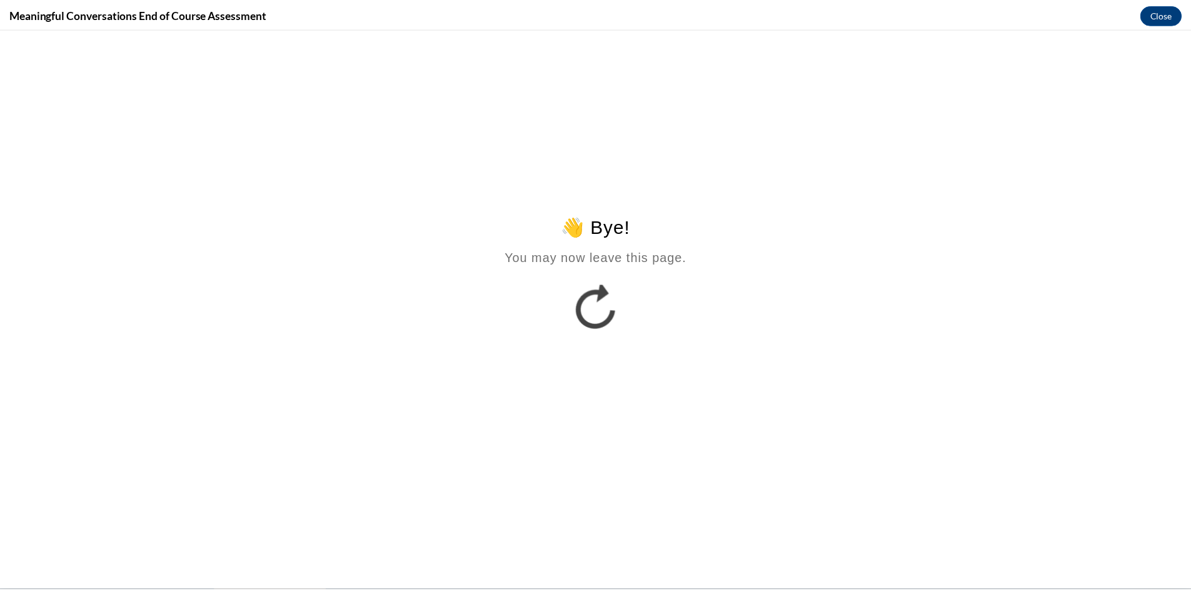
scroll to position [0, 0]
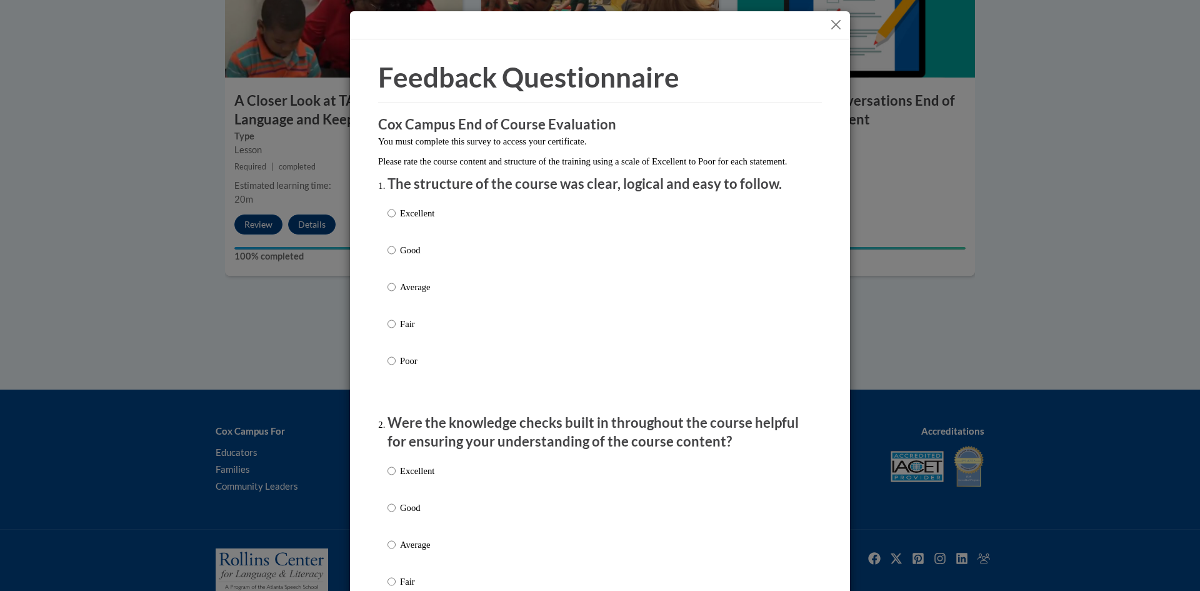
click at [833, 26] on button "Close" at bounding box center [836, 25] width 16 height 16
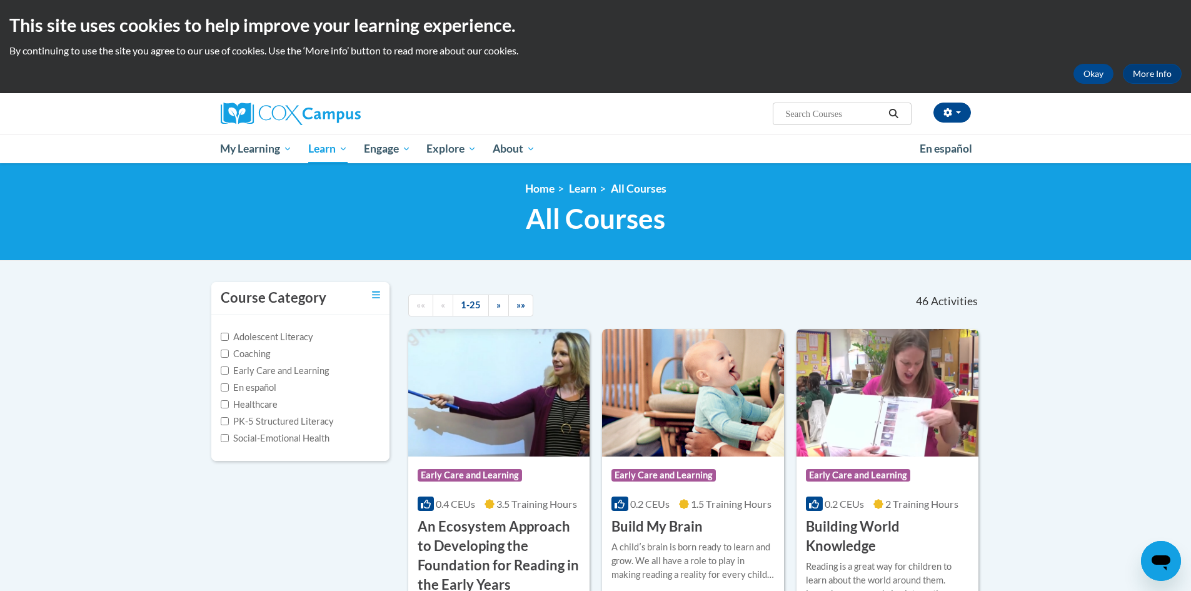
click at [747, 139] on ul "My Learning My Learning My Course Progress Certificates My Action Plans Group D…" at bounding box center [562, 148] width 699 height 29
click at [1089, 75] on button "Okay" at bounding box center [1093, 74] width 40 height 20
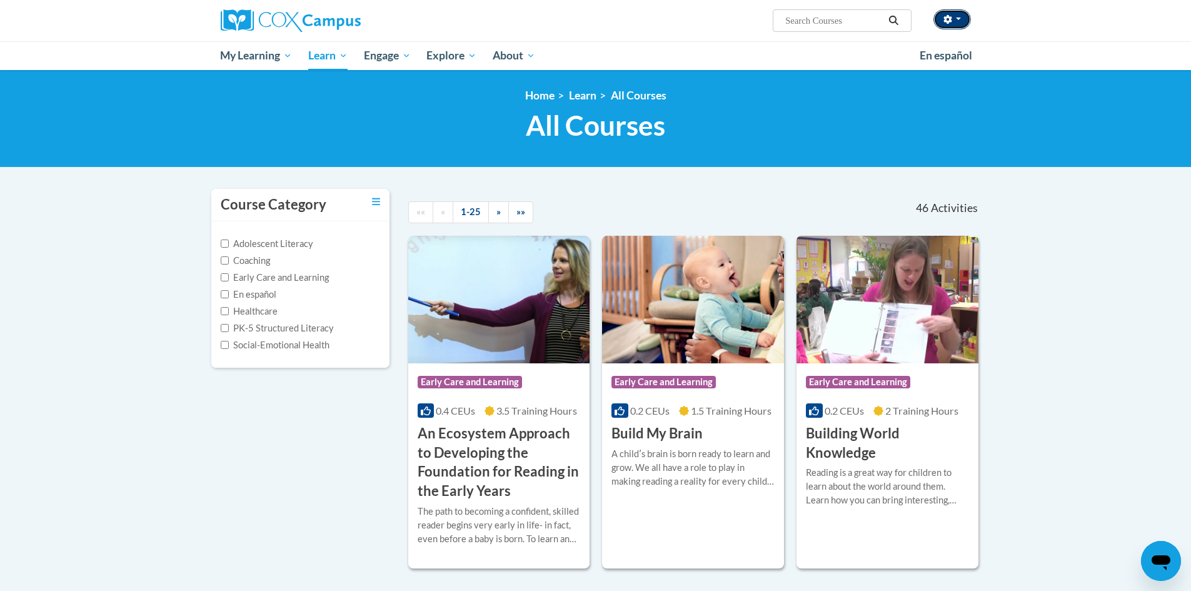
click at [958, 24] on button "button" at bounding box center [952, 19] width 38 height 20
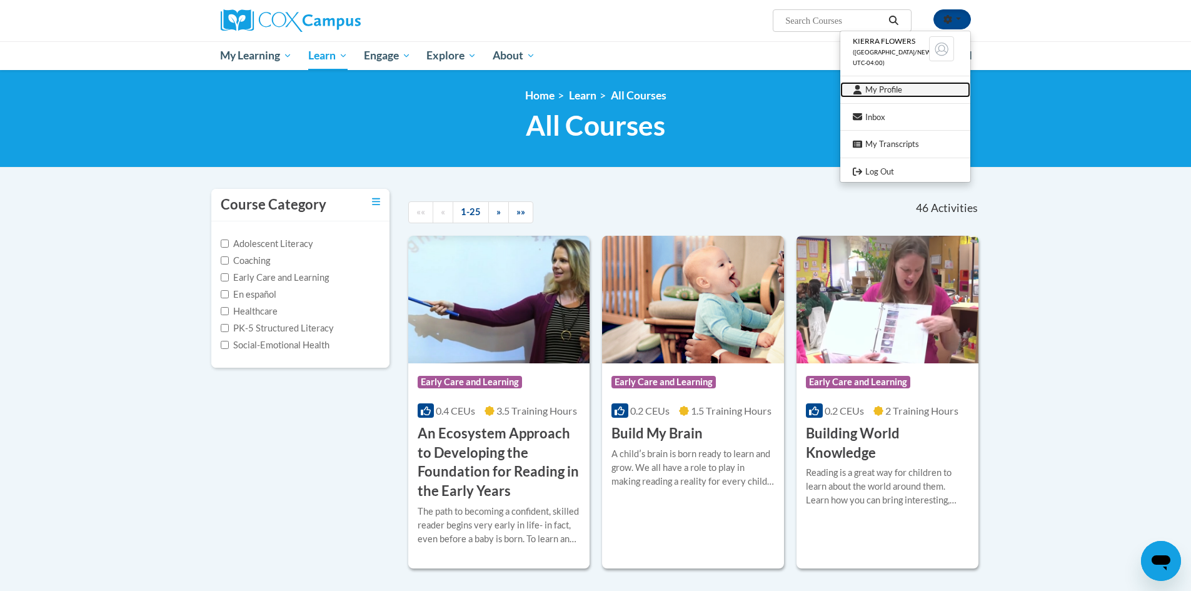
click at [888, 89] on link "My Profile" at bounding box center [905, 90] width 130 height 16
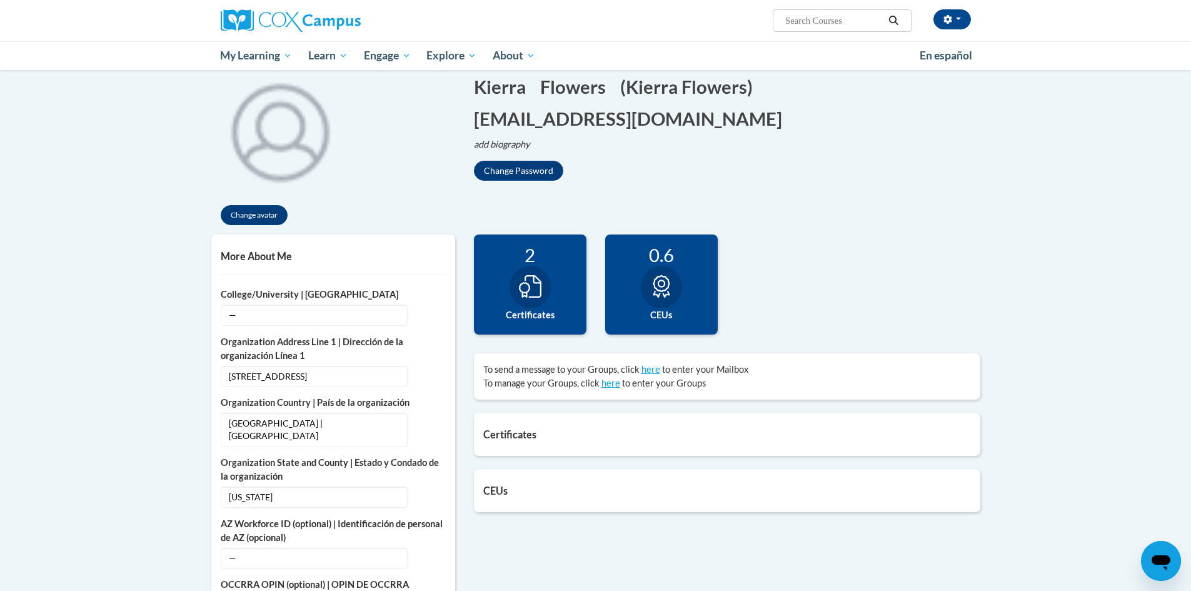
scroll to position [188, 0]
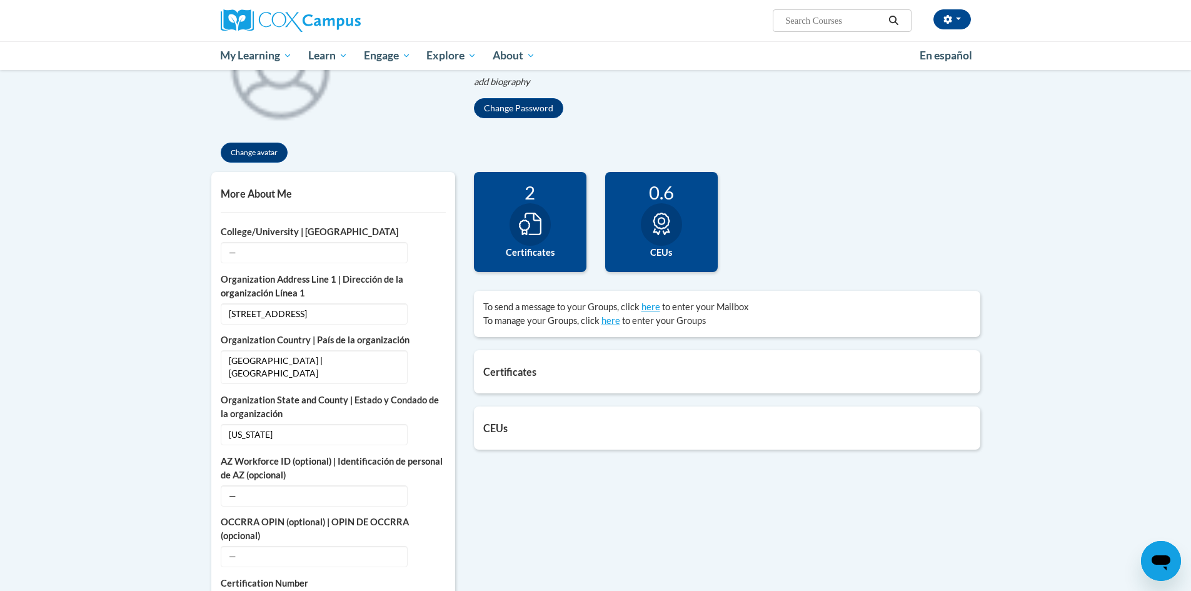
click at [550, 225] on div at bounding box center [529, 224] width 41 height 43
click at [541, 224] on div at bounding box center [529, 224] width 41 height 43
click at [539, 369] on h5 "Certificates" at bounding box center [727, 372] width 488 height 12
click at [530, 369] on h5 "Certificates" at bounding box center [727, 372] width 488 height 12
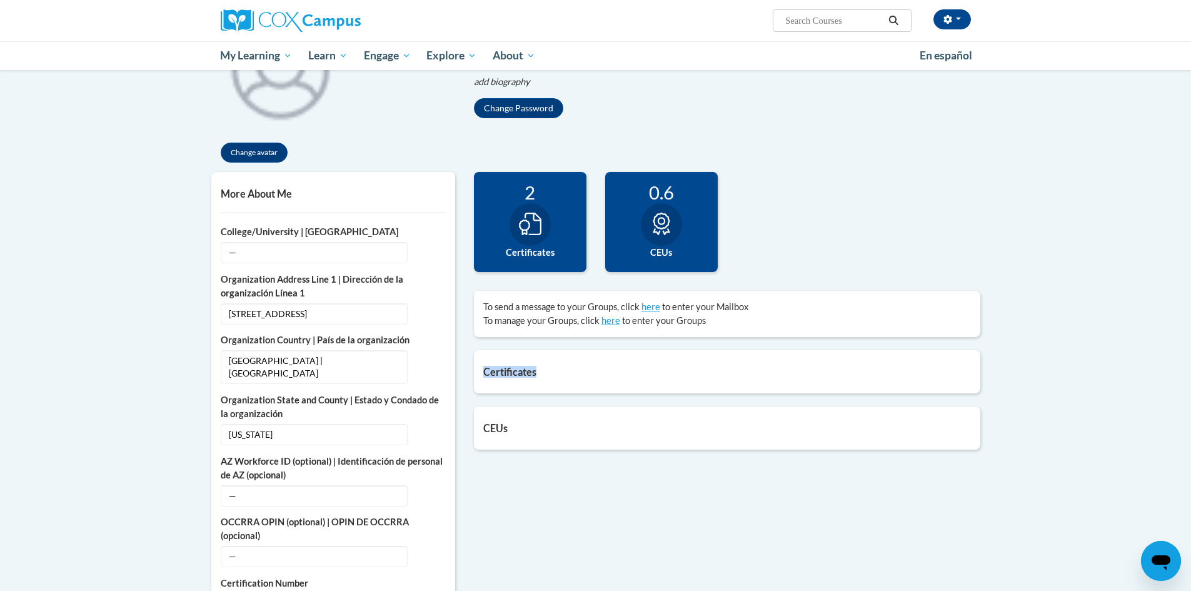
click at [530, 369] on h5 "Certificates" at bounding box center [727, 372] width 488 height 12
click at [809, 179] on div "24 Completions 2 Certificates 0.6 CEUs 0" at bounding box center [726, 231] width 525 height 119
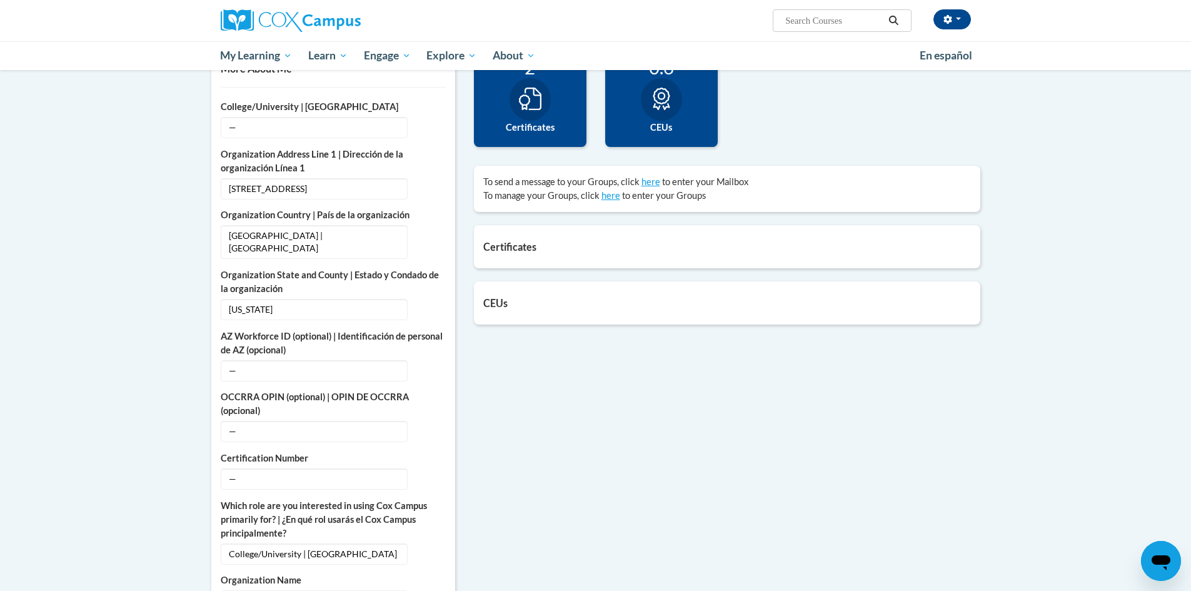
scroll to position [250, 0]
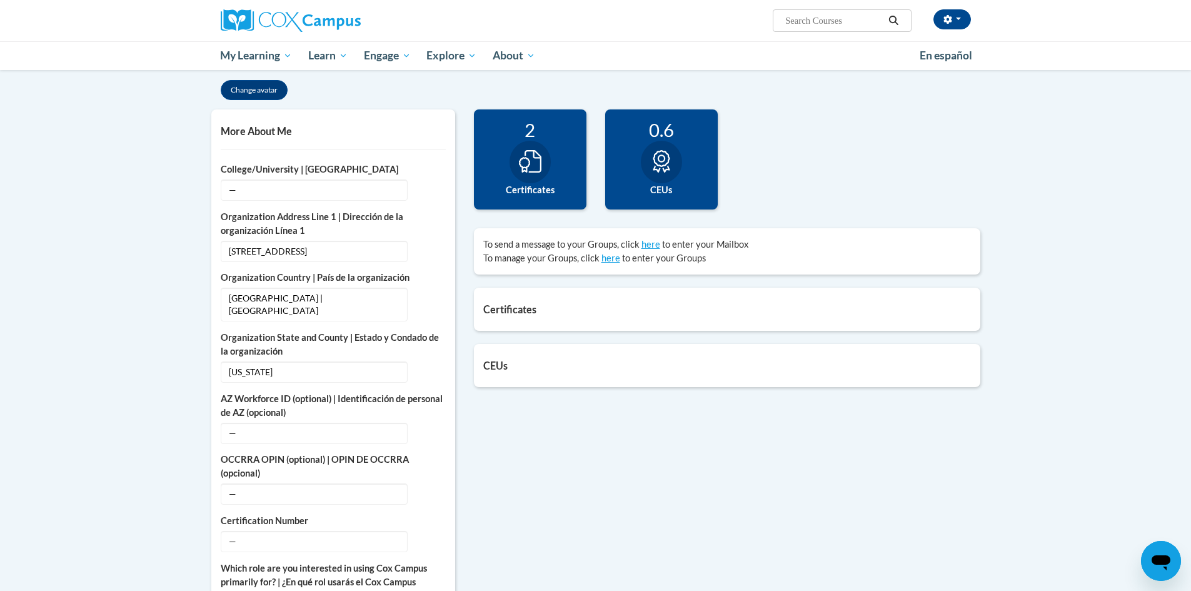
click at [689, 300] on div "Certificates List of certificates granted upon completion of activities Talk Wi…" at bounding box center [727, 309] width 506 height 43
click at [524, 166] on icon at bounding box center [530, 161] width 23 height 23
click at [524, 165] on icon at bounding box center [530, 161] width 23 height 23
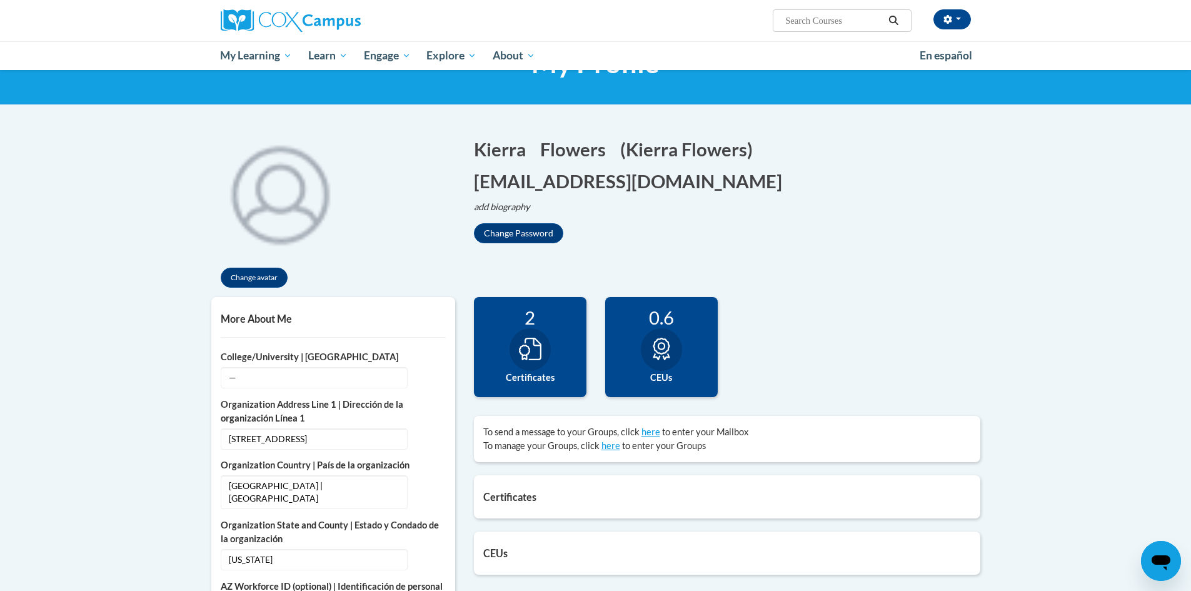
scroll to position [0, 0]
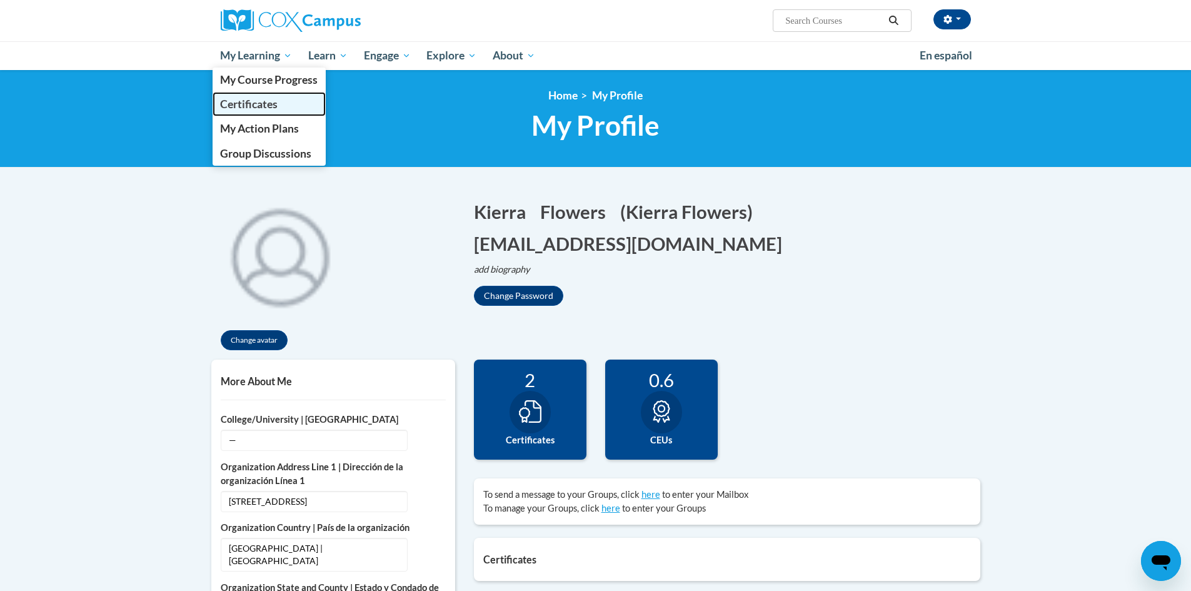
click at [258, 101] on span "Certificates" at bounding box center [249, 104] width 58 height 13
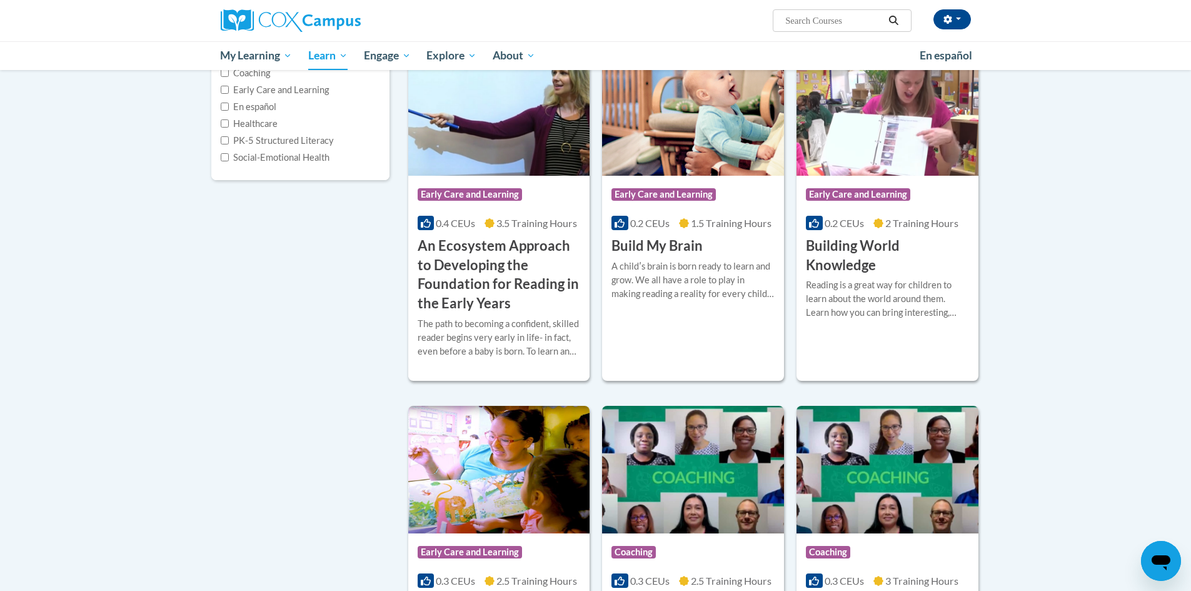
scroll to position [125, 0]
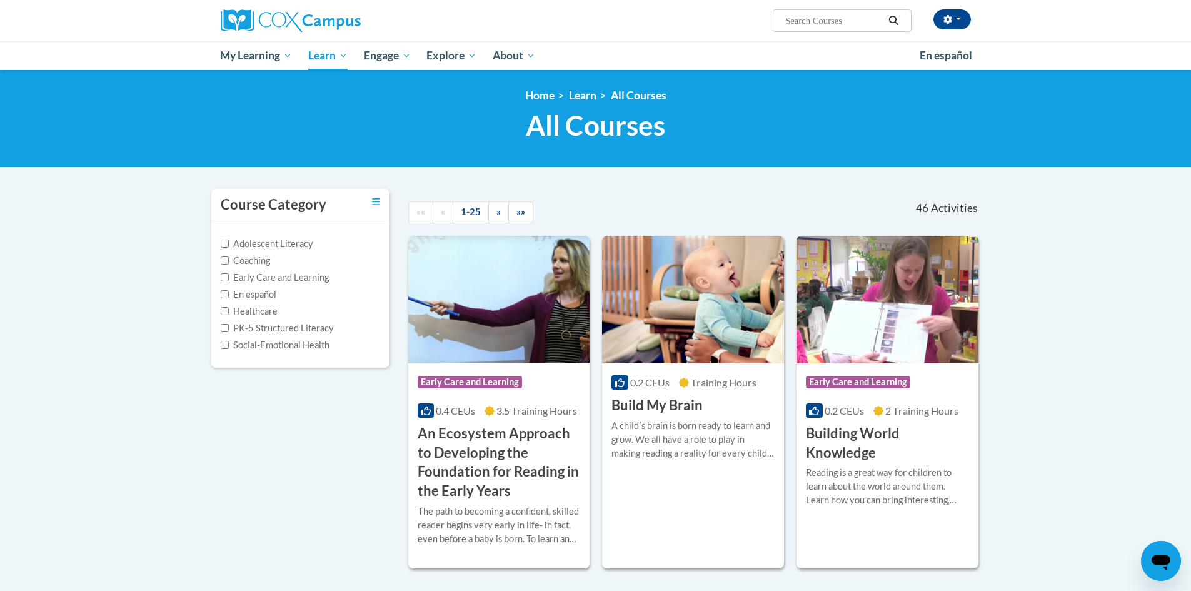
drag, startPoint x: 0, startPoint y: 0, endPoint x: 670, endPoint y: 209, distance: 701.8
click at [670, 209] on div at bounding box center [718, 203] width 148 height 29
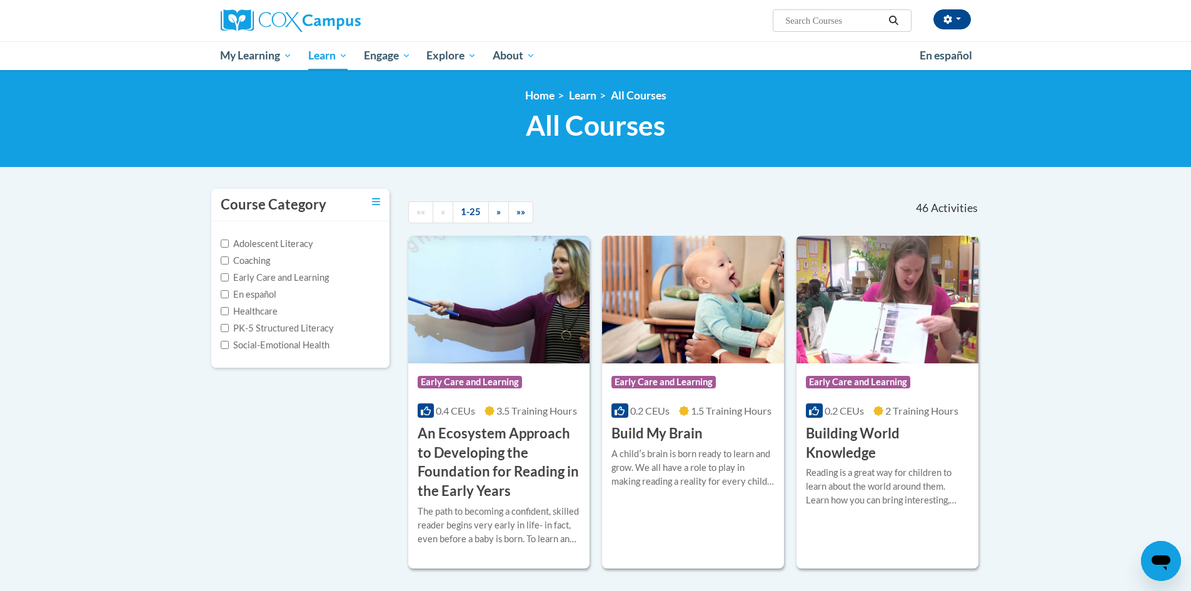
click at [796, 23] on input "Search..." at bounding box center [834, 20] width 100 height 15
type input "meaningful read alouds"
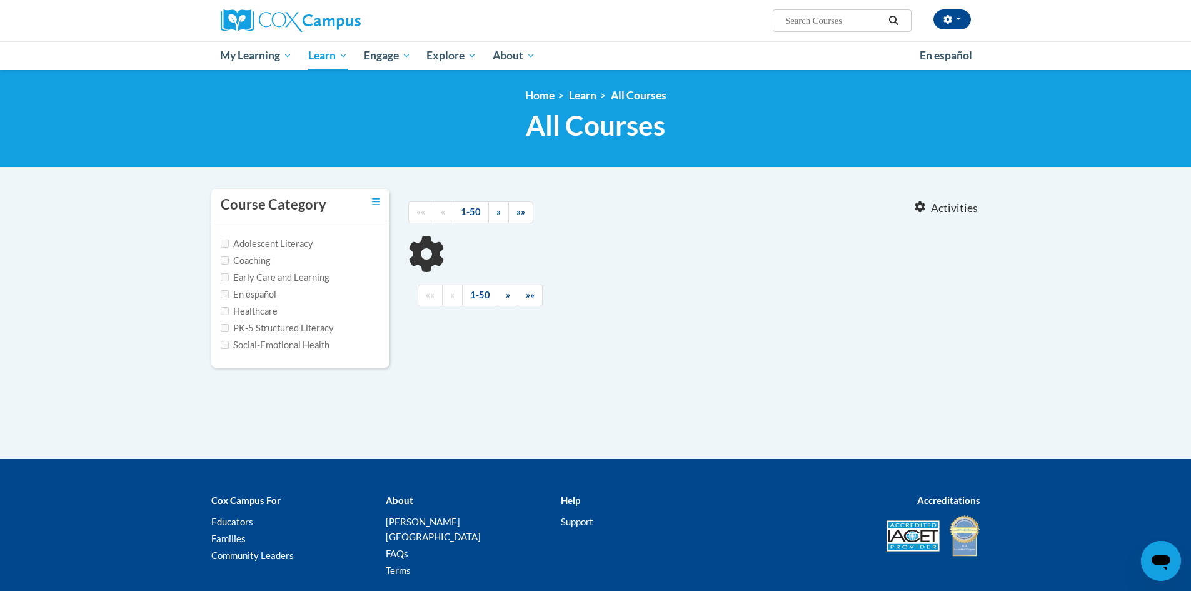
type input "meaningful read alouds"
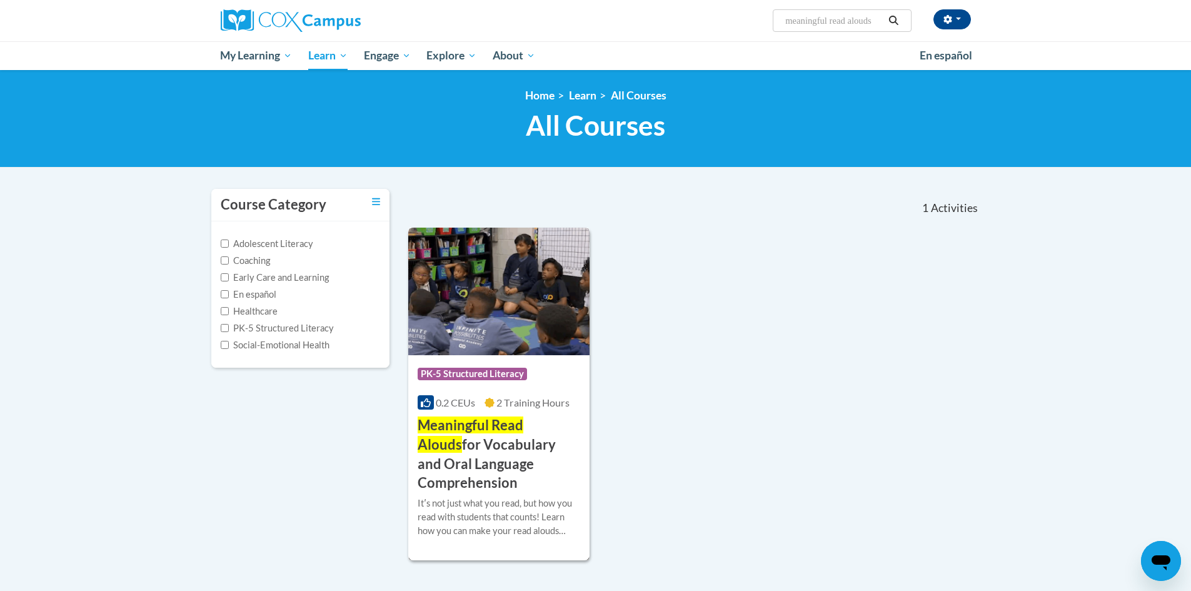
click at [461, 451] on h3 "Meaningful Read Alouds for Vocabulary and Oral Language Comprehension" at bounding box center [499, 454] width 163 height 77
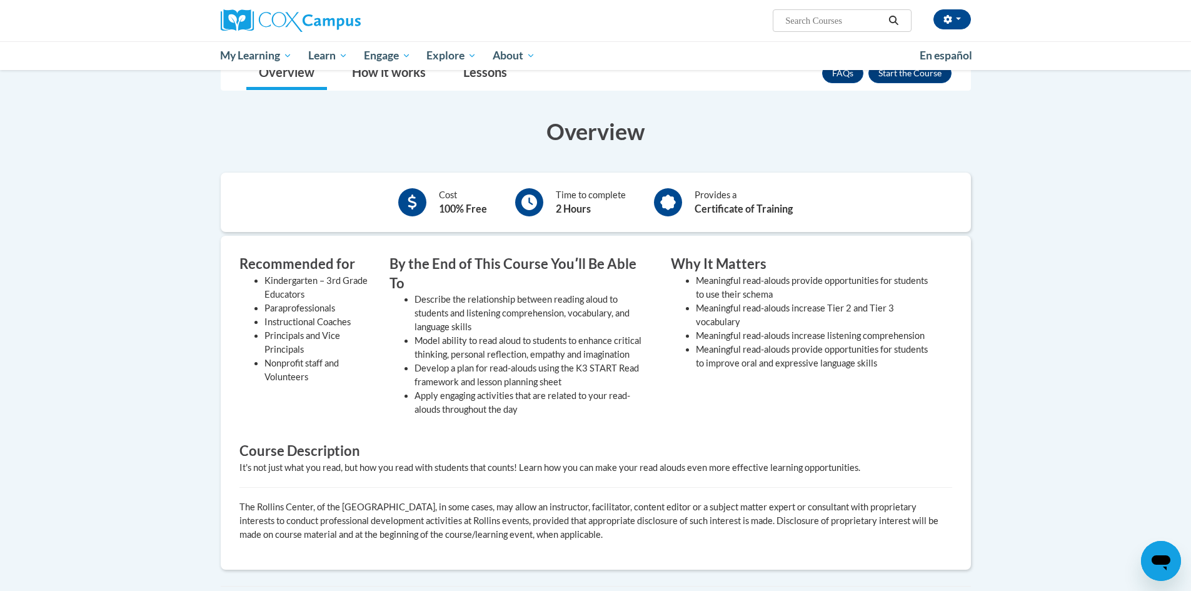
scroll to position [188, 0]
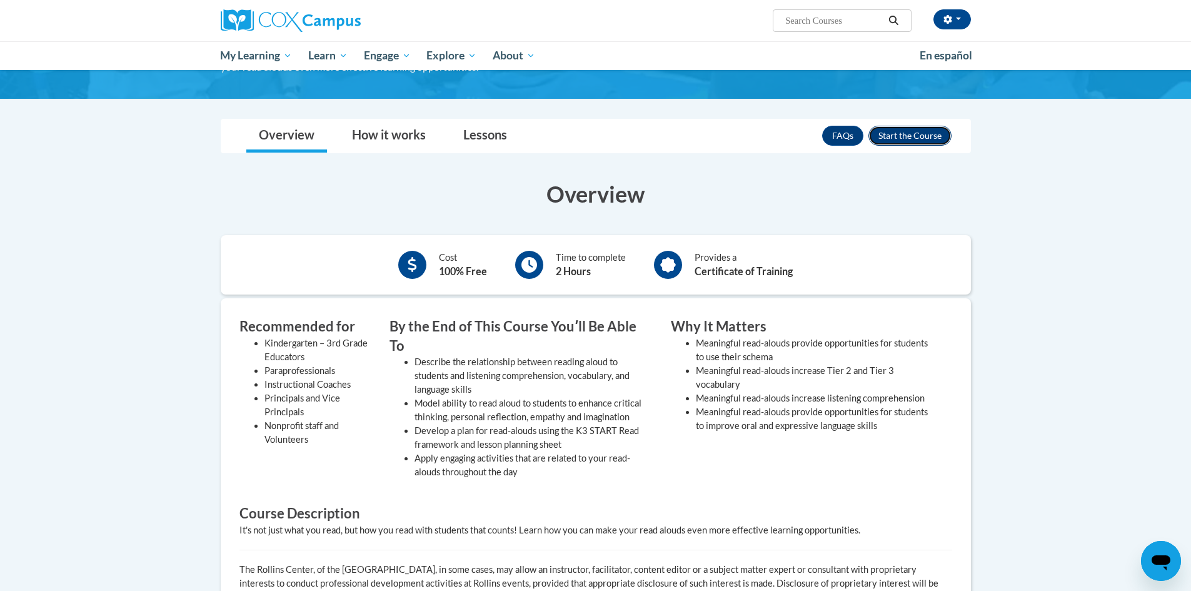
click at [917, 126] on button "Enroll" at bounding box center [909, 136] width 83 height 20
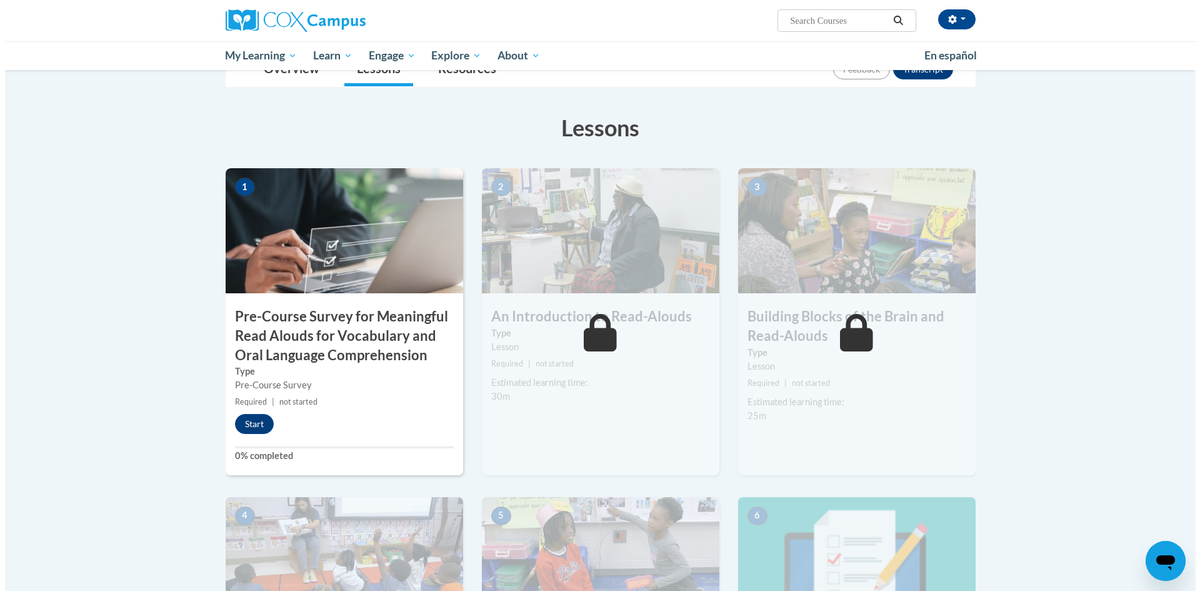
scroll to position [250, 0]
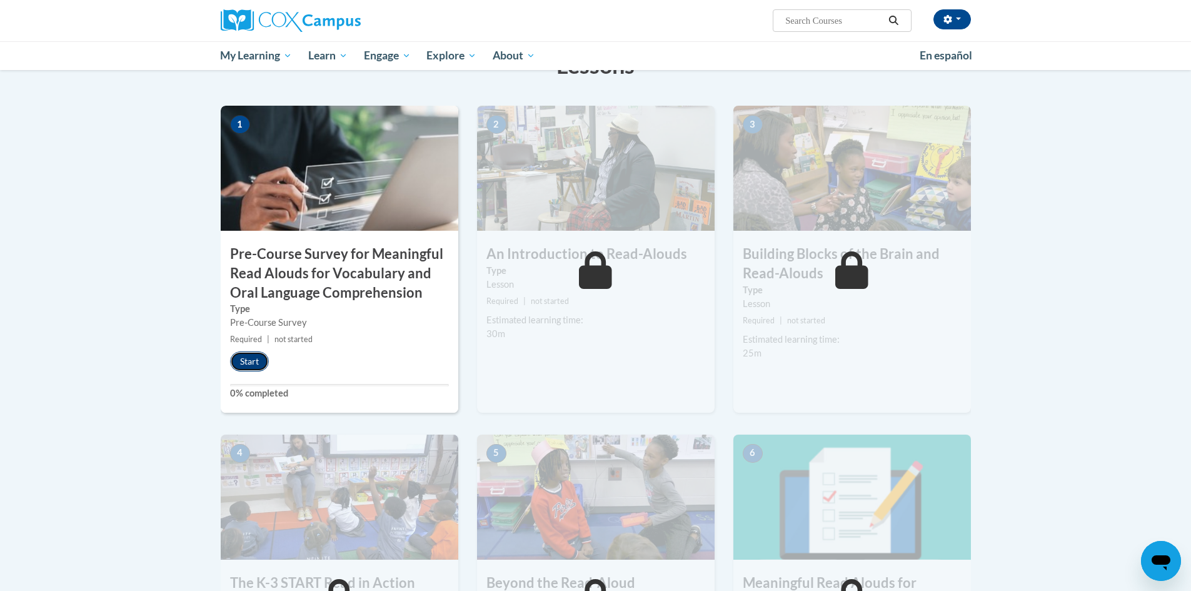
click at [235, 355] on button "Start" at bounding box center [249, 361] width 39 height 20
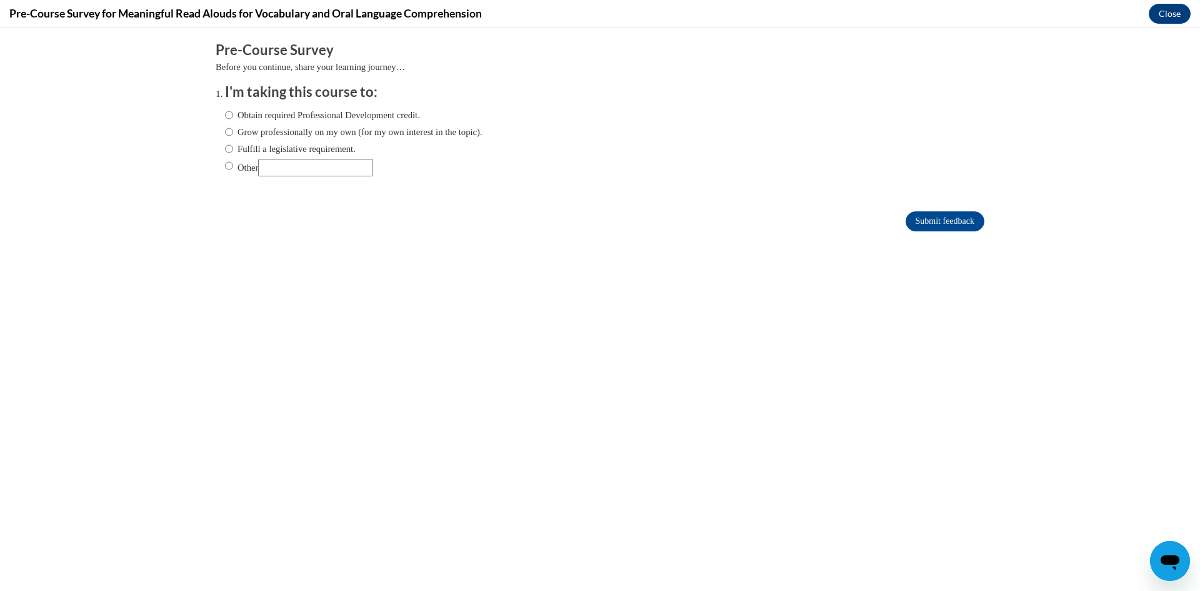
scroll to position [0, 0]
click at [225, 120] on input "Obtain required Professional Development credit." at bounding box center [229, 115] width 8 height 14
radio input "true"
click at [941, 229] on input "Submit feedback" at bounding box center [945, 221] width 79 height 20
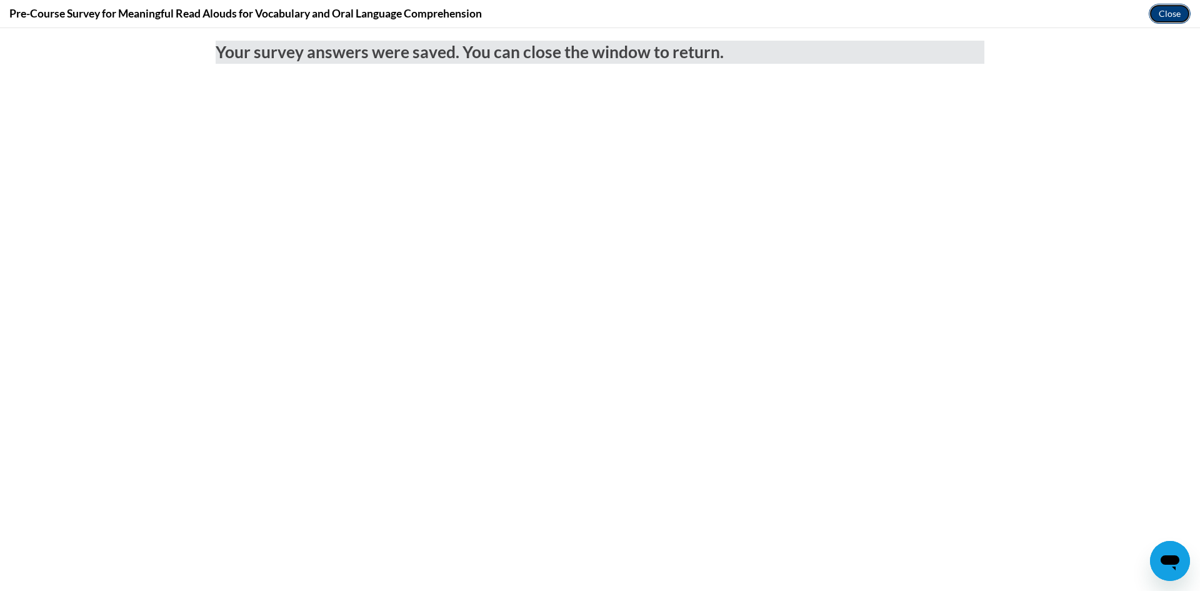
click at [1156, 16] on button "Close" at bounding box center [1170, 14] width 42 height 20
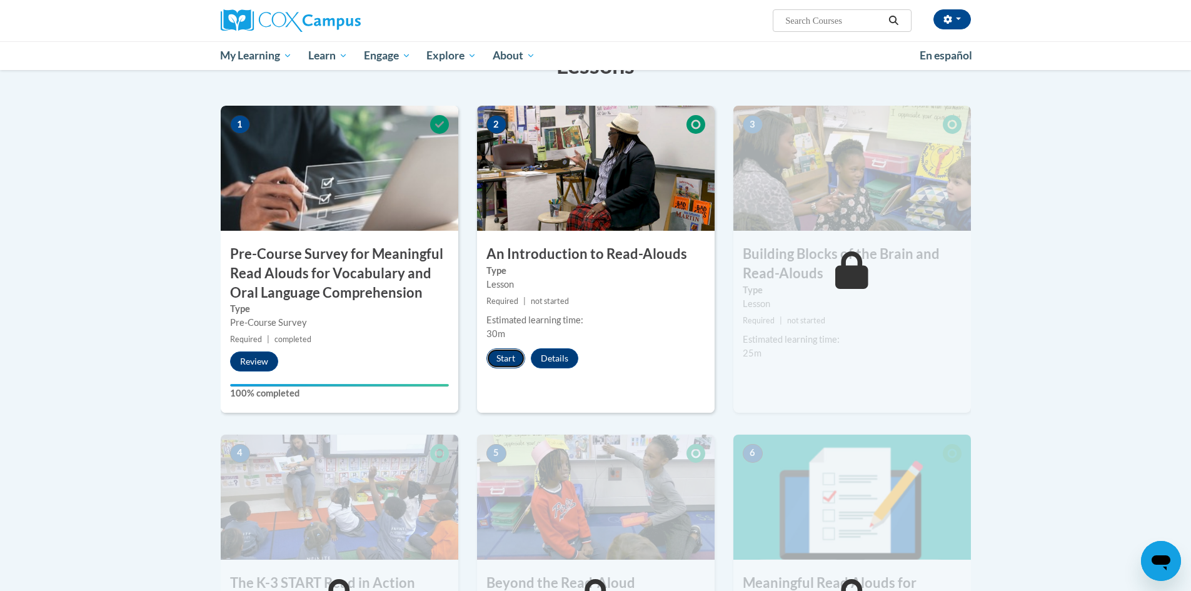
click at [496, 355] on button "Start" at bounding box center [505, 358] width 39 height 20
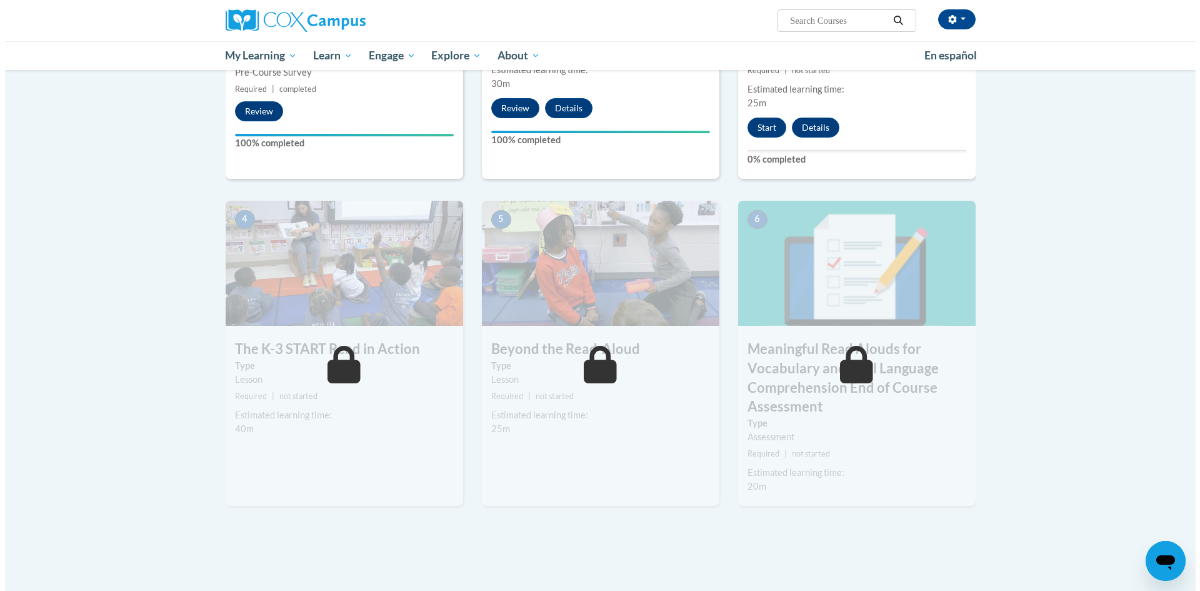
scroll to position [375, 0]
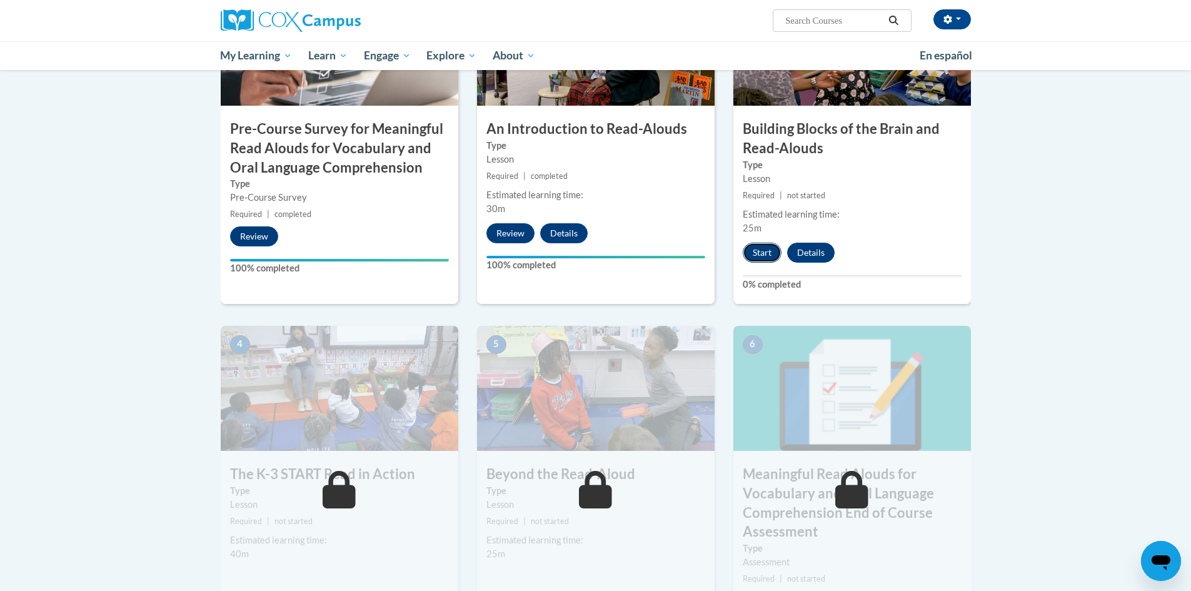
click at [747, 254] on button "Start" at bounding box center [762, 253] width 39 height 20
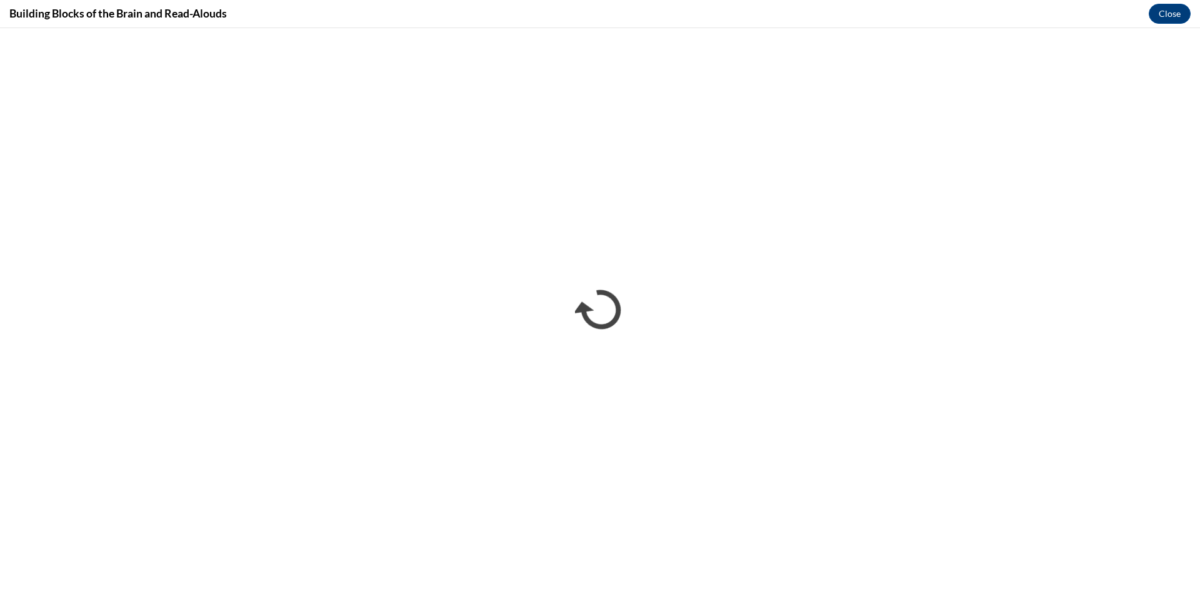
scroll to position [0, 0]
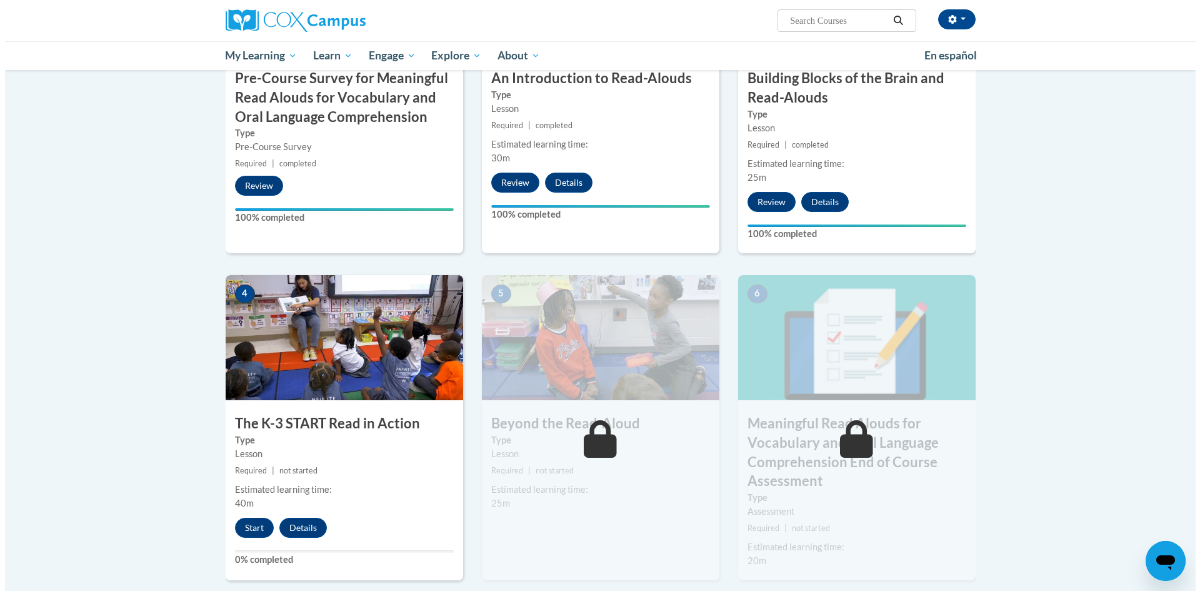
scroll to position [488, 0]
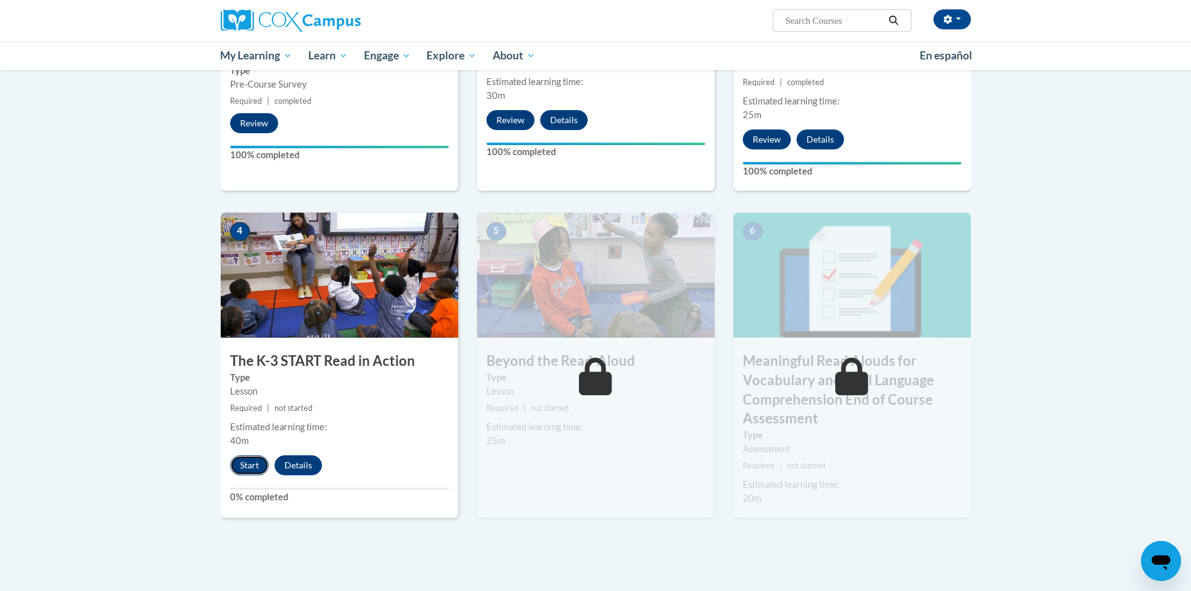
click at [249, 468] on button "Start" at bounding box center [249, 465] width 39 height 20
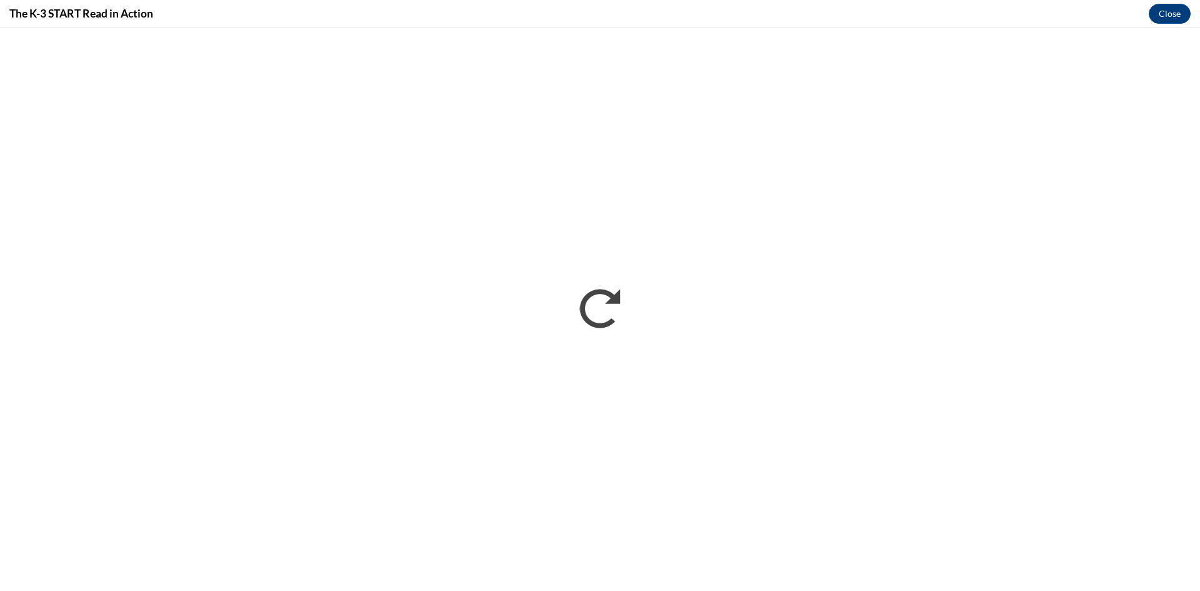
scroll to position [0, 0]
